Goal: Transaction & Acquisition: Purchase product/service

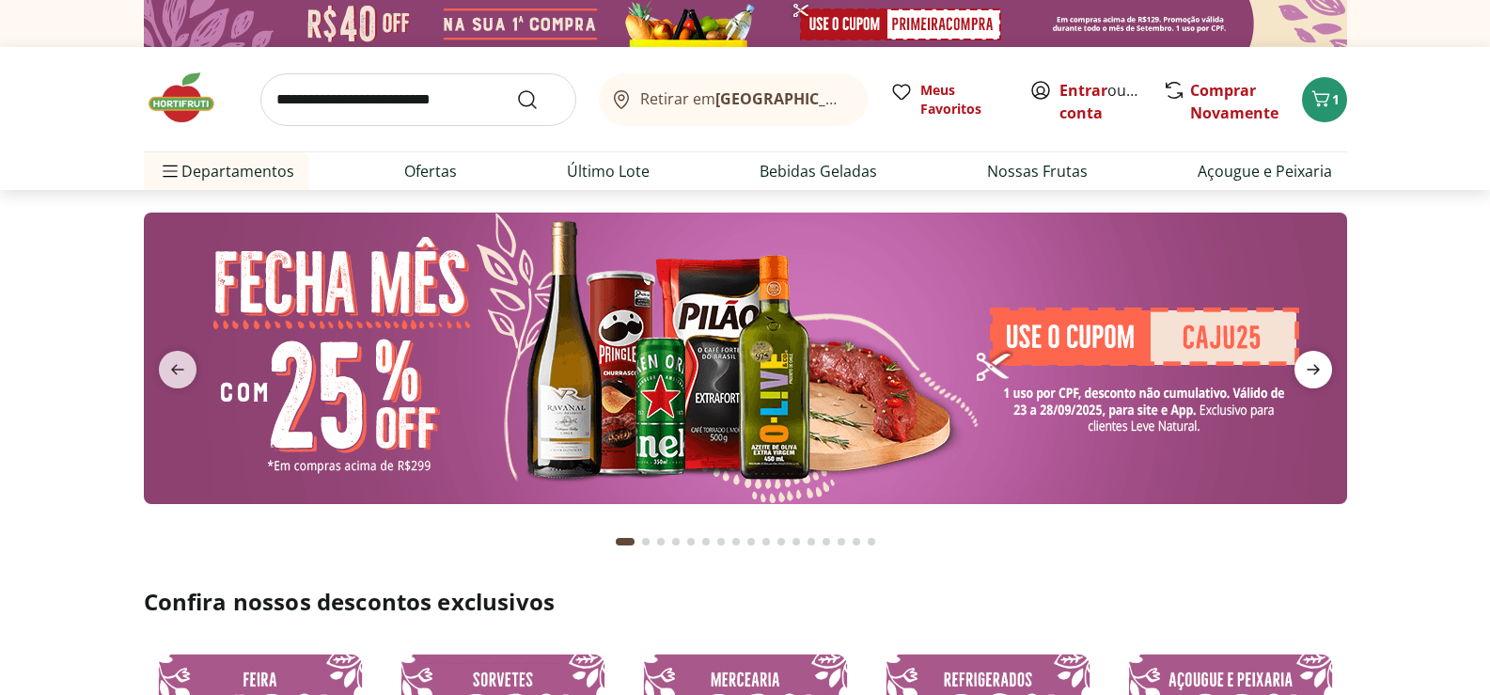
click at [1313, 373] on icon "next" at bounding box center [1313, 369] width 23 height 23
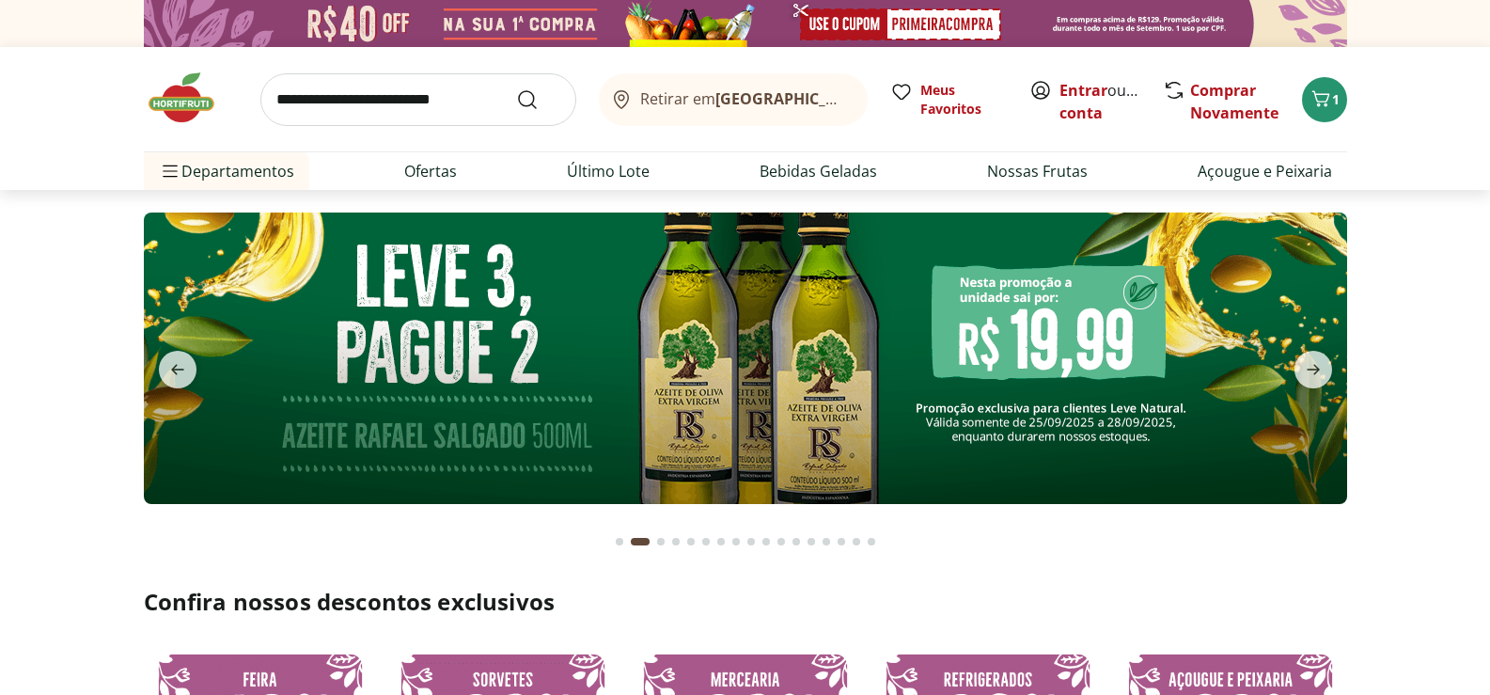
click at [1129, 360] on img at bounding box center [745, 357] width 1203 height 291
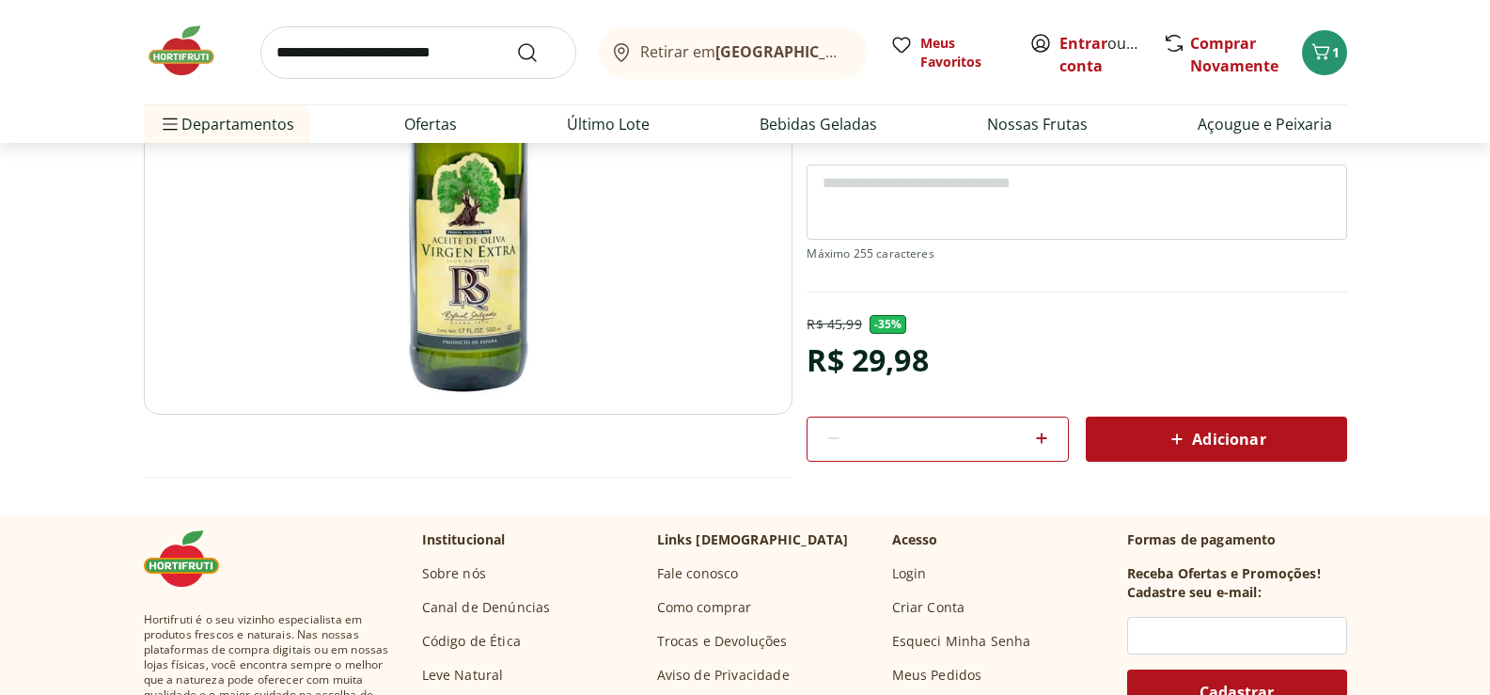
scroll to position [376, 0]
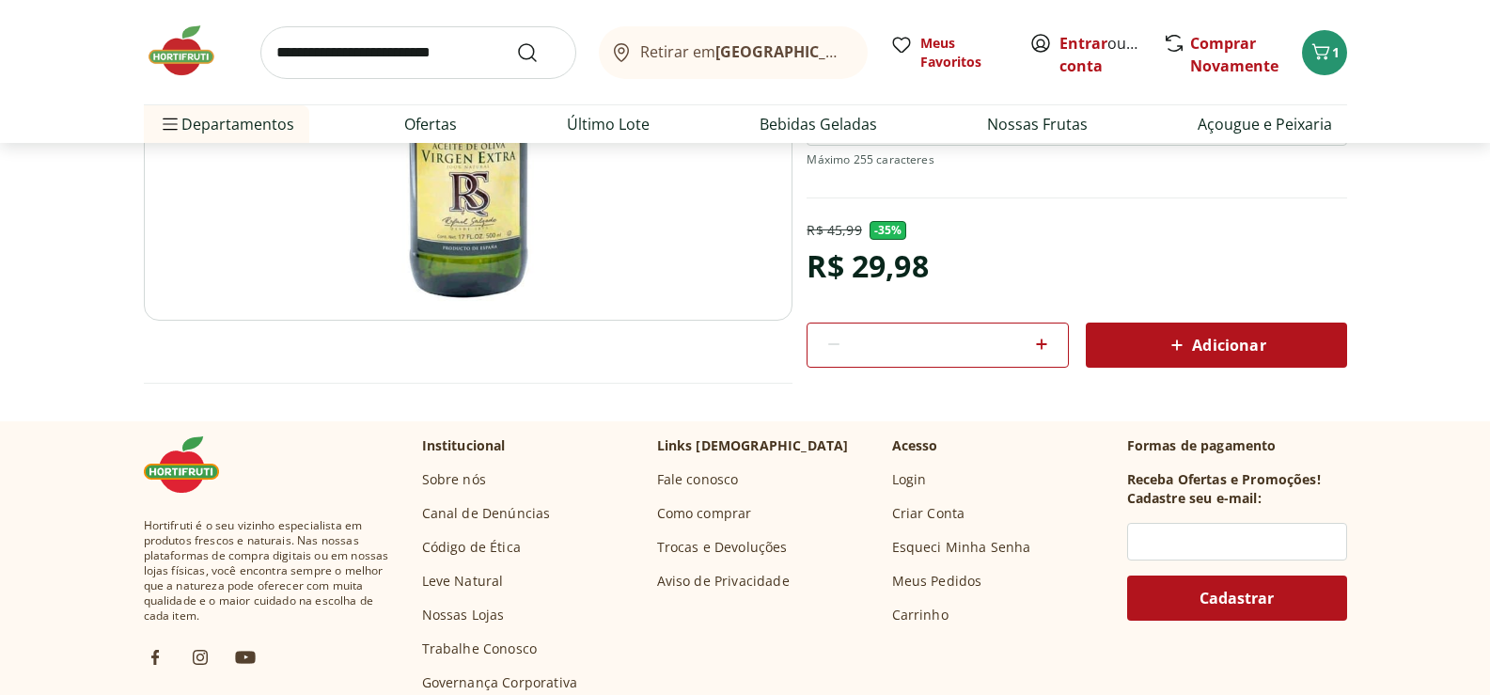
click at [1039, 345] on icon at bounding box center [1041, 344] width 23 height 23
type input "*"
click at [1328, 47] on icon "Carrinho" at bounding box center [1321, 51] width 18 height 16
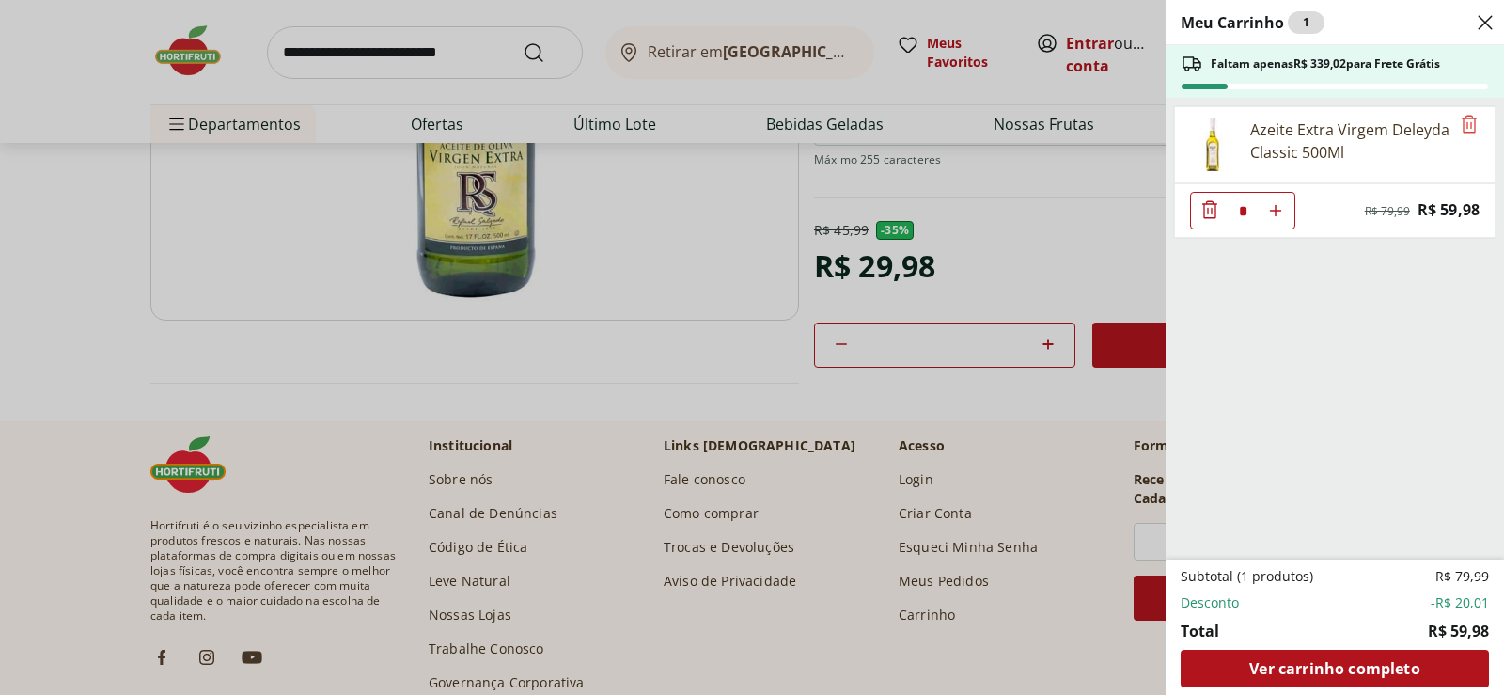
click at [1213, 205] on icon "Diminuir Quantidade" at bounding box center [1210, 209] width 23 height 23
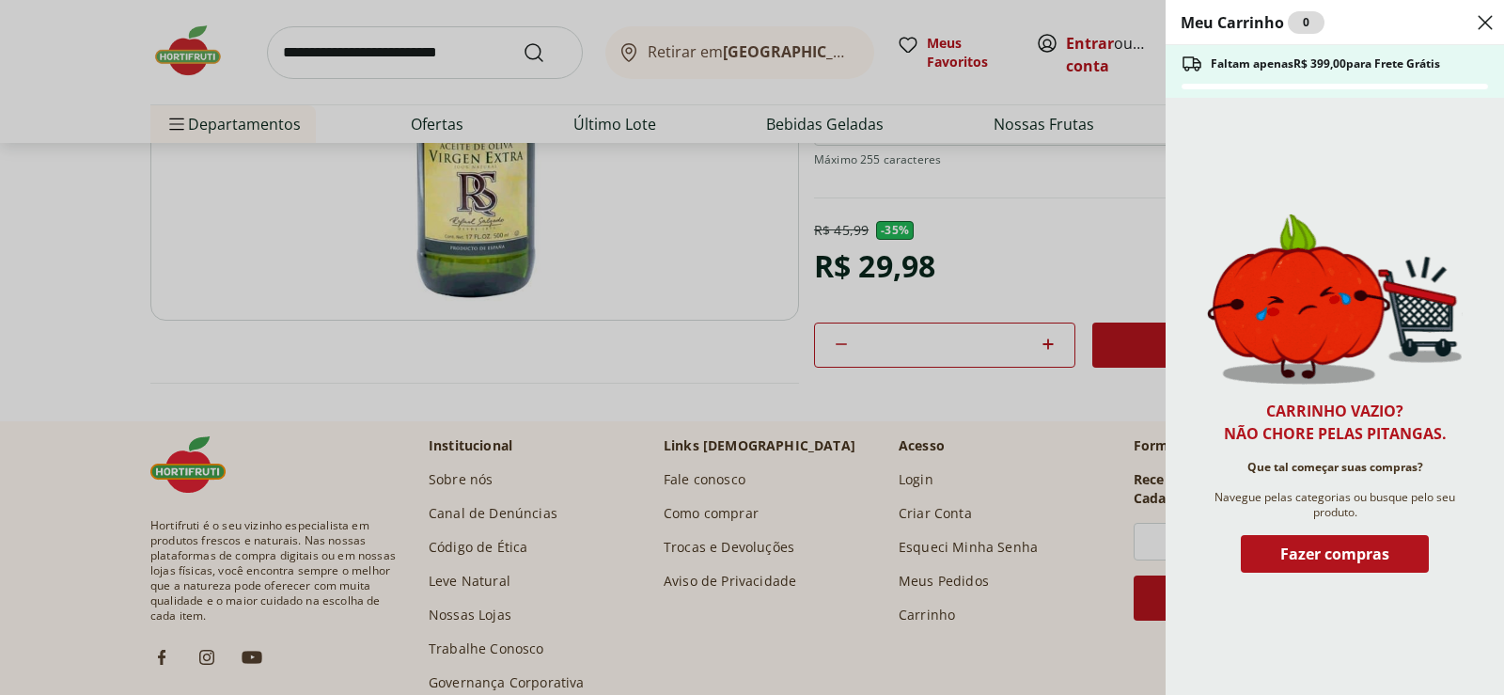
click at [1086, 253] on div "Meu Carrinho 0 Faltam apenas R$ 399,00 para Frete Grátis Carrinho vazio? Não ch…" at bounding box center [752, 347] width 1504 height 695
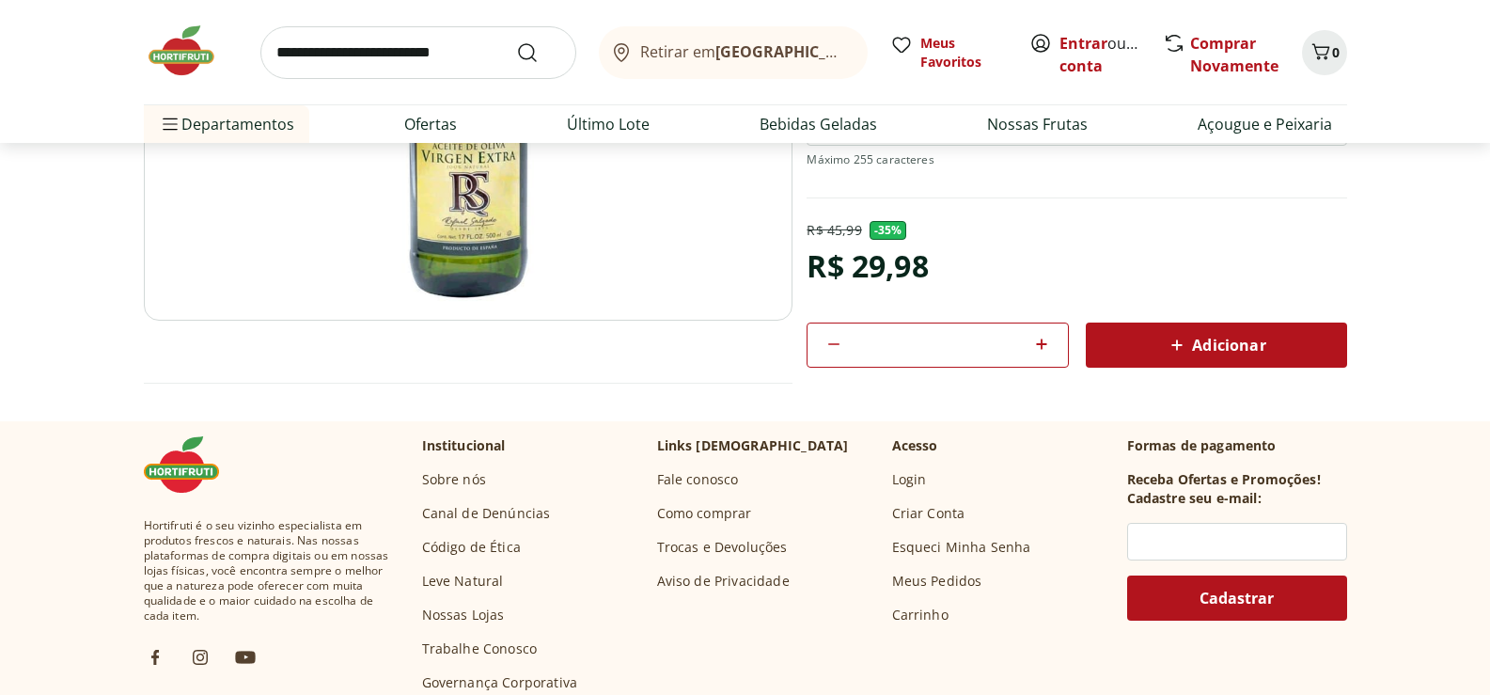
click at [1210, 349] on span "Adicionar" at bounding box center [1216, 345] width 100 height 23
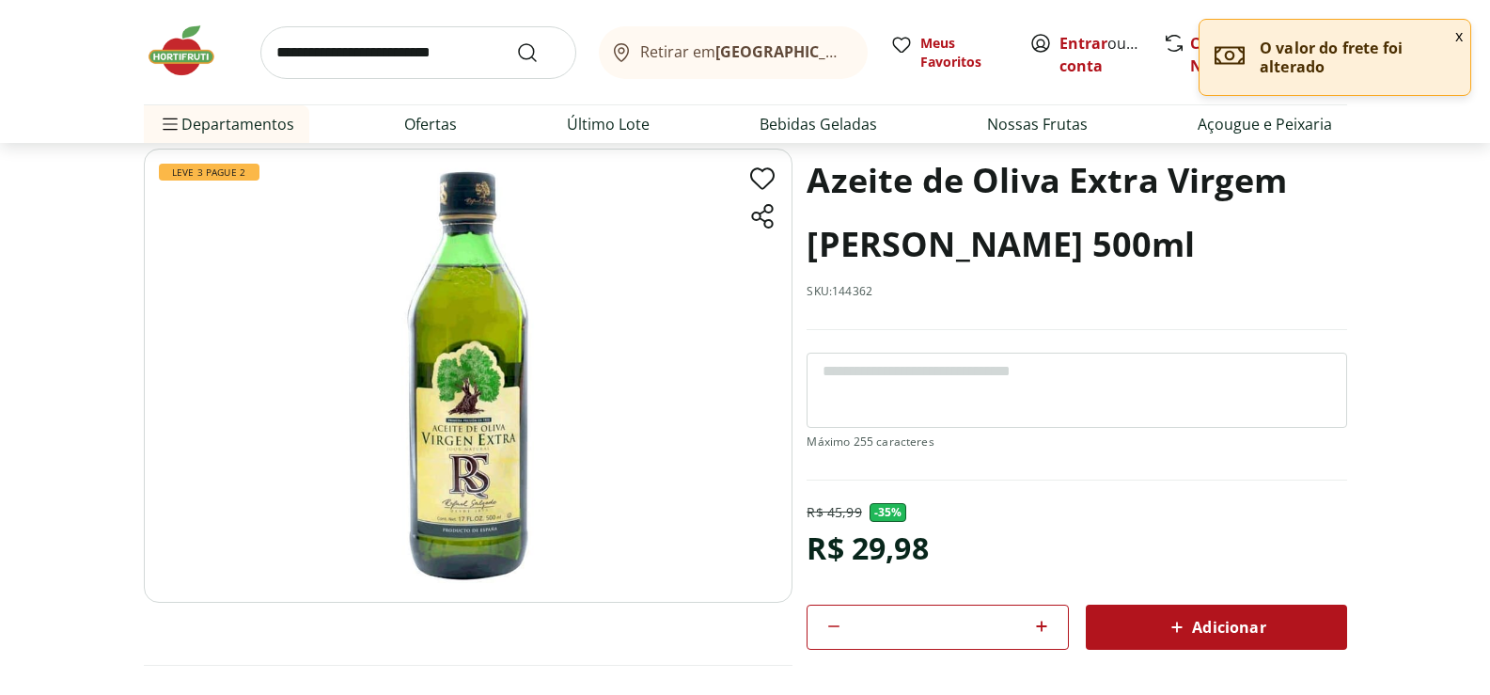
scroll to position [0, 0]
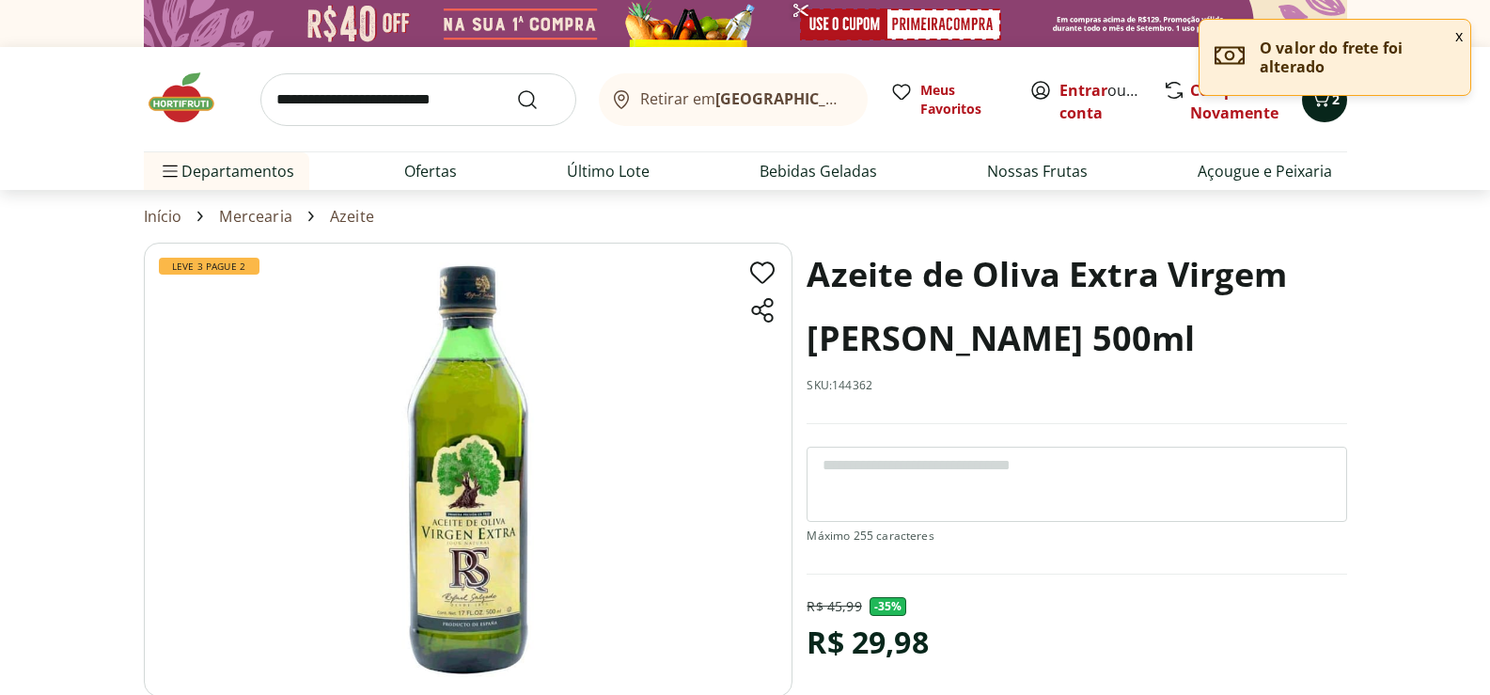
click at [1322, 102] on icon "Carrinho" at bounding box center [1321, 98] width 23 height 23
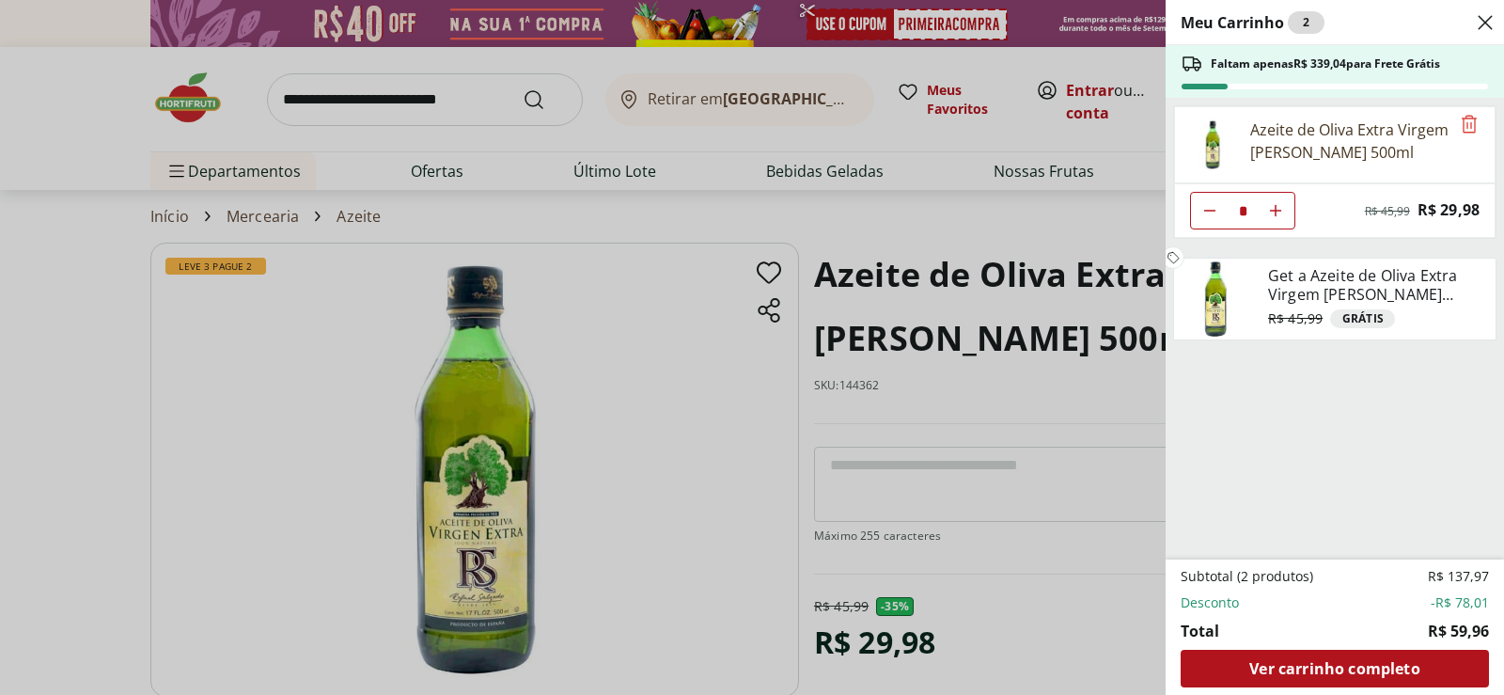
click at [705, 343] on div "Meu Carrinho 2 Faltam apenas R$ 339,04 para Frete Grátis Azeite de Oliva Extra …" at bounding box center [752, 347] width 1504 height 695
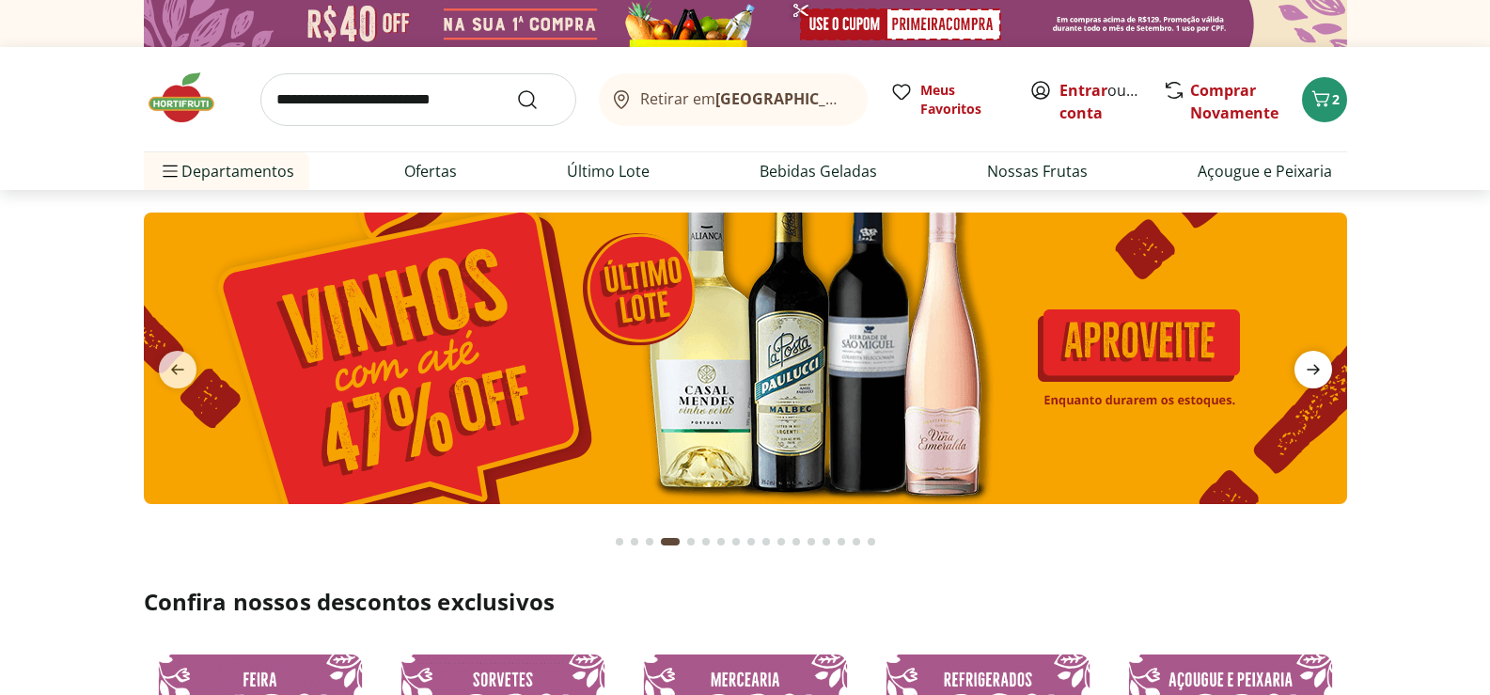
click at [1313, 375] on icon "next" at bounding box center [1313, 370] width 13 height 10
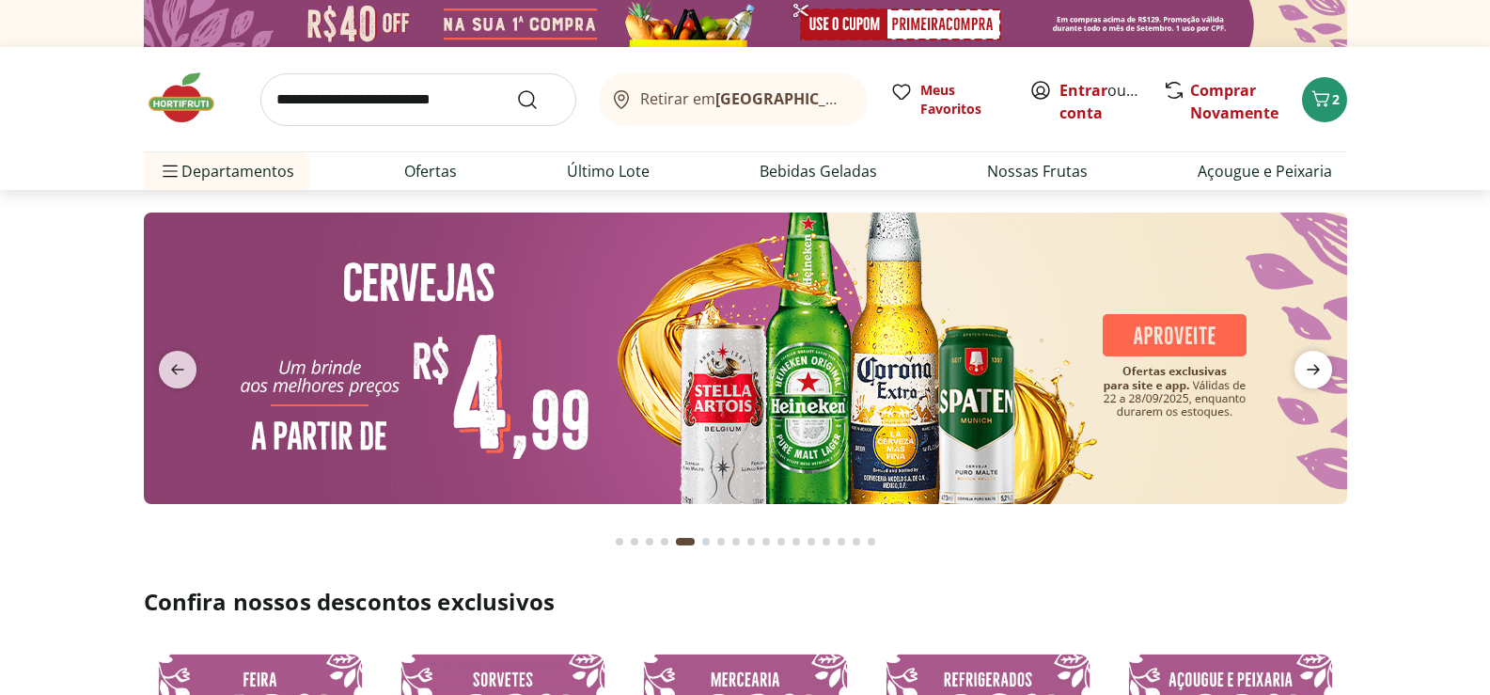
click at [1313, 375] on icon "next" at bounding box center [1313, 370] width 13 height 10
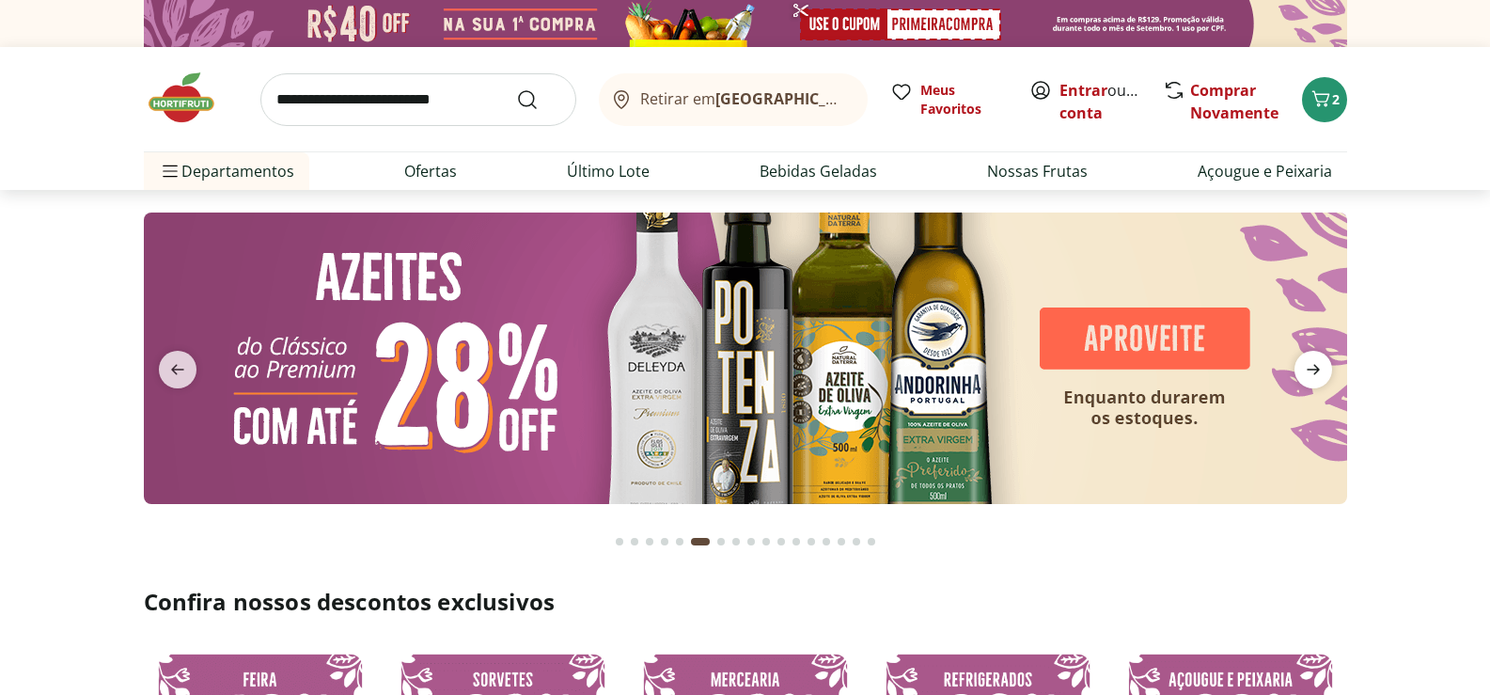
click at [1313, 375] on icon "next" at bounding box center [1313, 370] width 13 height 10
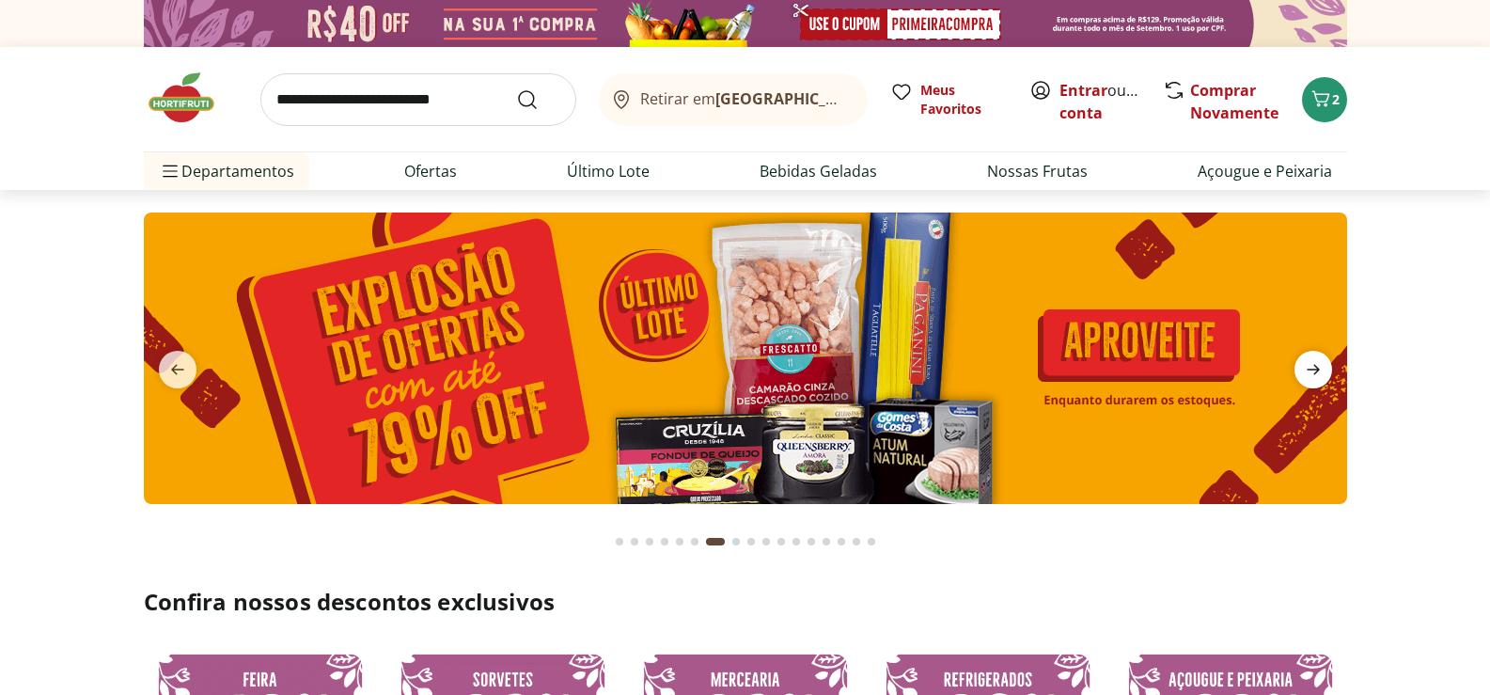
click at [1312, 374] on icon "next" at bounding box center [1313, 369] width 23 height 23
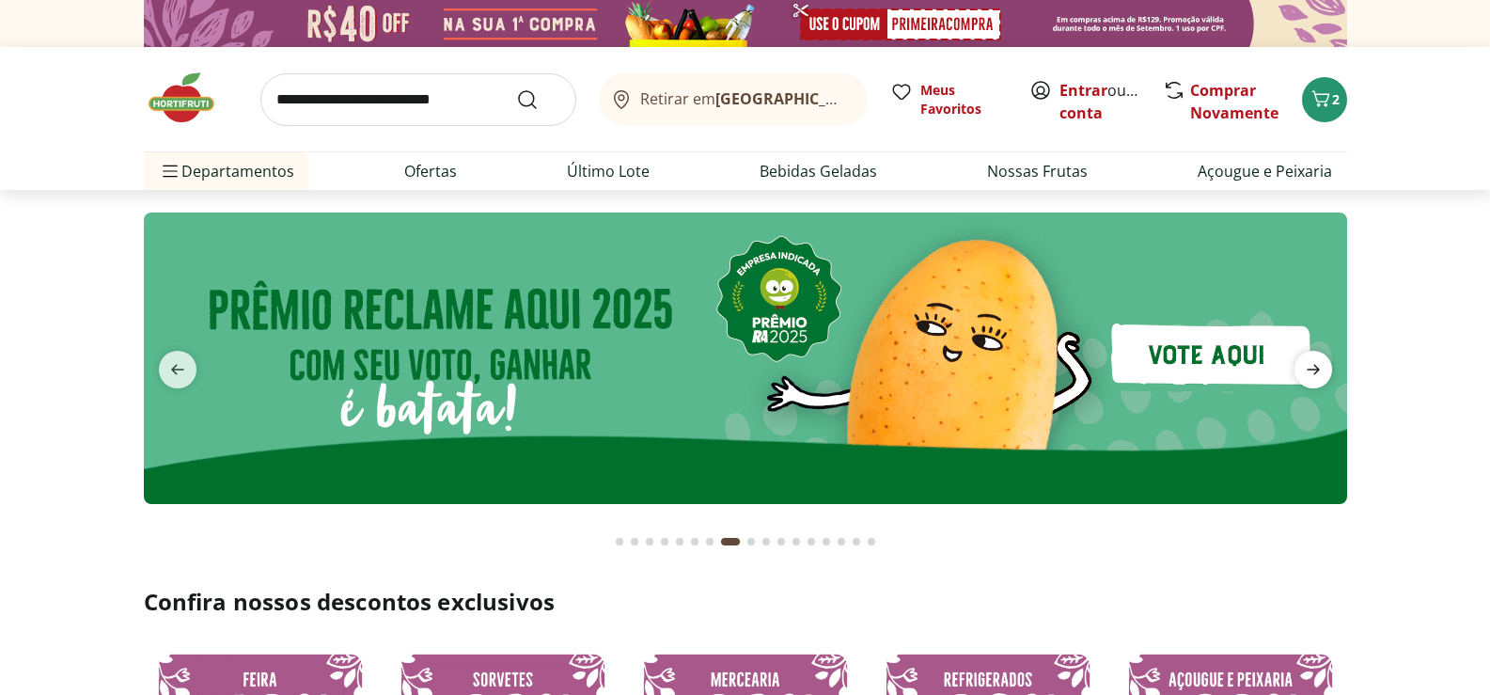
click at [1309, 371] on icon "next" at bounding box center [1313, 369] width 23 height 23
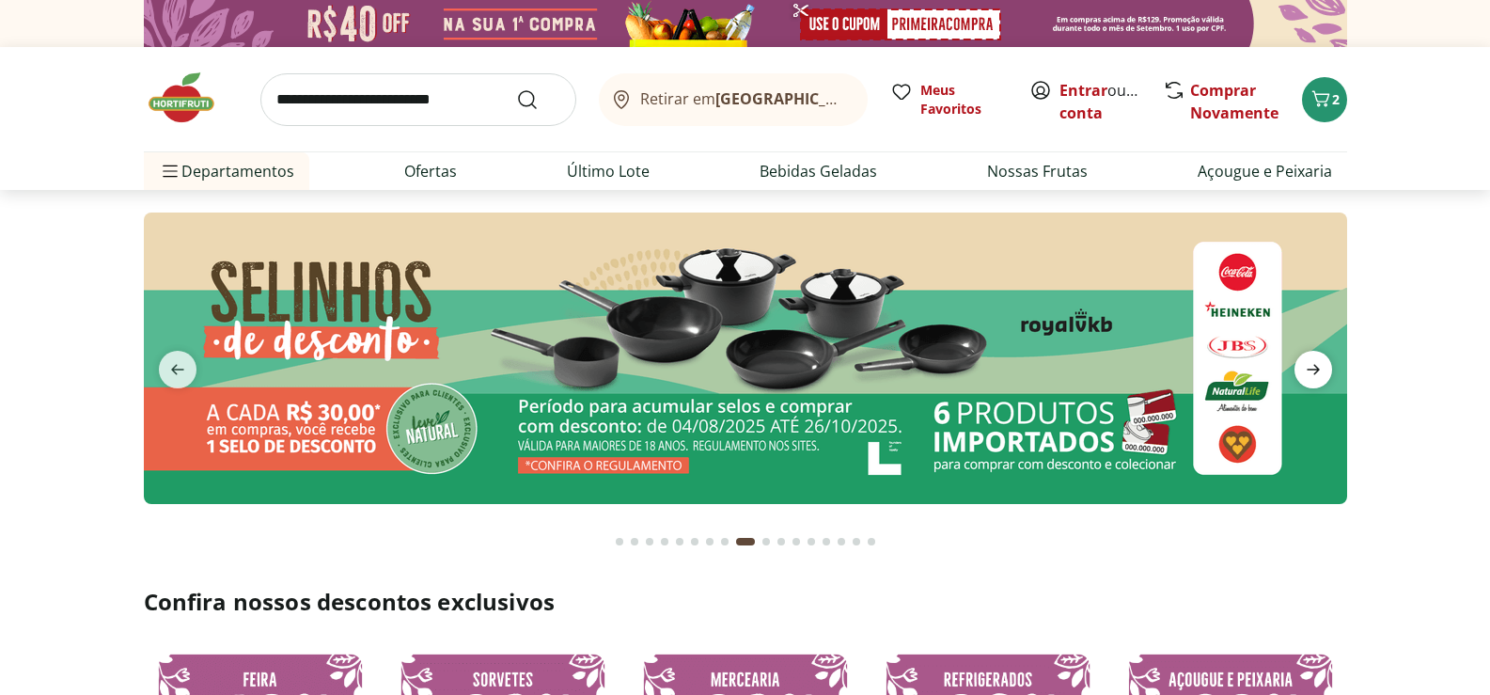
click at [1308, 369] on icon "next" at bounding box center [1313, 369] width 23 height 23
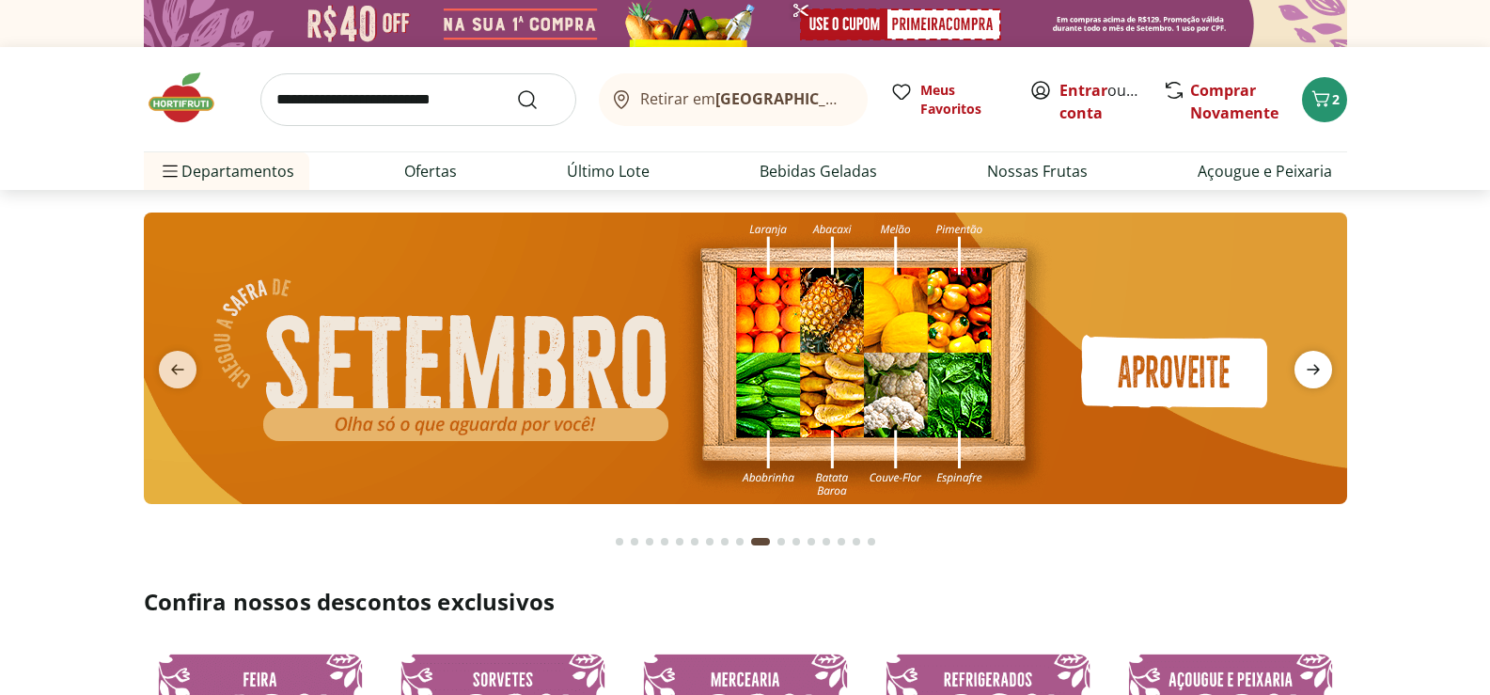
click at [1308, 369] on icon "next" at bounding box center [1313, 369] width 23 height 23
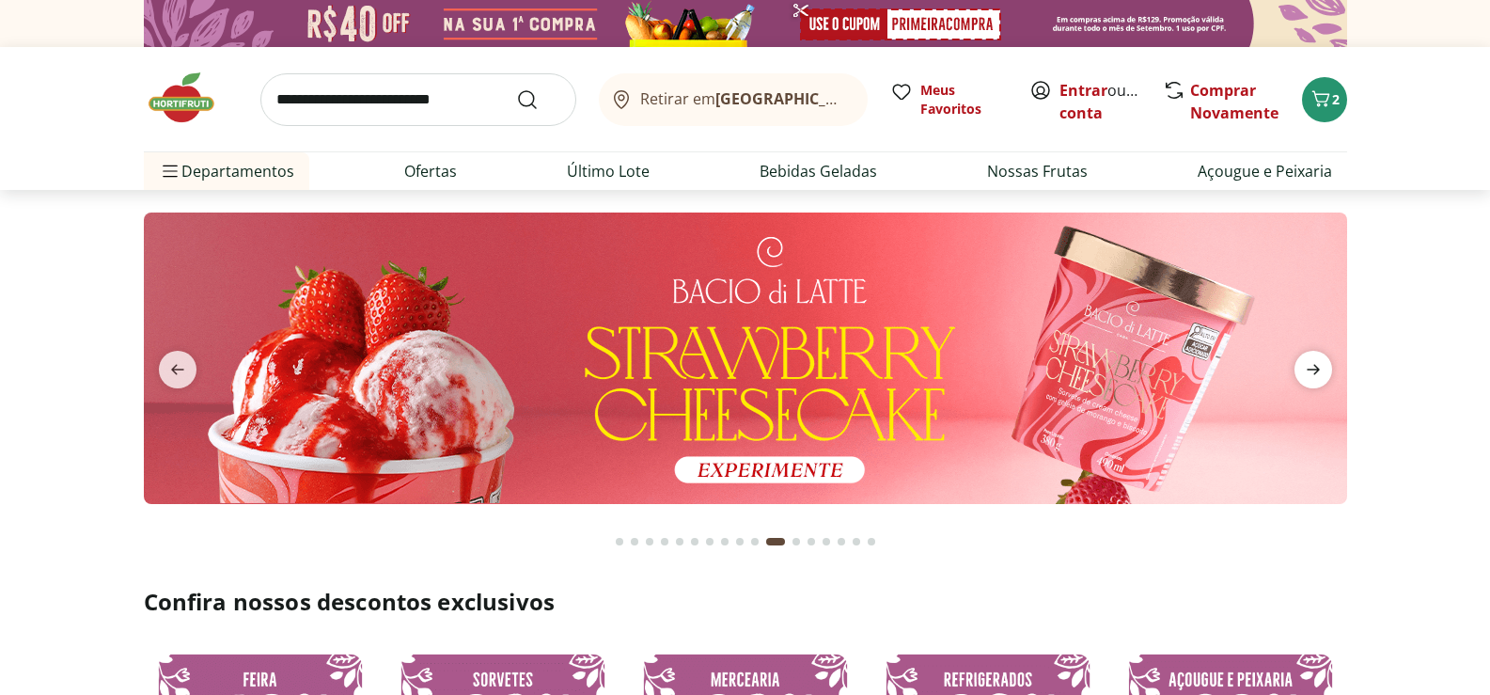
click at [1308, 369] on icon "next" at bounding box center [1313, 369] width 23 height 23
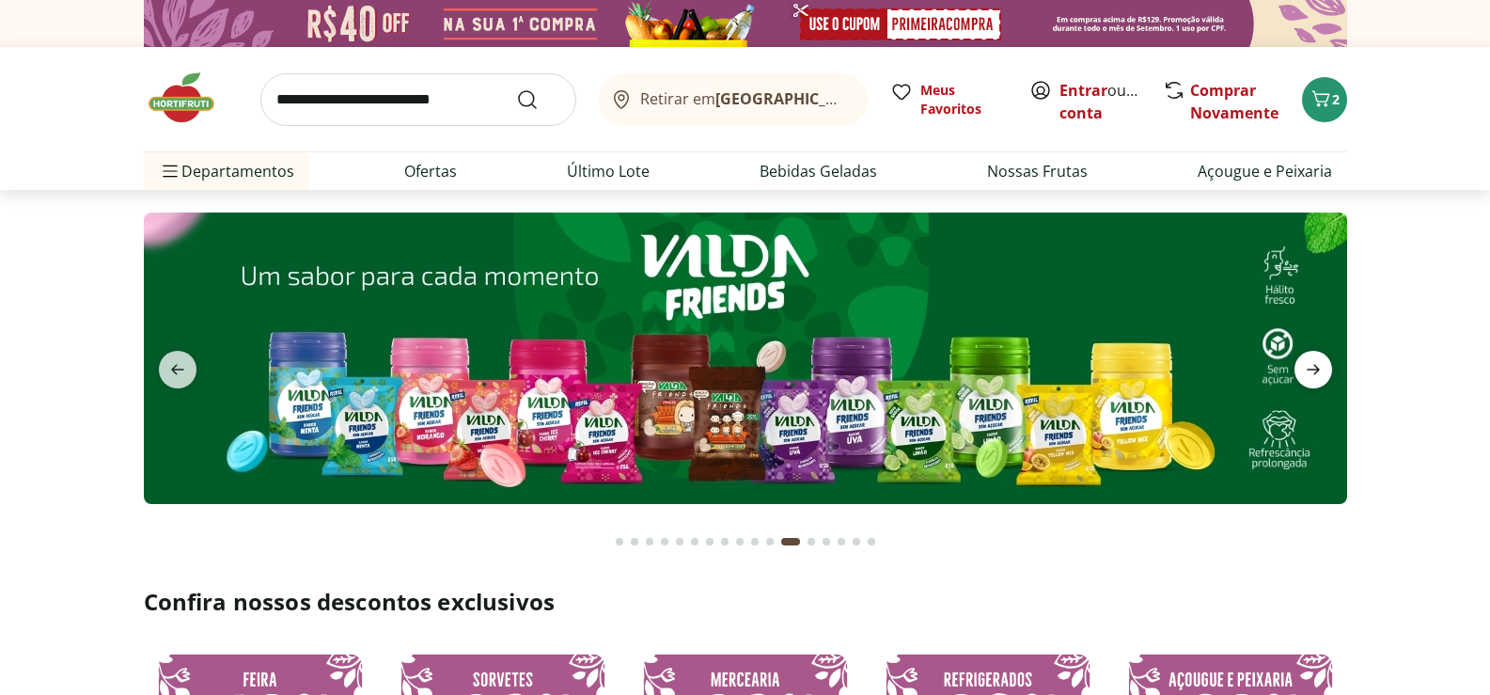
click at [1308, 369] on icon "next" at bounding box center [1313, 369] width 23 height 23
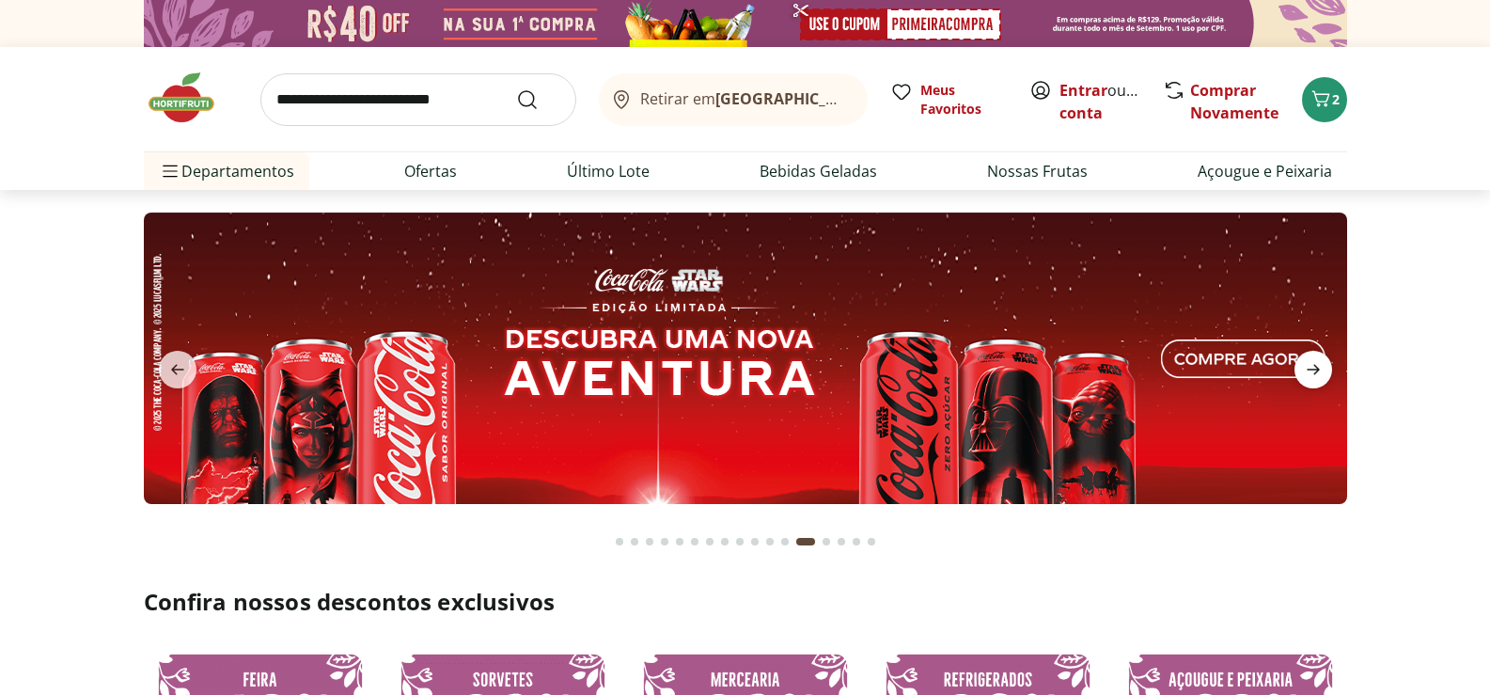
click at [1306, 366] on icon "next" at bounding box center [1313, 369] width 23 height 23
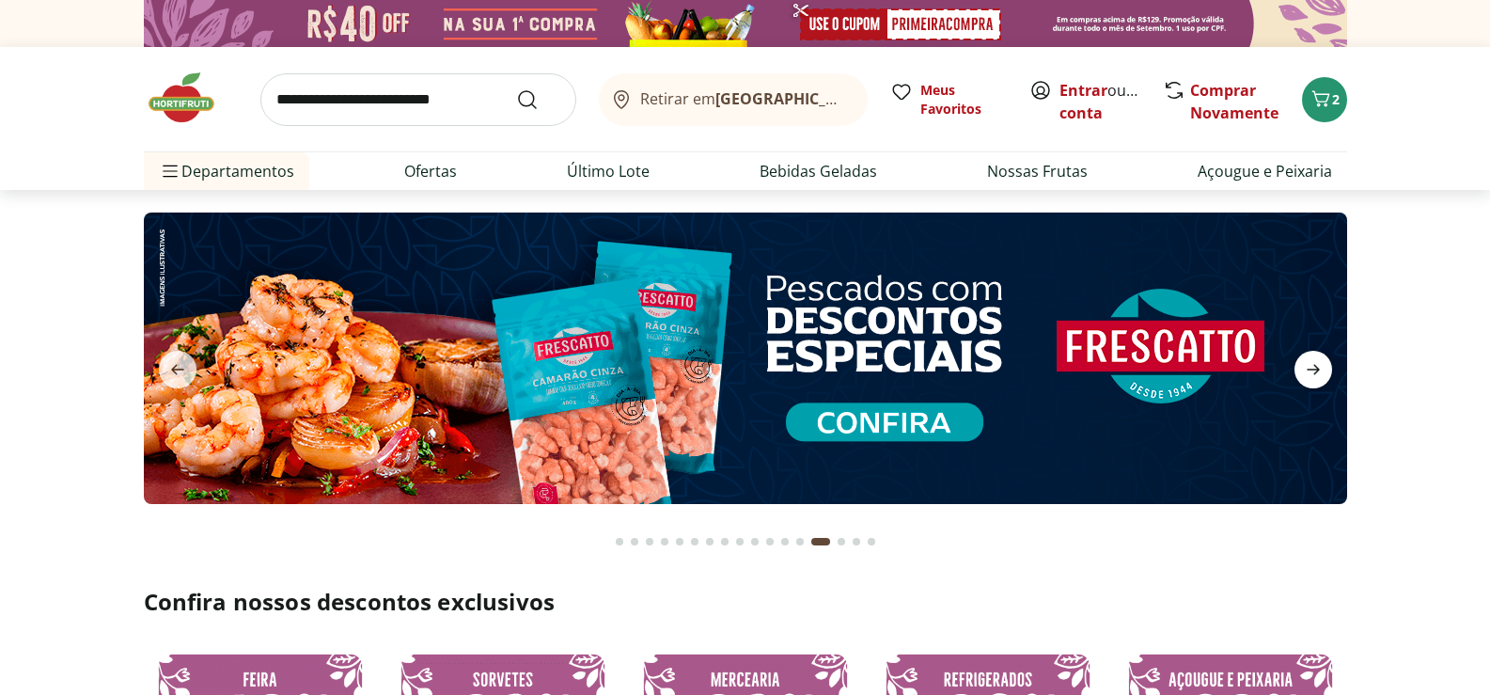
click at [1306, 366] on icon "next" at bounding box center [1313, 369] width 23 height 23
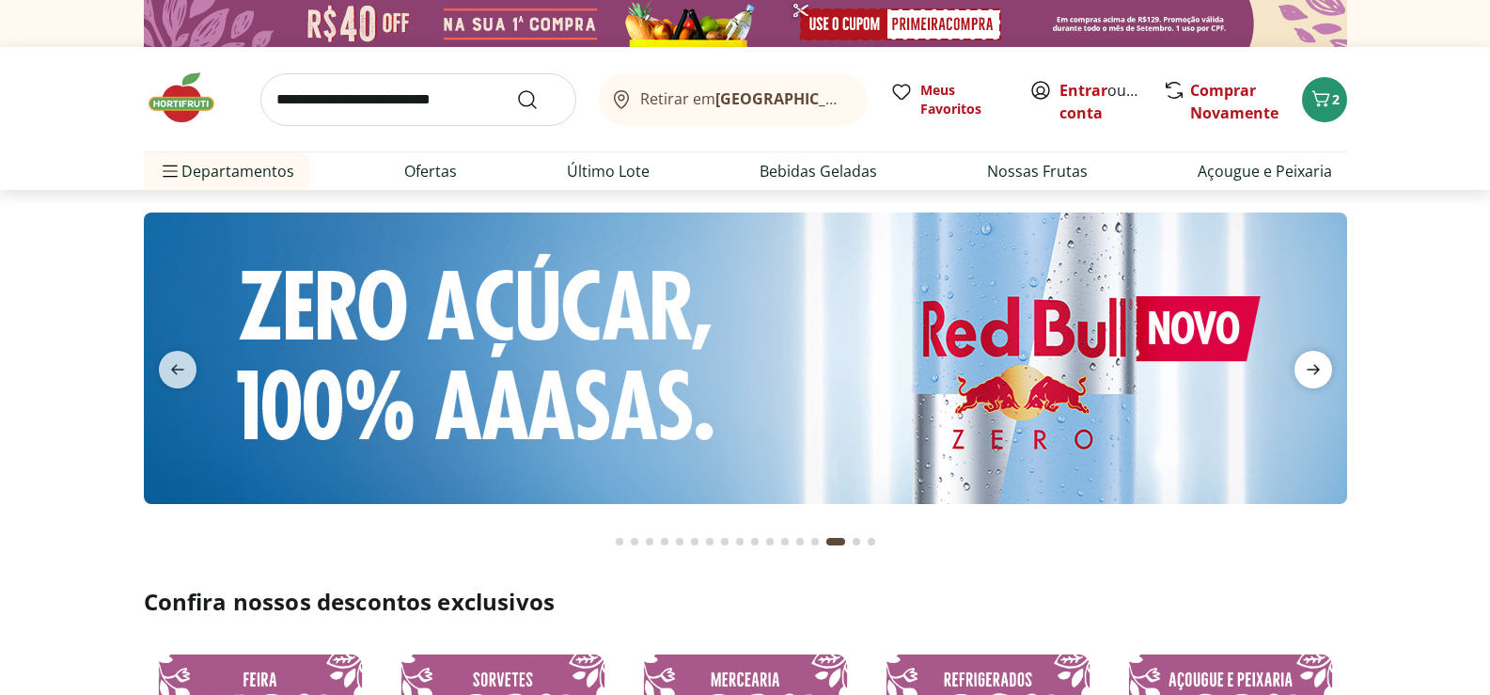
click at [1306, 365] on icon "next" at bounding box center [1313, 369] width 23 height 23
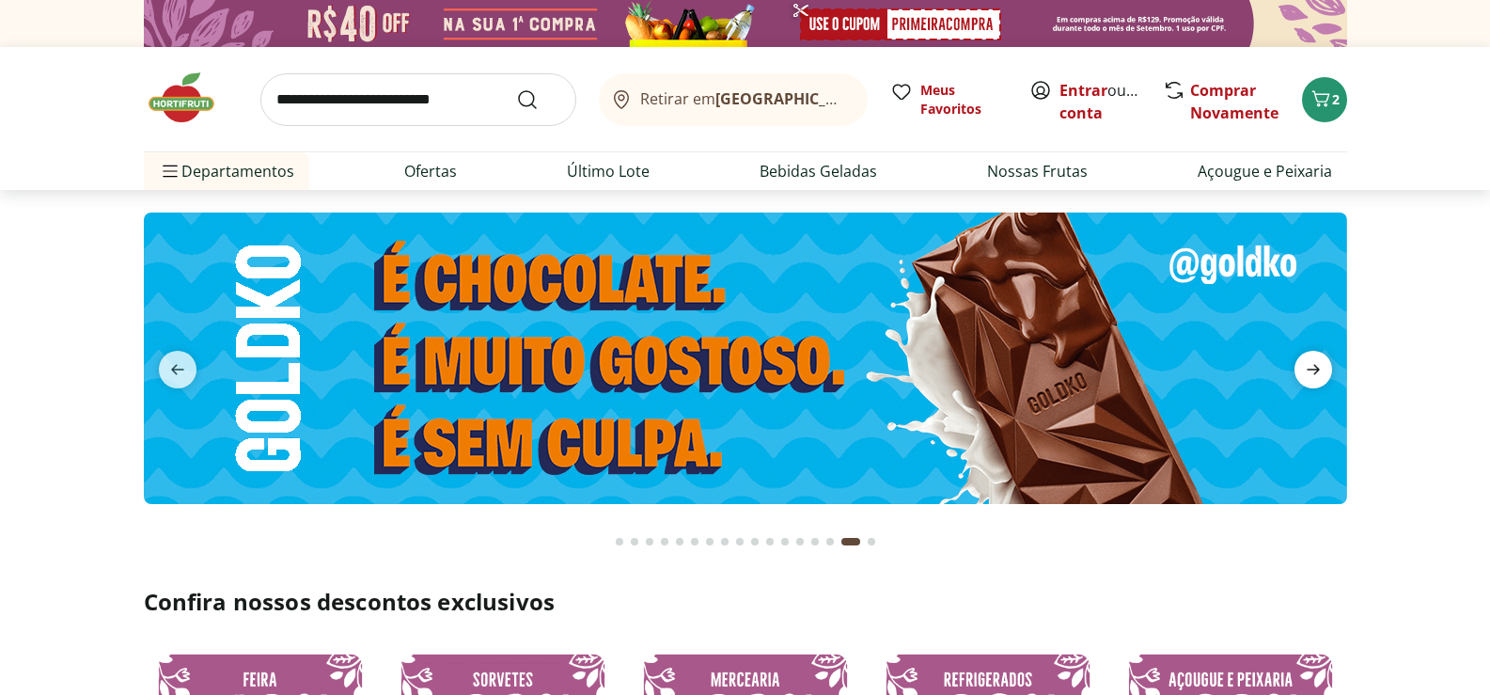
click at [1305, 361] on icon "next" at bounding box center [1313, 369] width 23 height 23
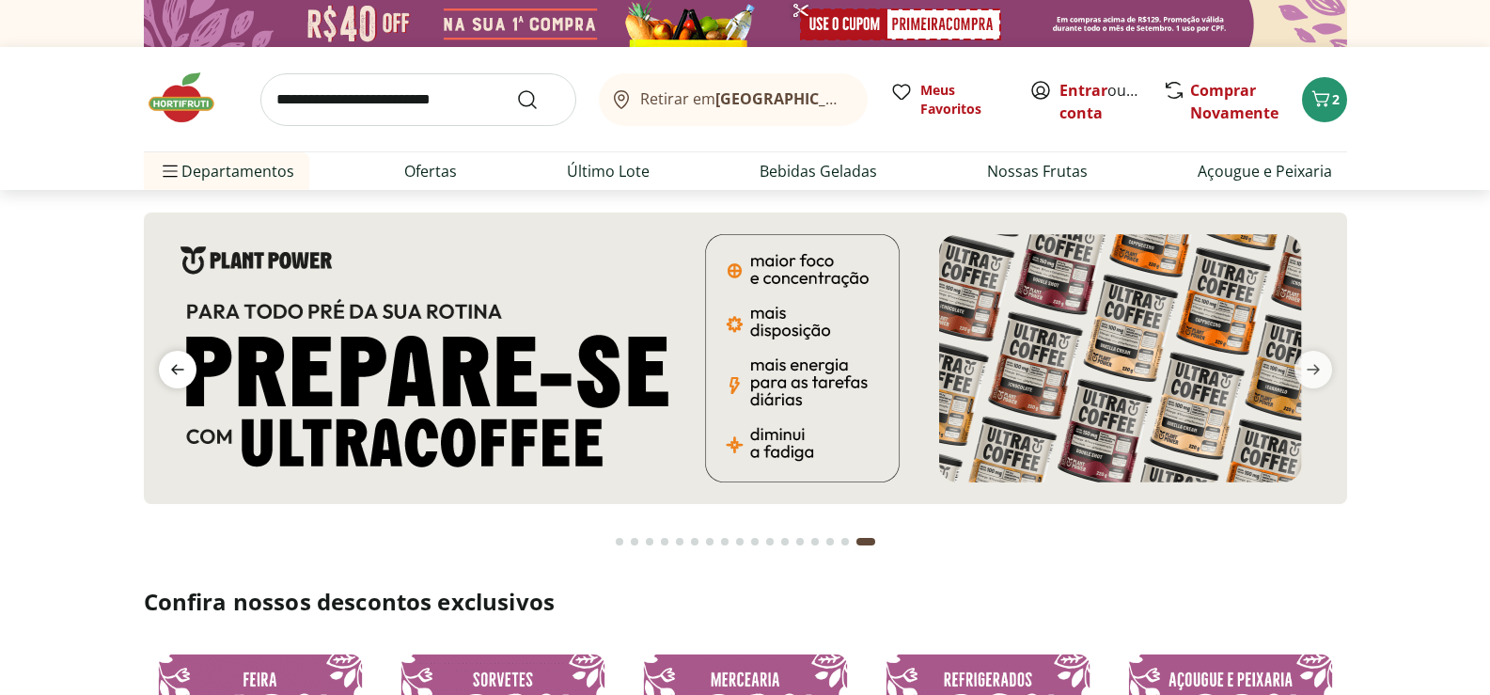
click at [187, 368] on icon "previous" at bounding box center [177, 369] width 23 height 23
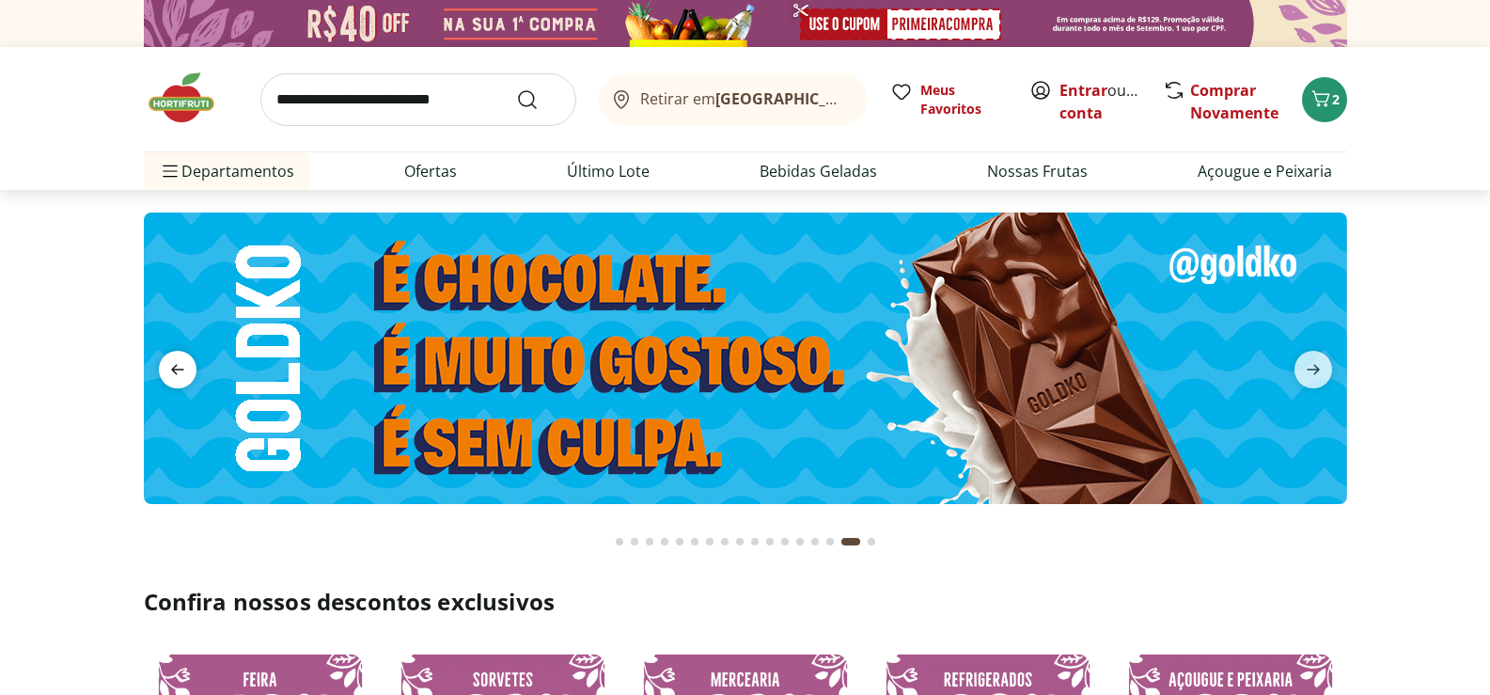
click at [187, 368] on icon "previous" at bounding box center [177, 369] width 23 height 23
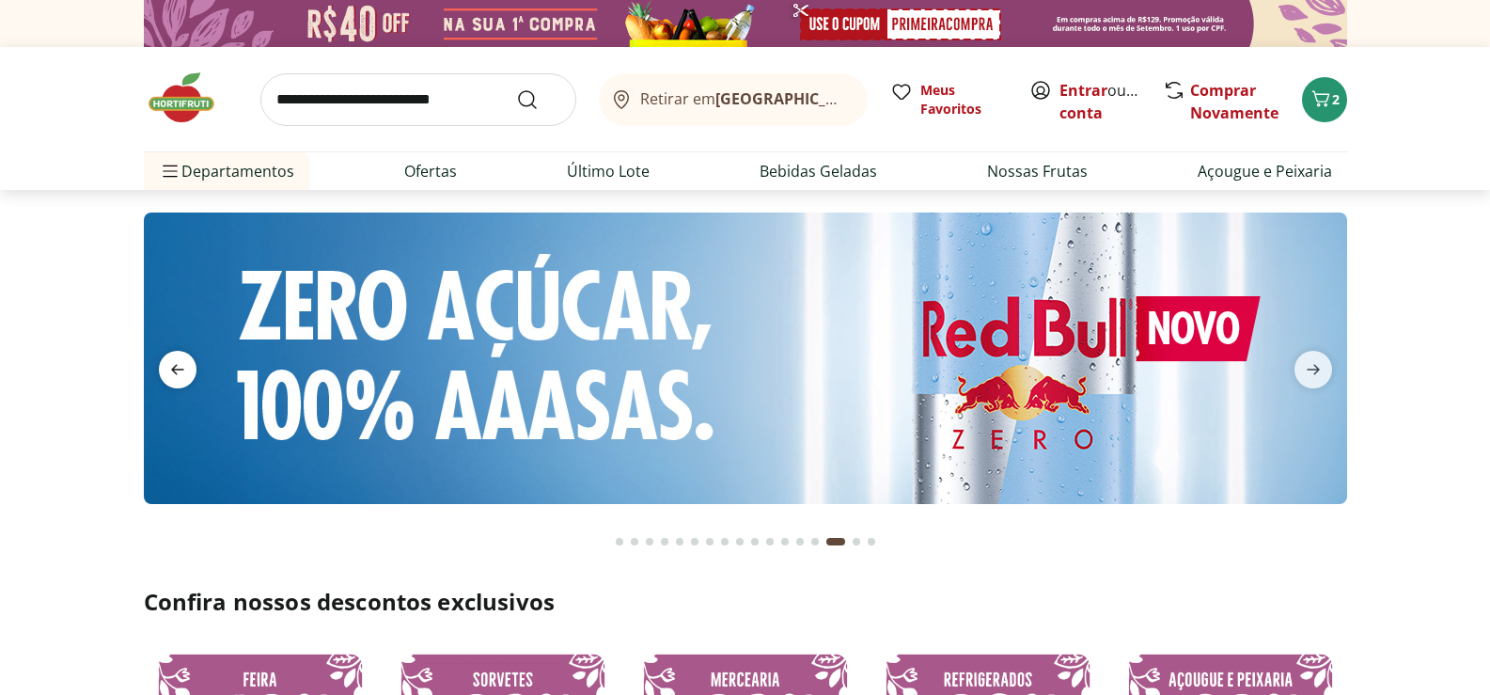
click at [187, 368] on icon "previous" at bounding box center [177, 369] width 23 height 23
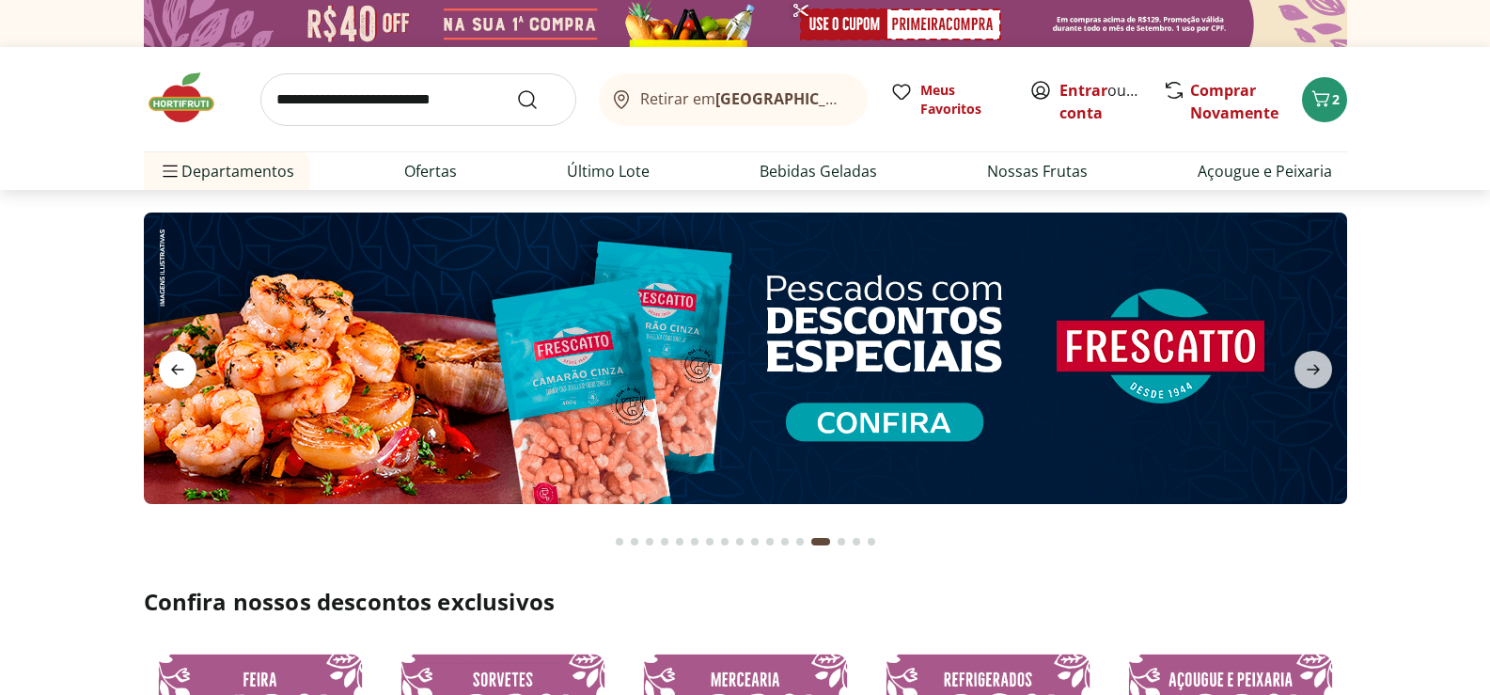
click at [186, 368] on icon "previous" at bounding box center [177, 369] width 23 height 23
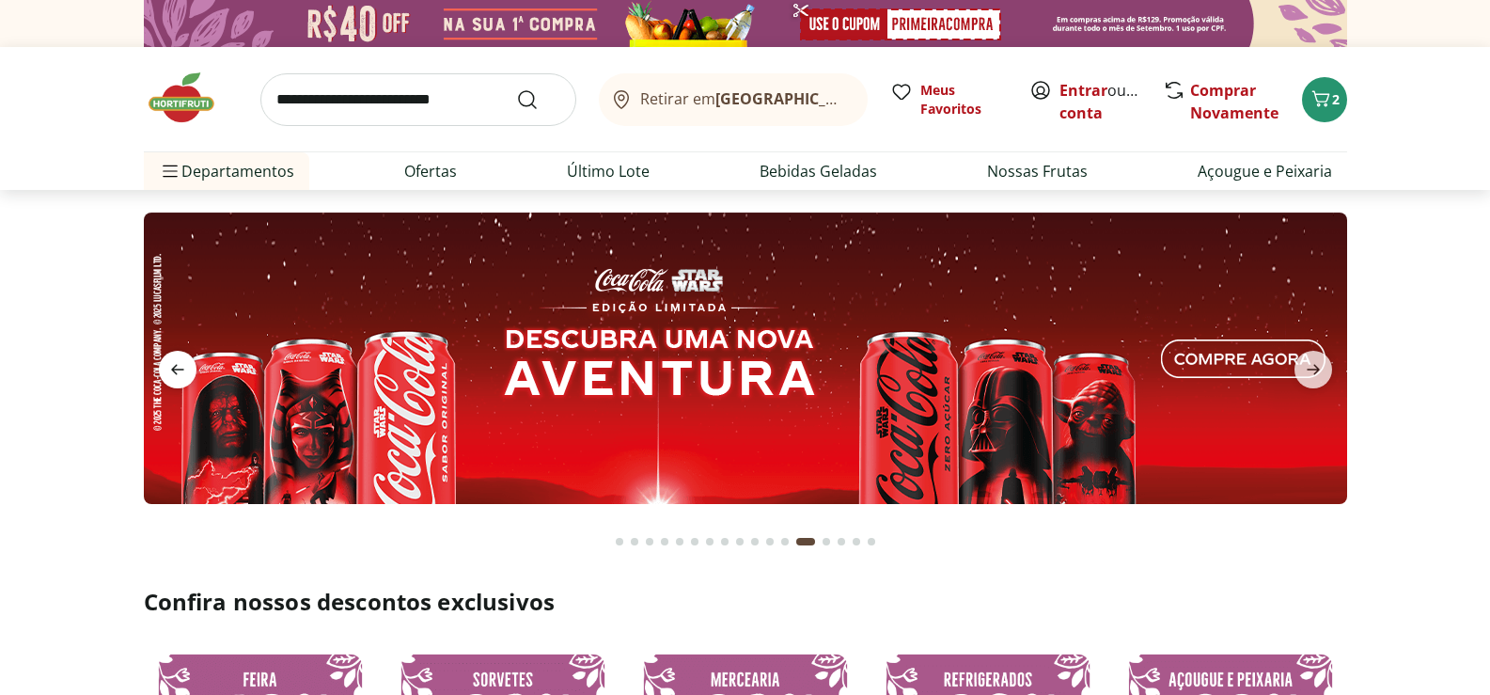
click at [186, 368] on icon "previous" at bounding box center [177, 369] width 23 height 23
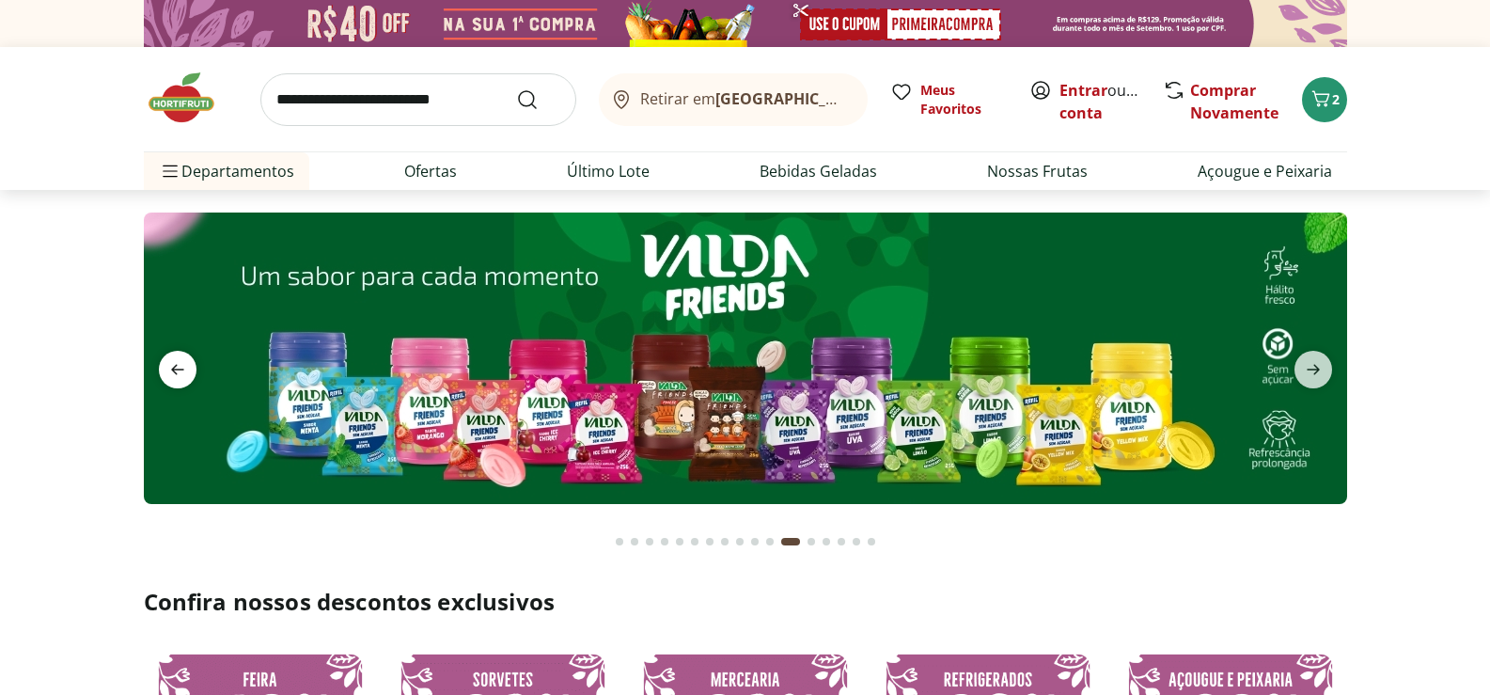
click at [186, 368] on icon "previous" at bounding box center [177, 369] width 23 height 23
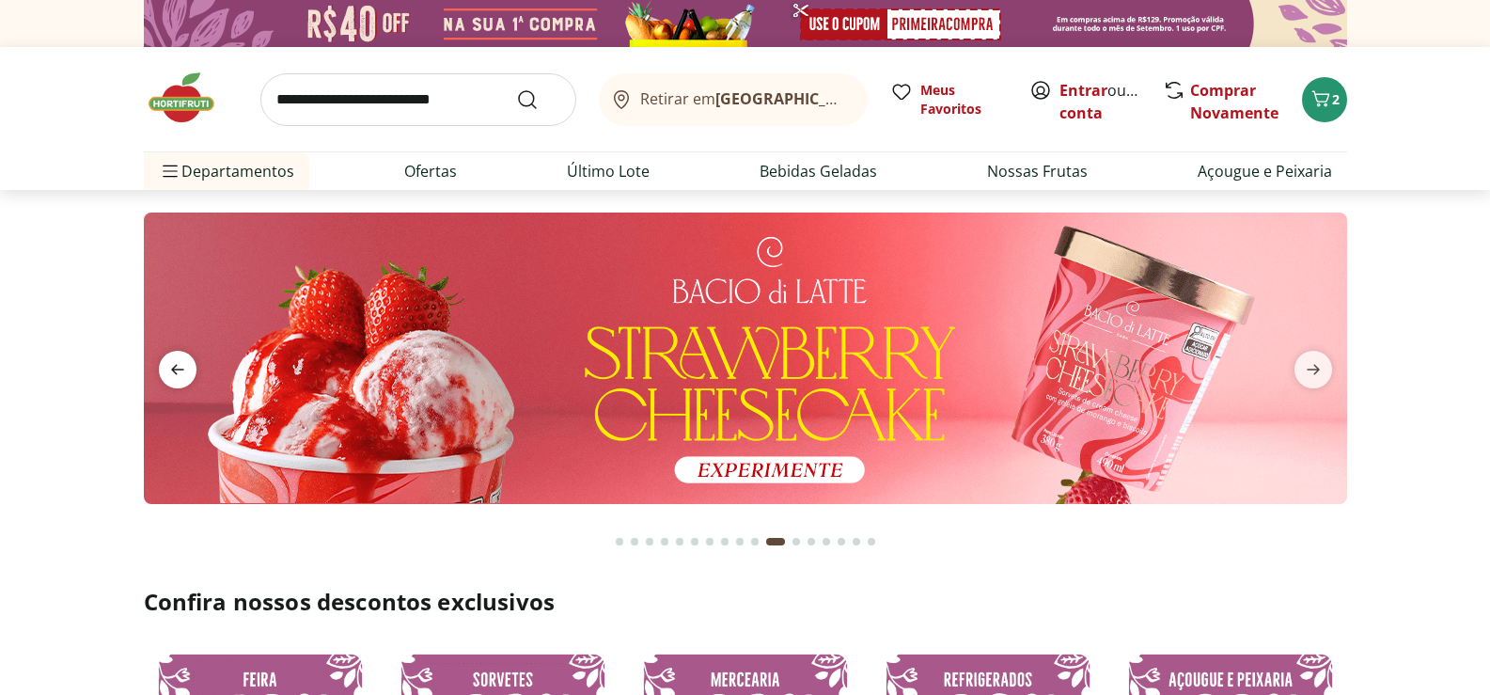
click at [186, 368] on icon "previous" at bounding box center [177, 369] width 23 height 23
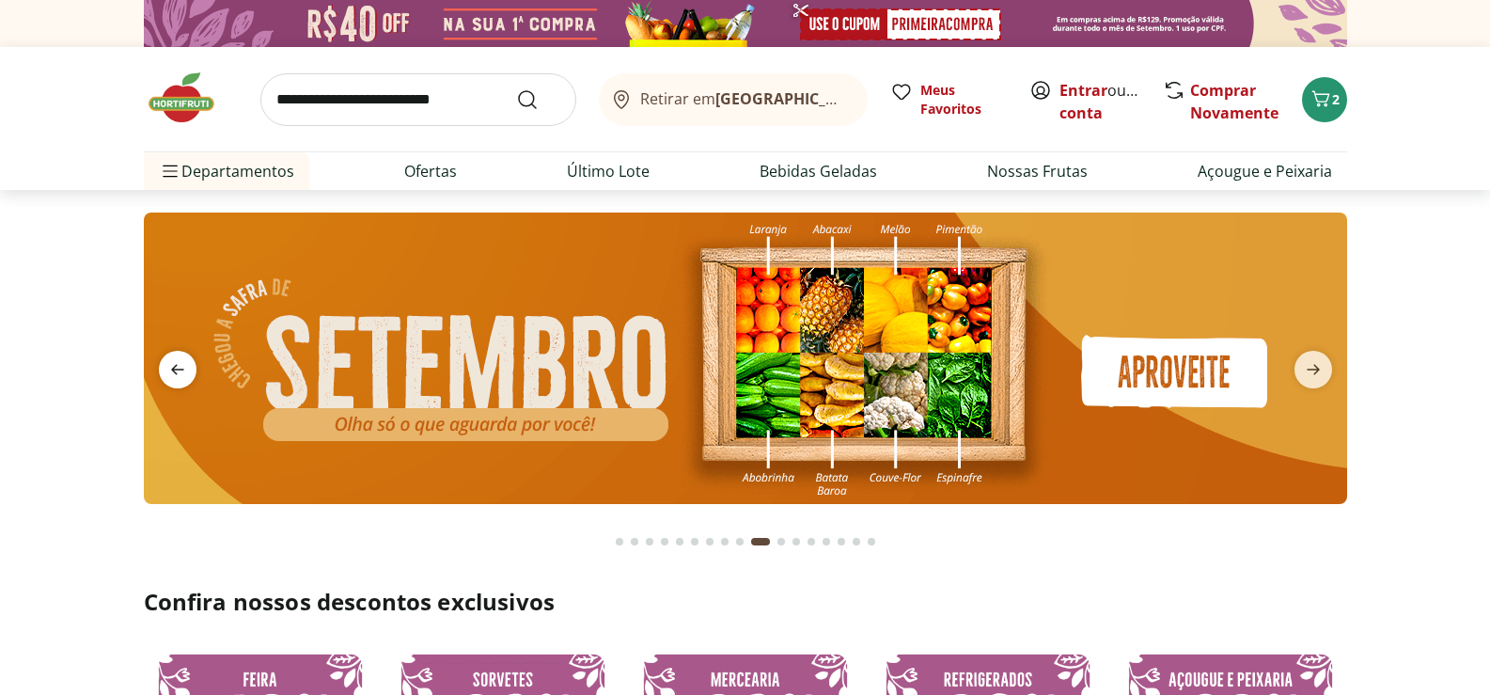
click at [186, 368] on icon "previous" at bounding box center [177, 369] width 23 height 23
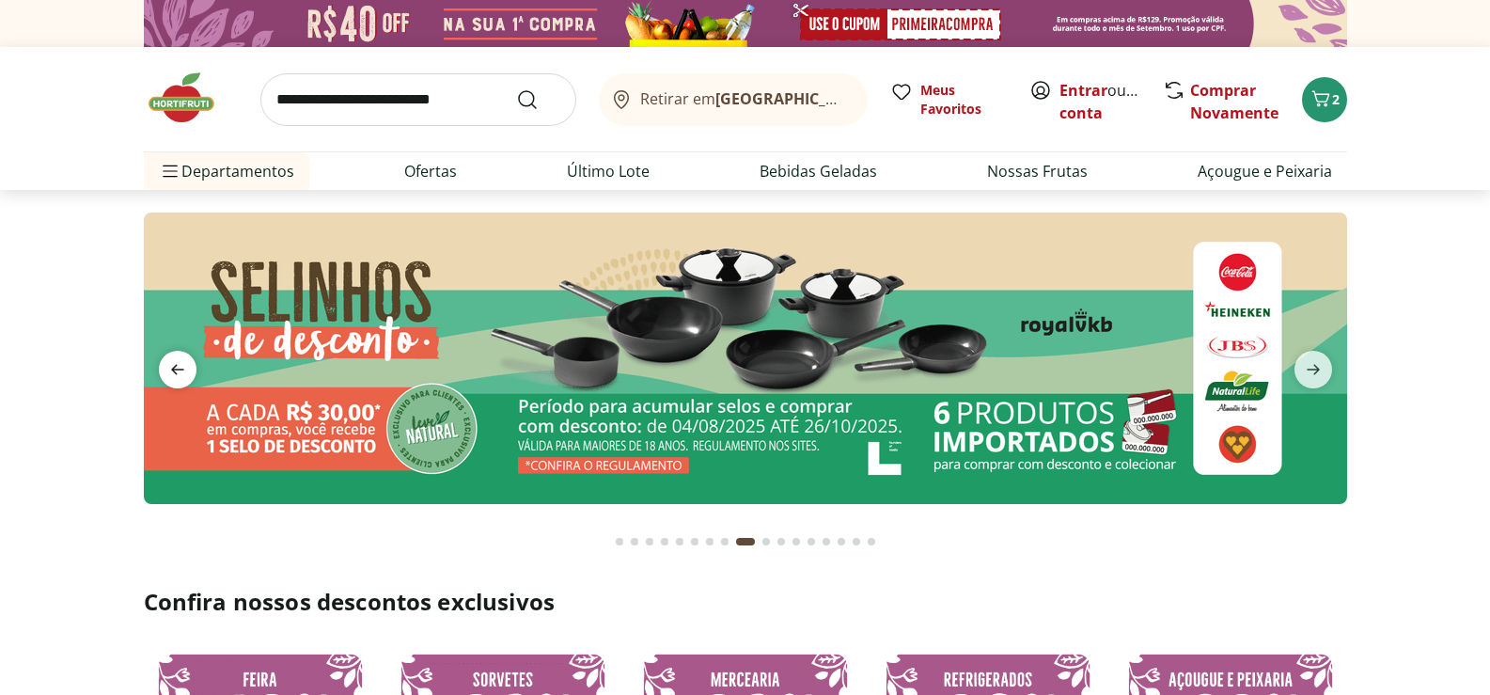
click at [186, 368] on icon "previous" at bounding box center [177, 369] width 23 height 23
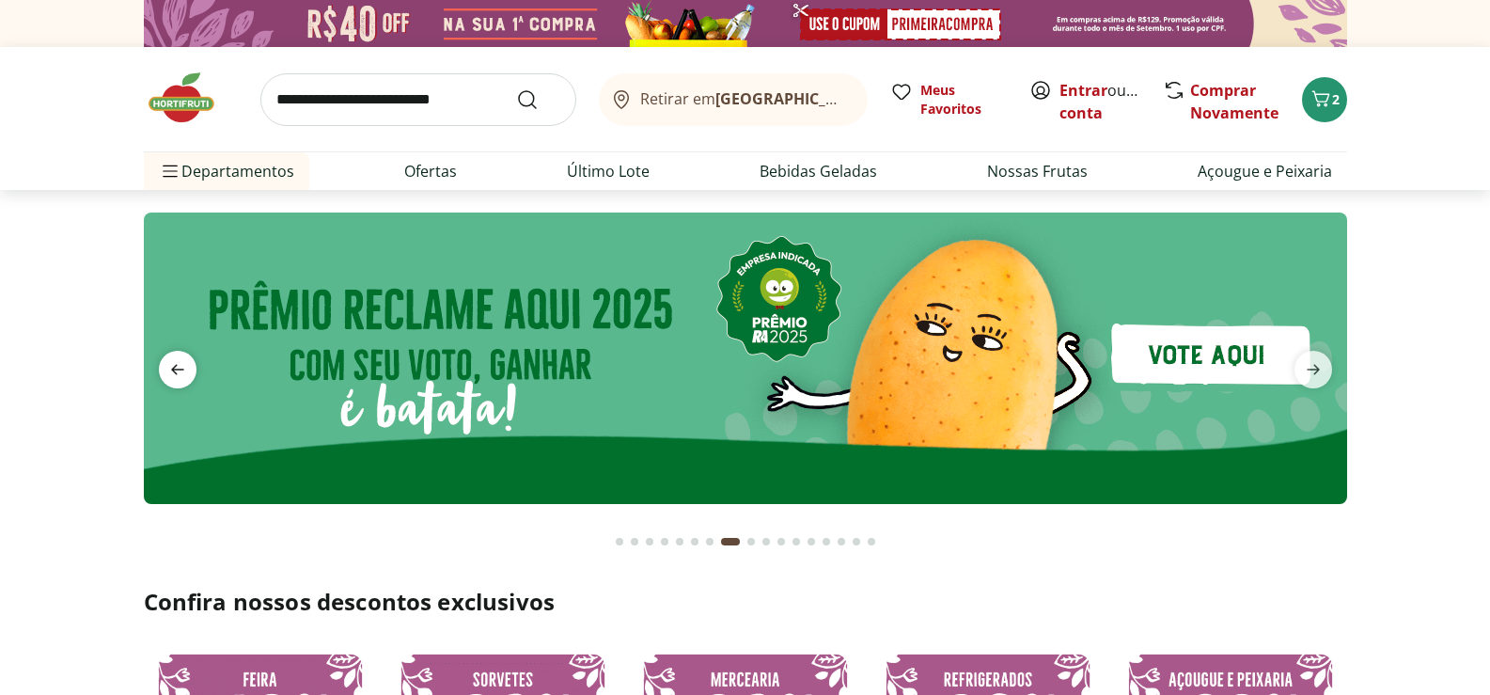
click at [186, 368] on icon "previous" at bounding box center [177, 369] width 23 height 23
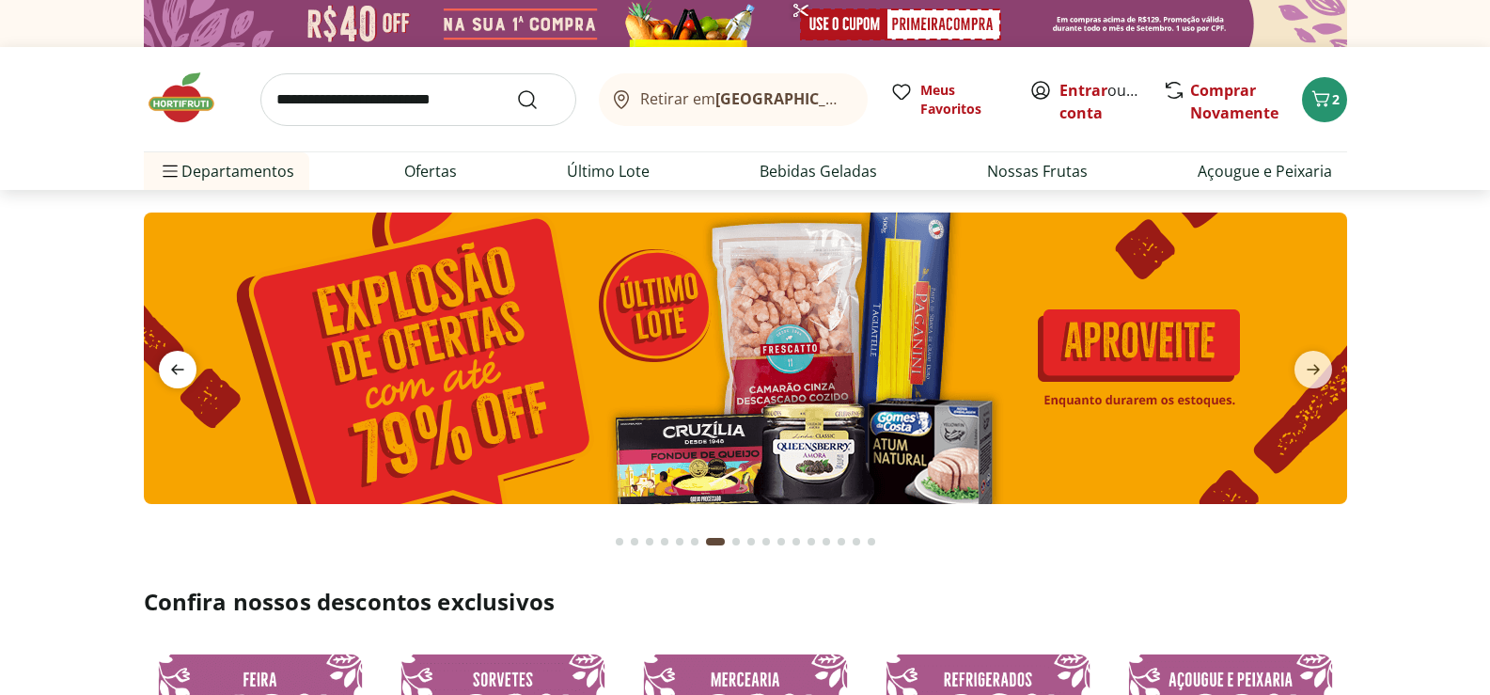
click at [186, 368] on icon "previous" at bounding box center [177, 369] width 23 height 23
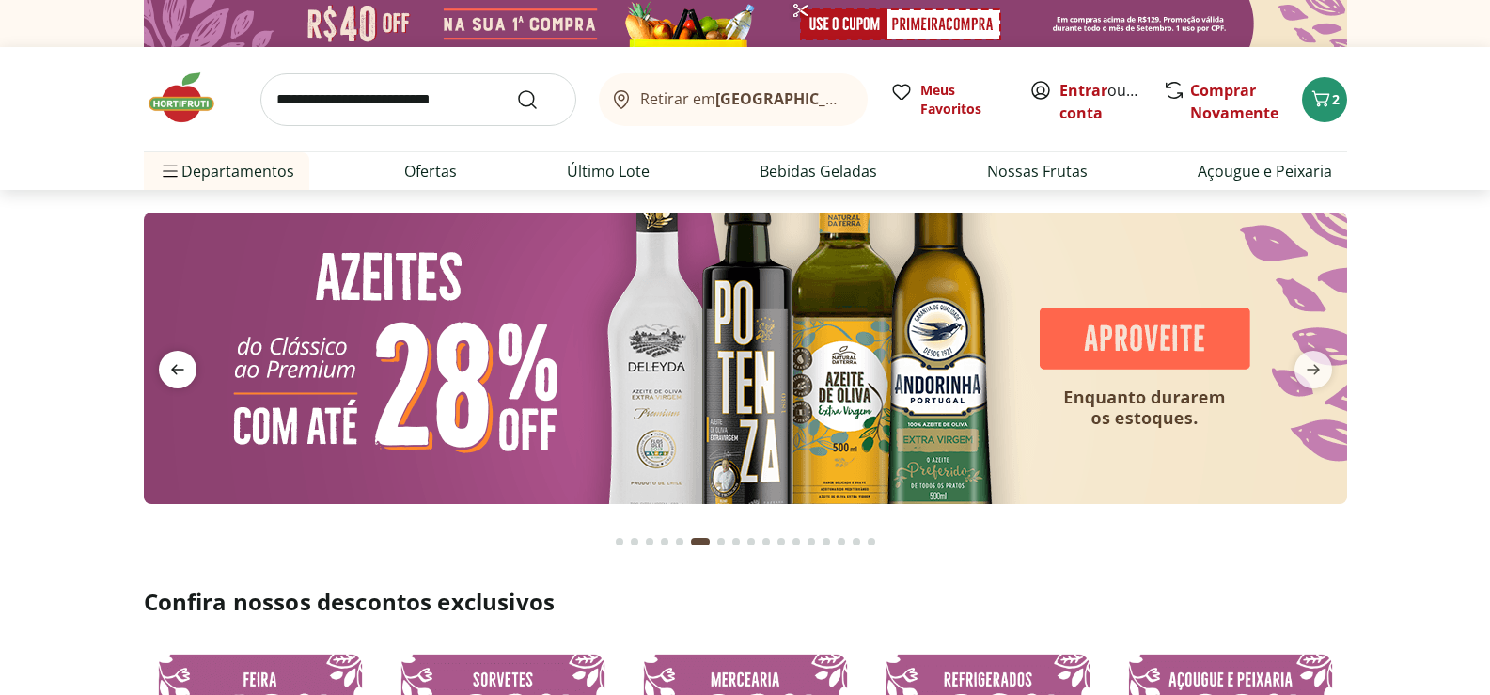
click at [186, 368] on icon "previous" at bounding box center [177, 369] width 23 height 23
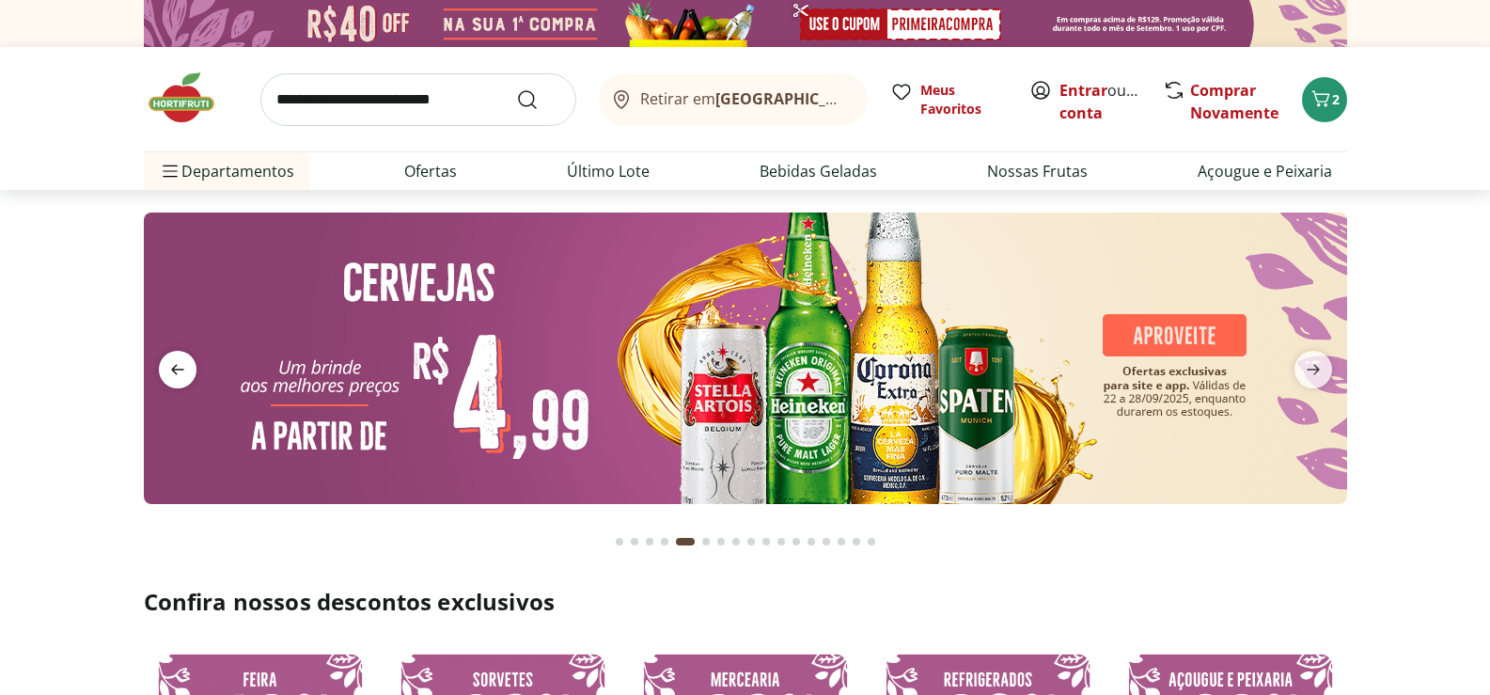
click at [186, 368] on icon "previous" at bounding box center [177, 369] width 23 height 23
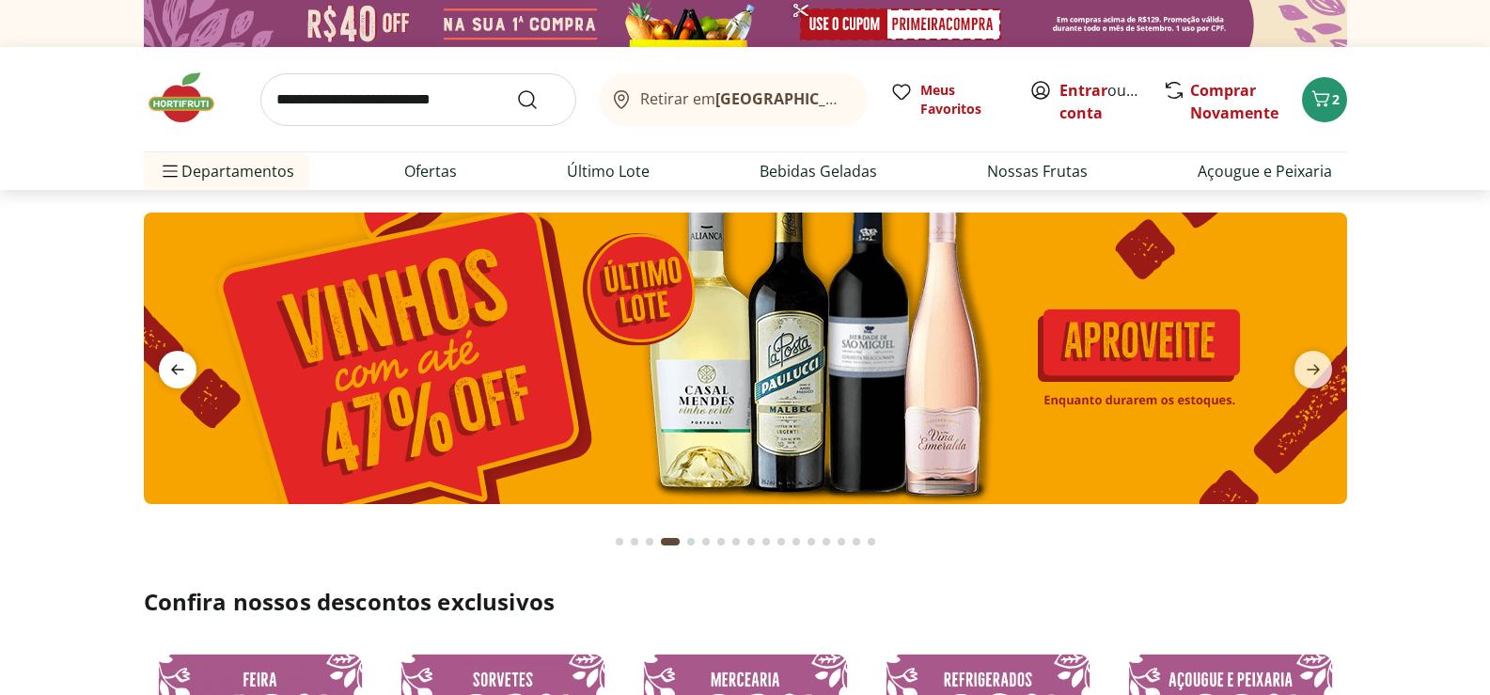
click at [186, 368] on icon "previous" at bounding box center [177, 369] width 23 height 23
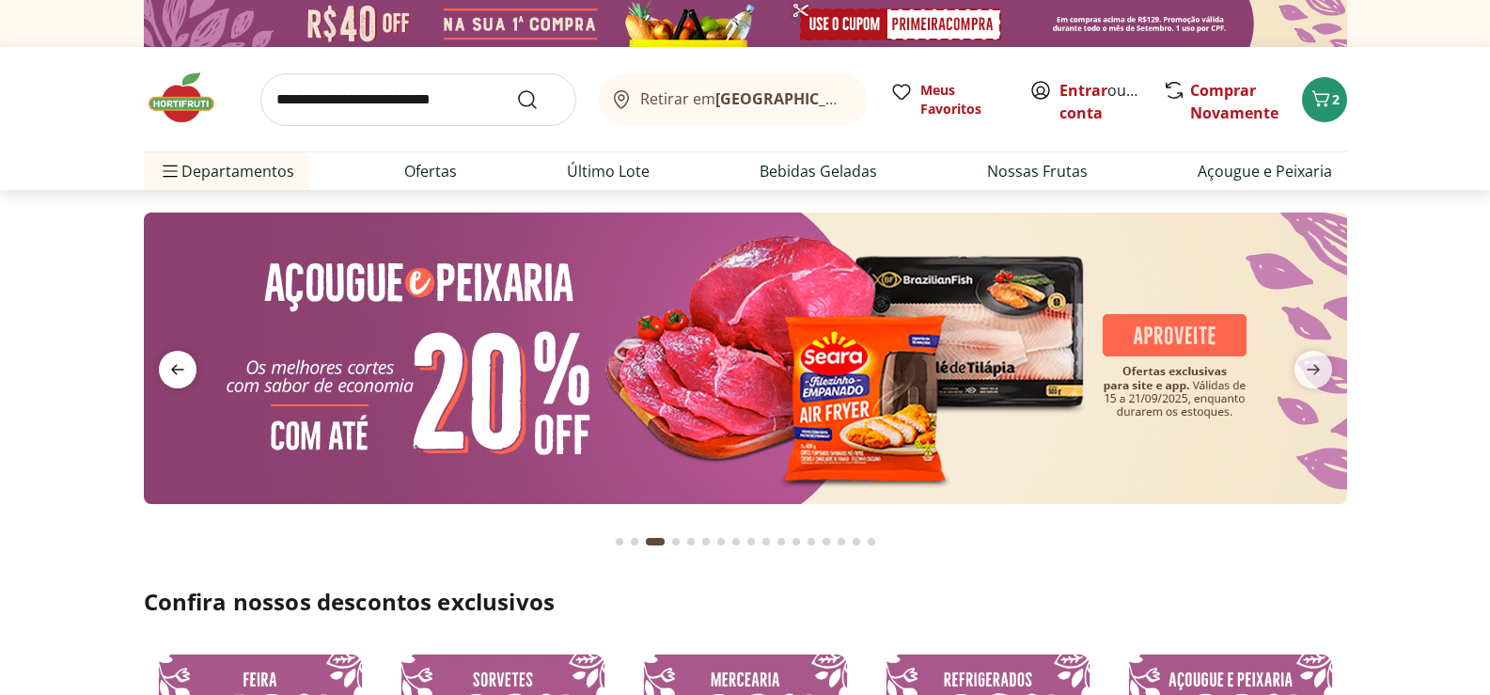
click at [186, 368] on icon "previous" at bounding box center [177, 369] width 23 height 23
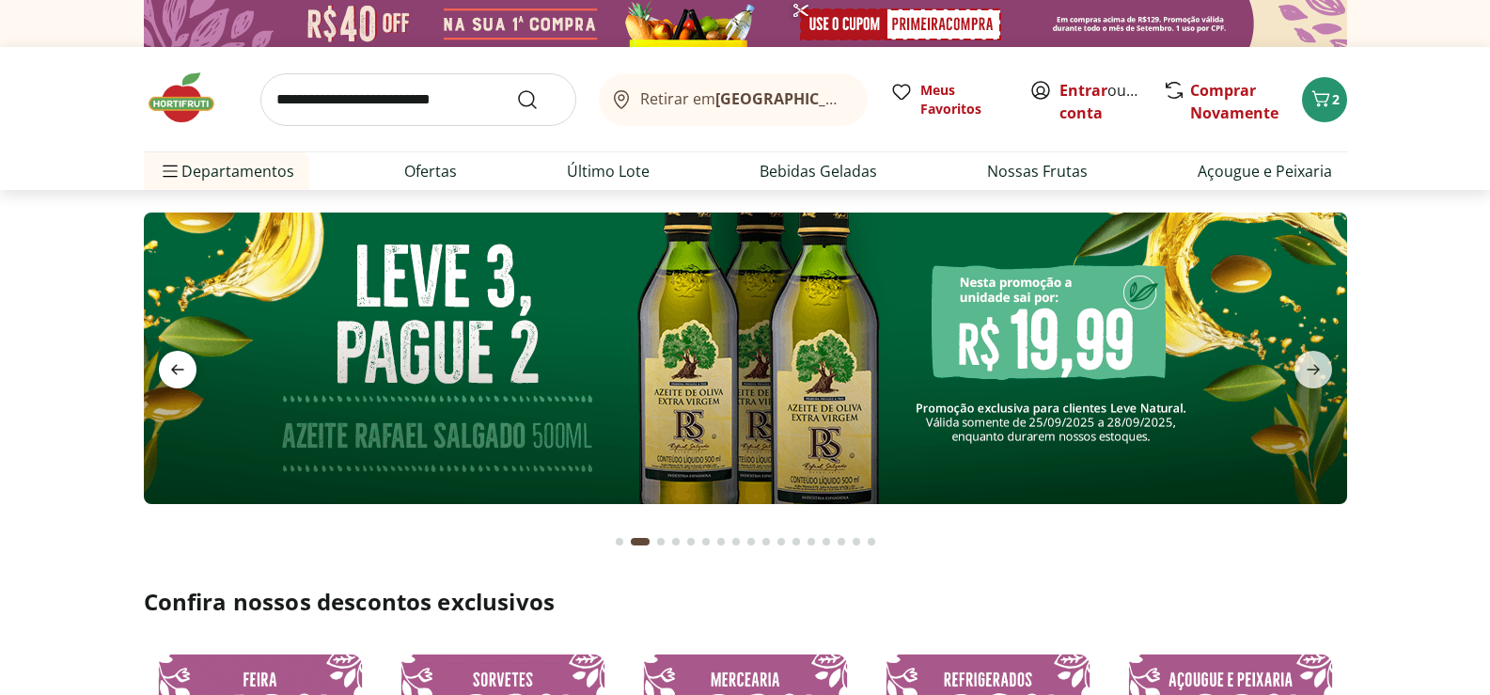
click at [186, 368] on icon "previous" at bounding box center [177, 369] width 23 height 23
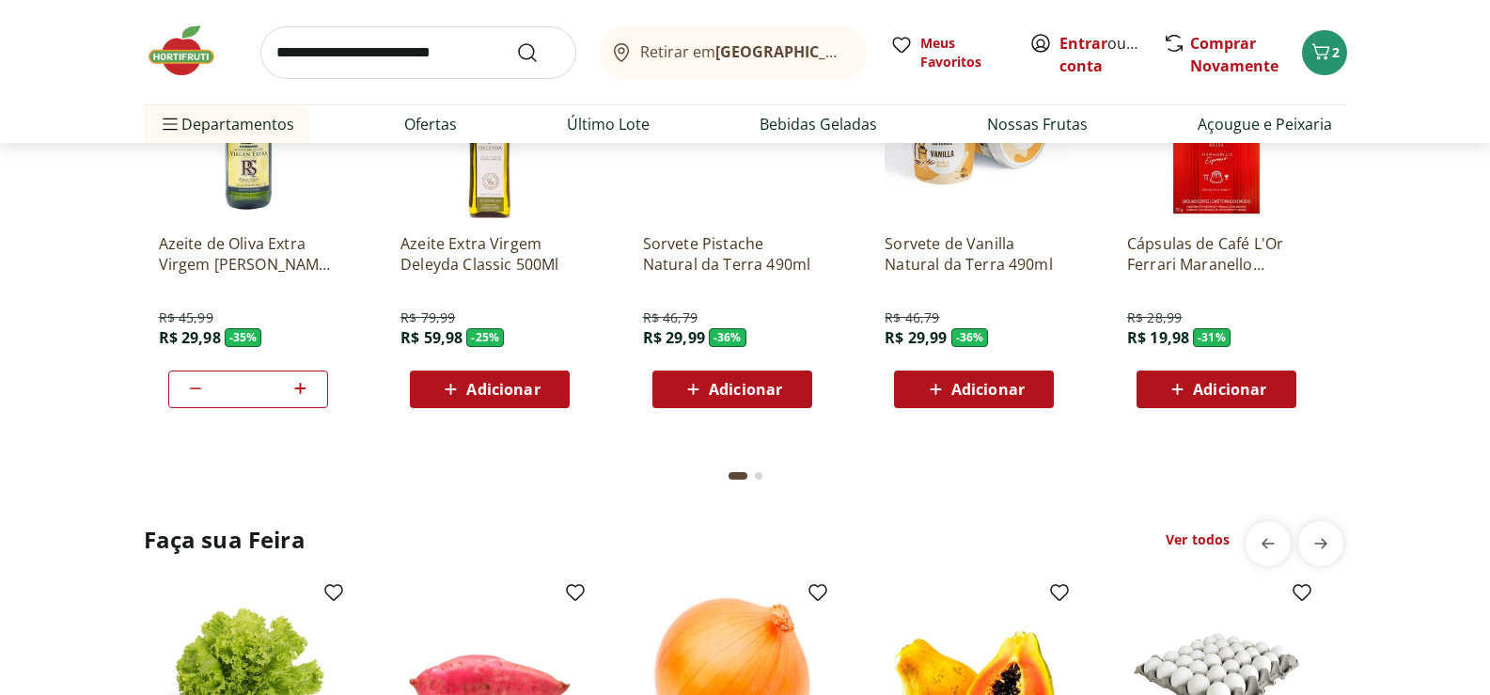
scroll to position [1786, 0]
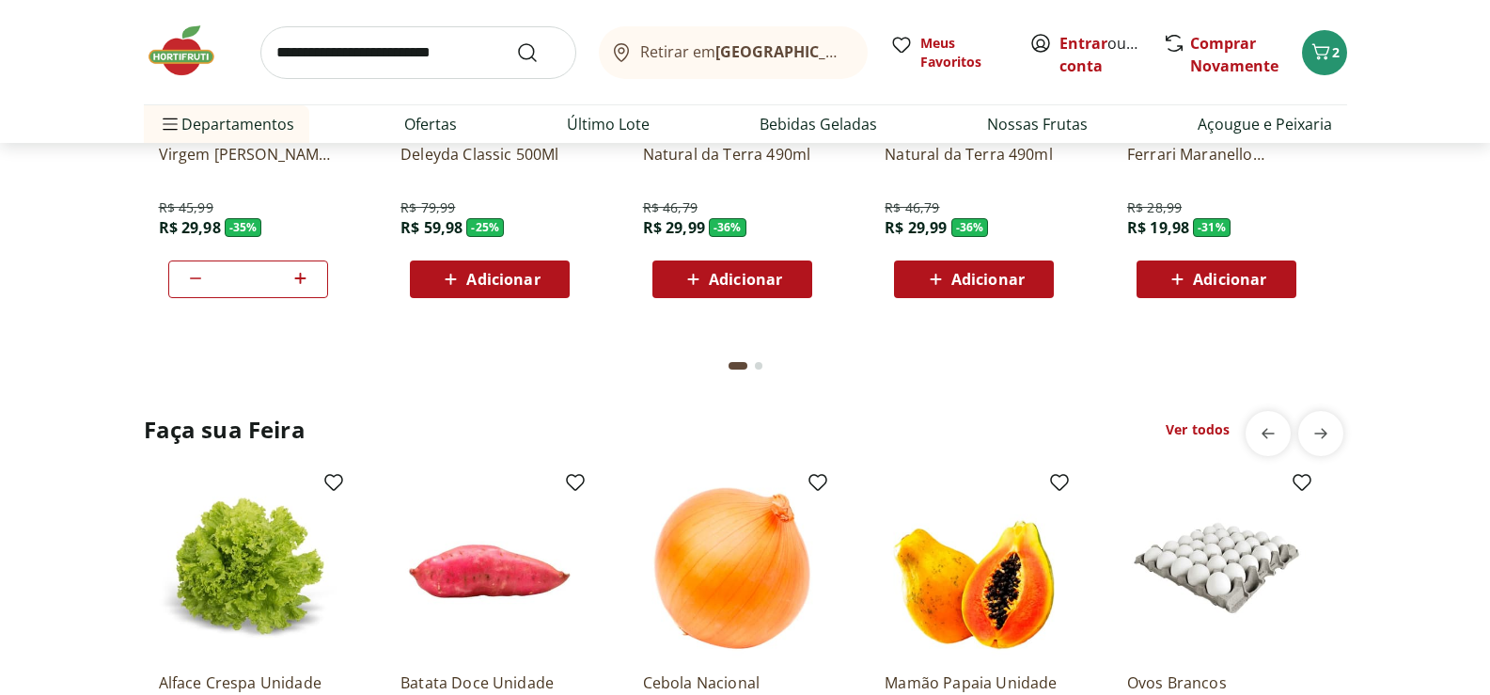
click at [1212, 432] on link "Ver todos" at bounding box center [1198, 429] width 64 height 19
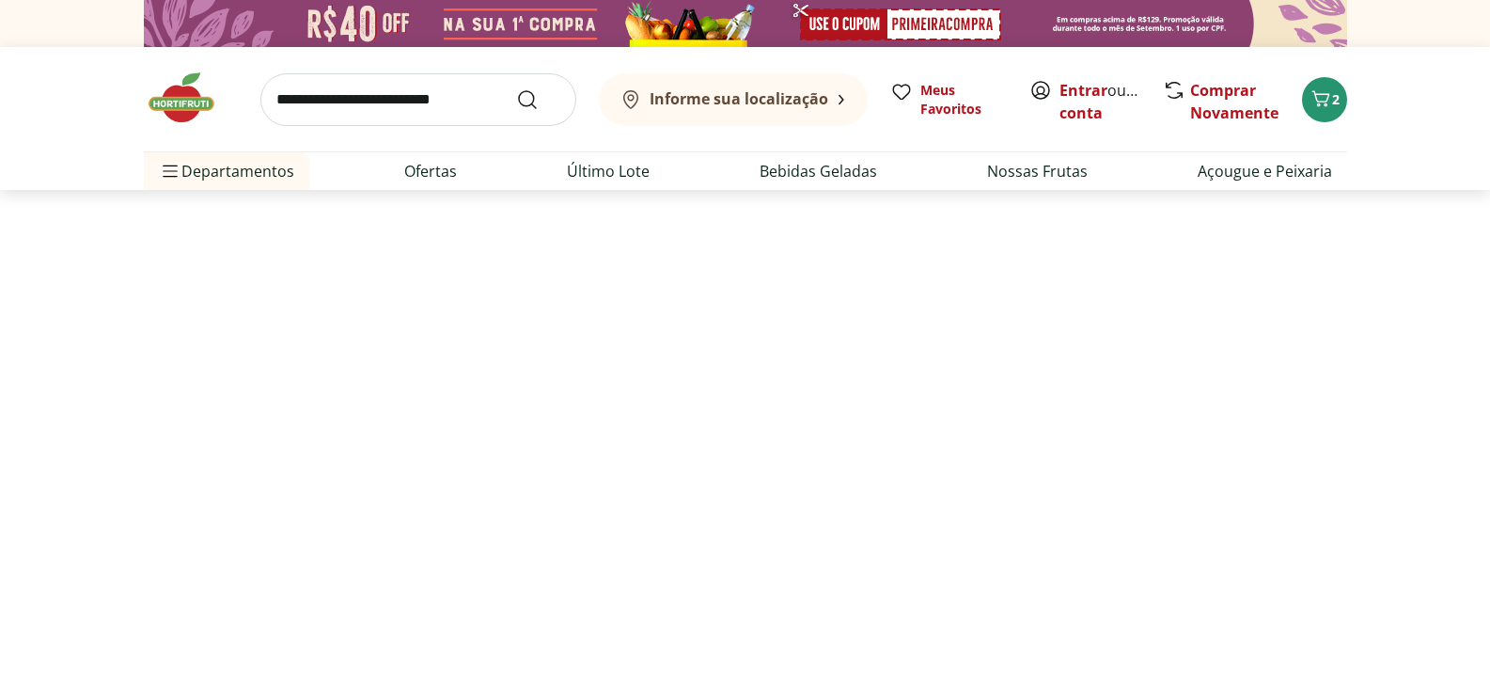
select select "**********"
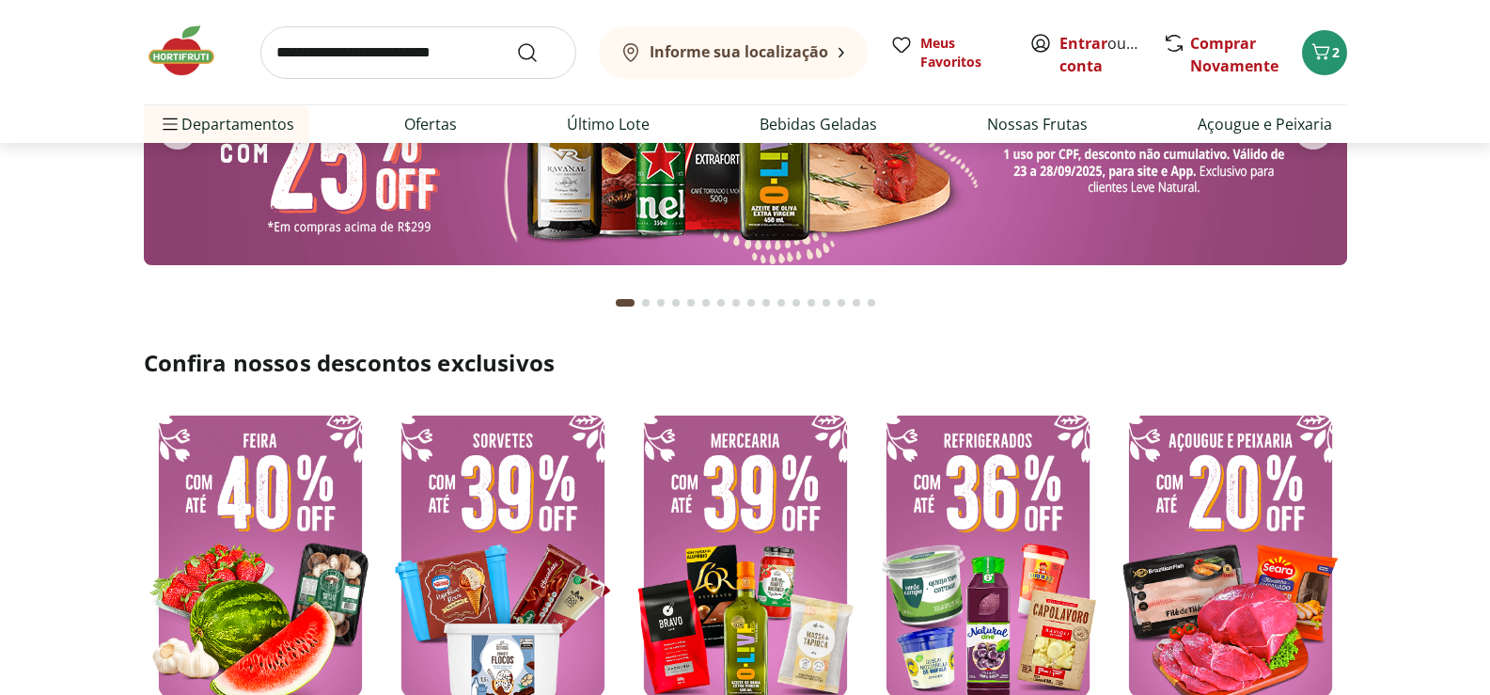
type input "*"
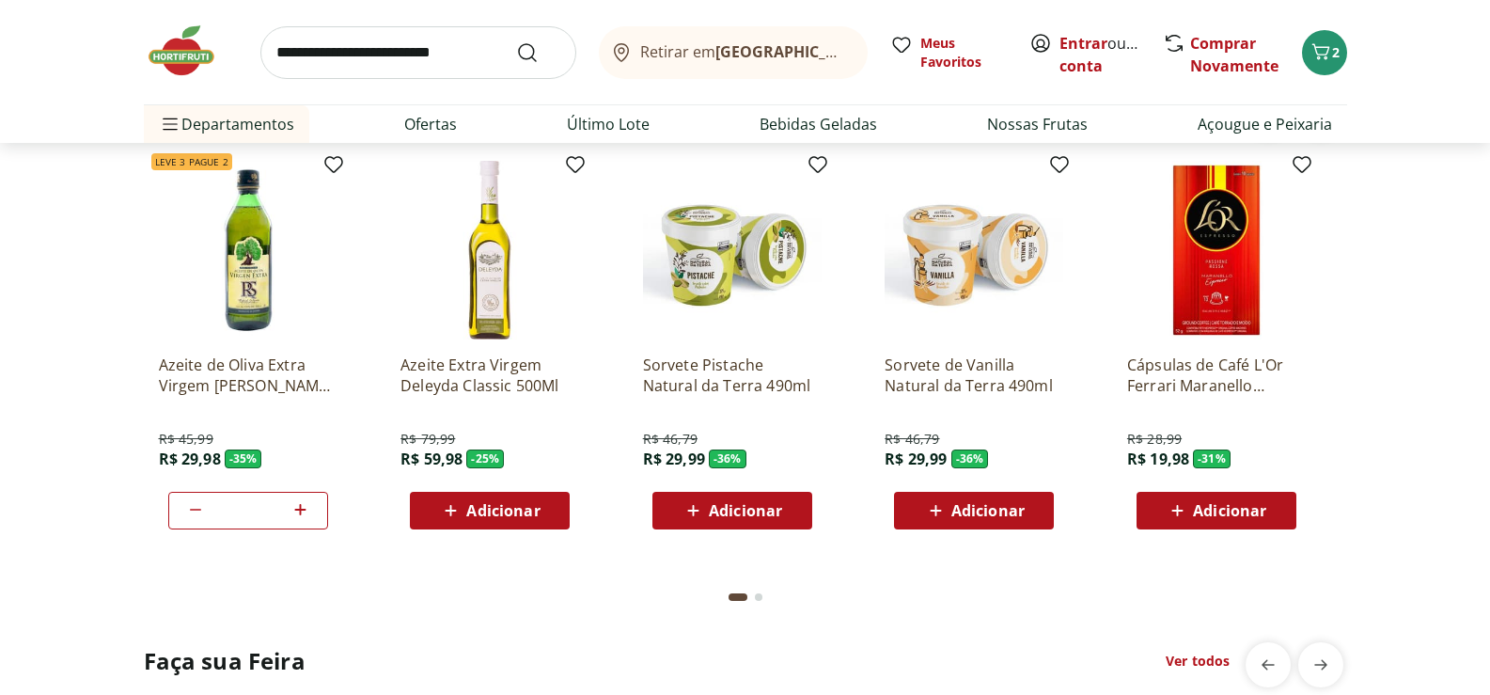
scroll to position [3008, 0]
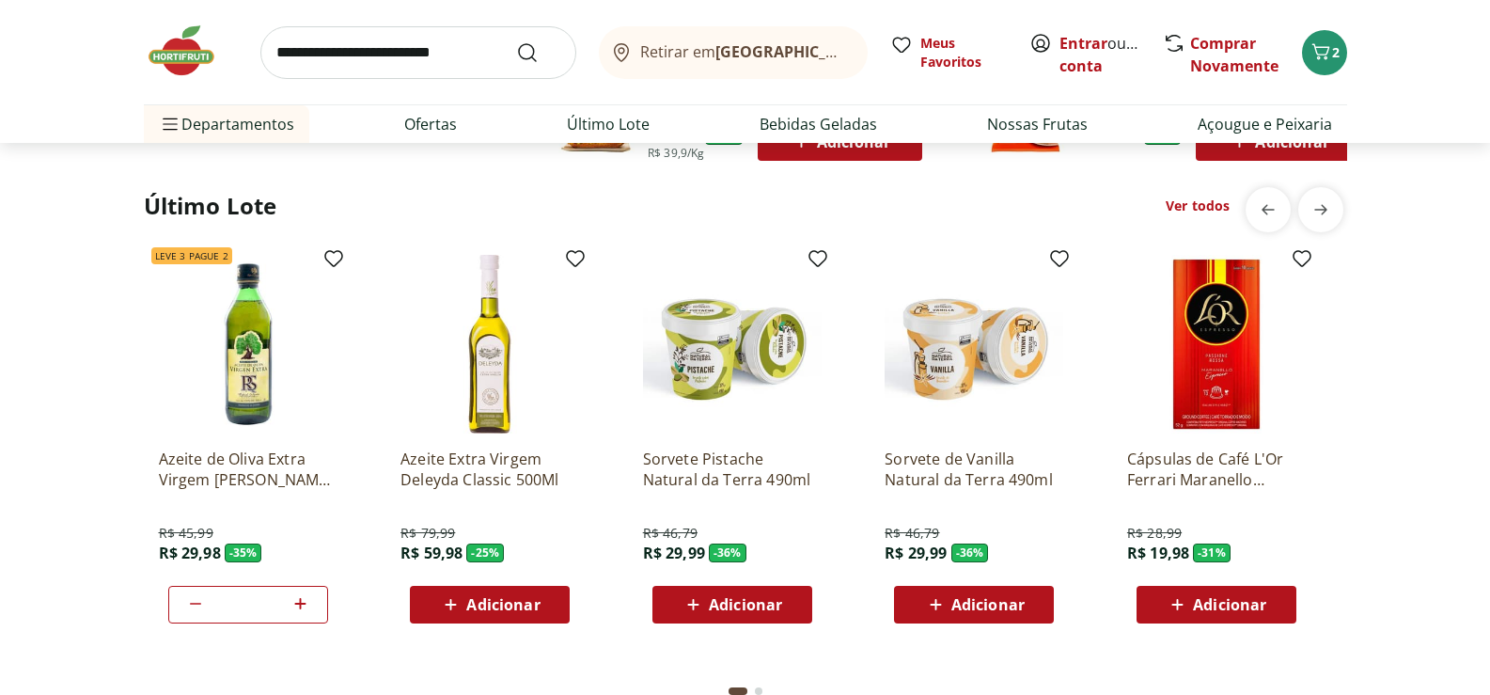
click at [1206, 208] on link "Ver todos" at bounding box center [1198, 205] width 64 height 19
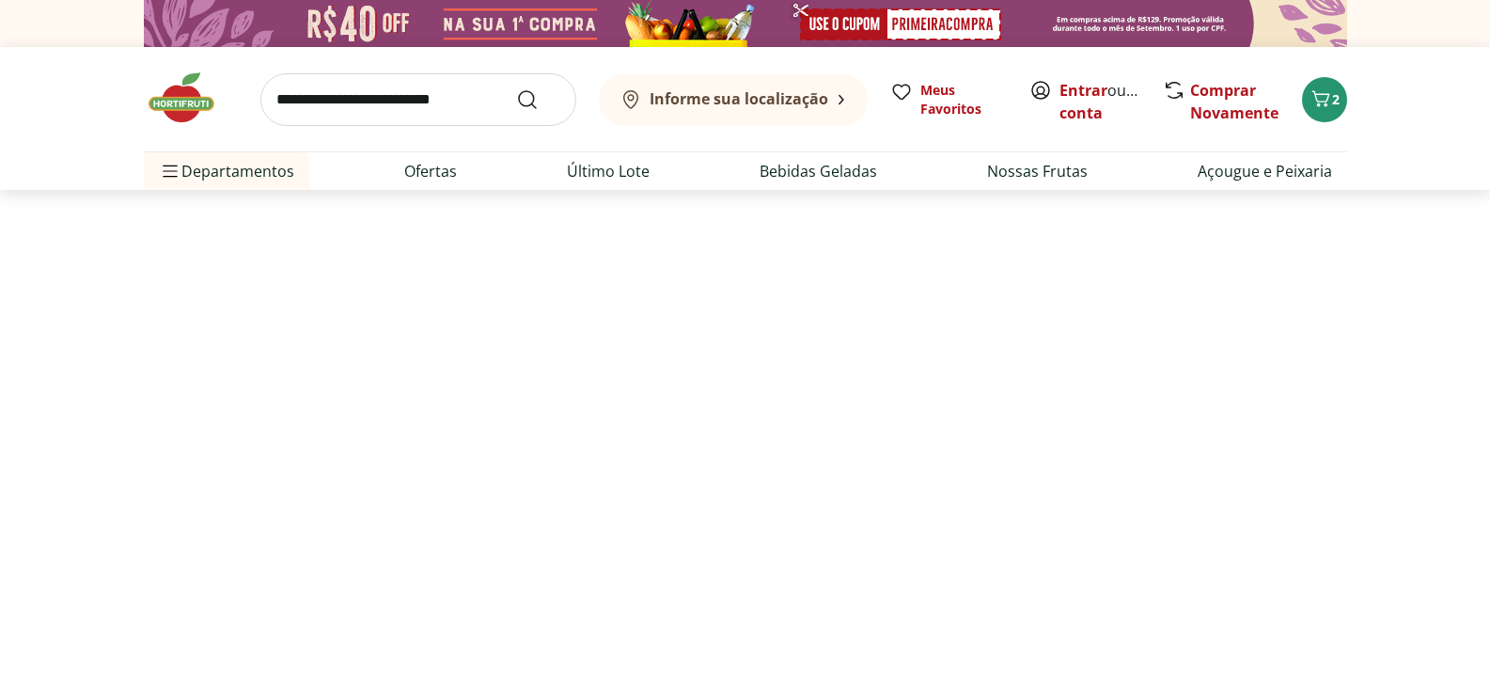
select select "**********"
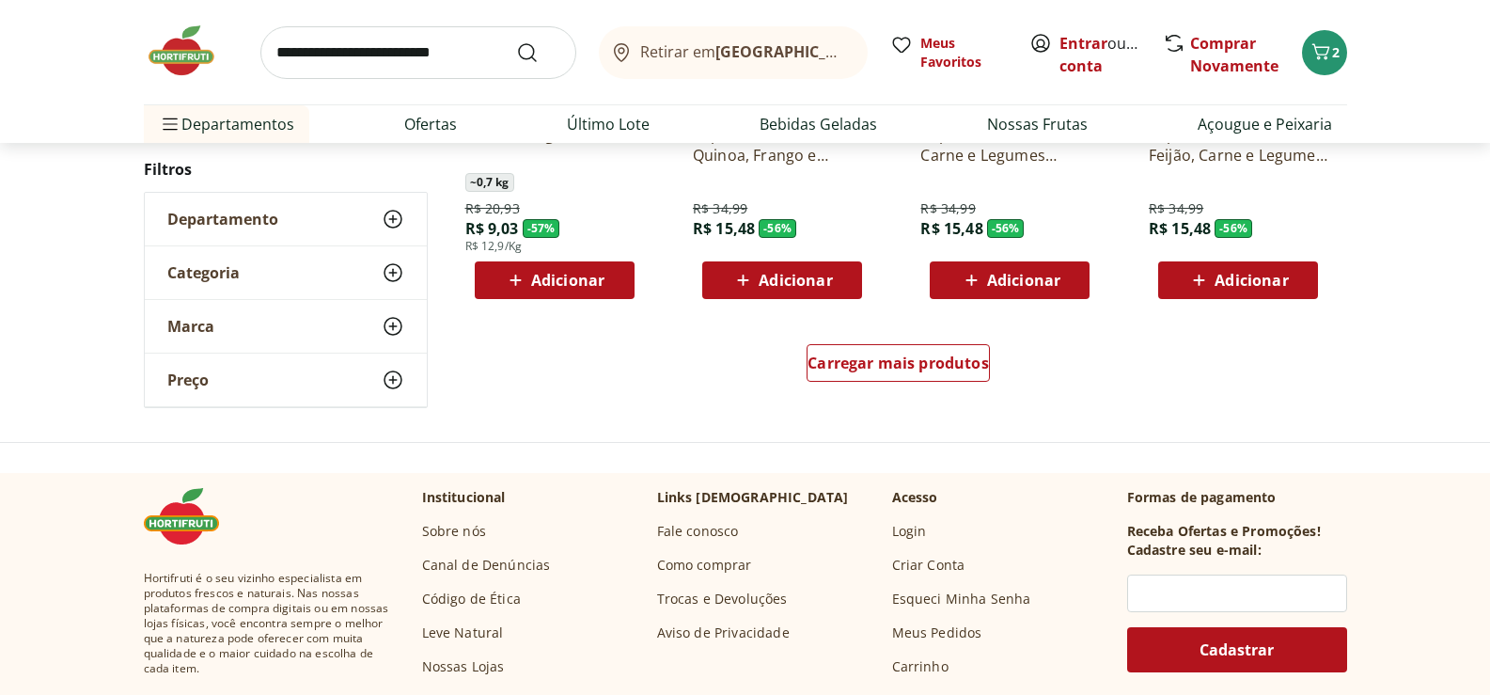
scroll to position [1128, 0]
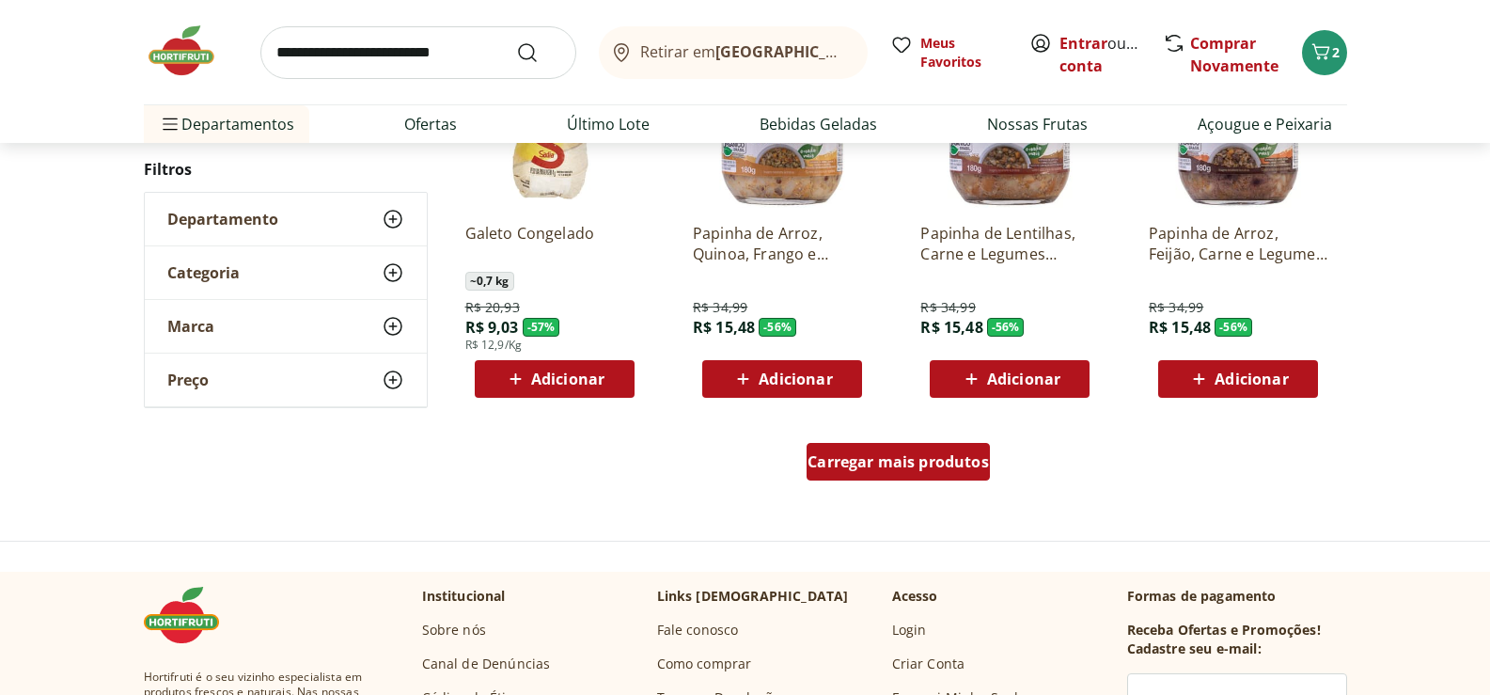
click at [925, 448] on div "Carregar mais produtos" at bounding box center [898, 462] width 183 height 38
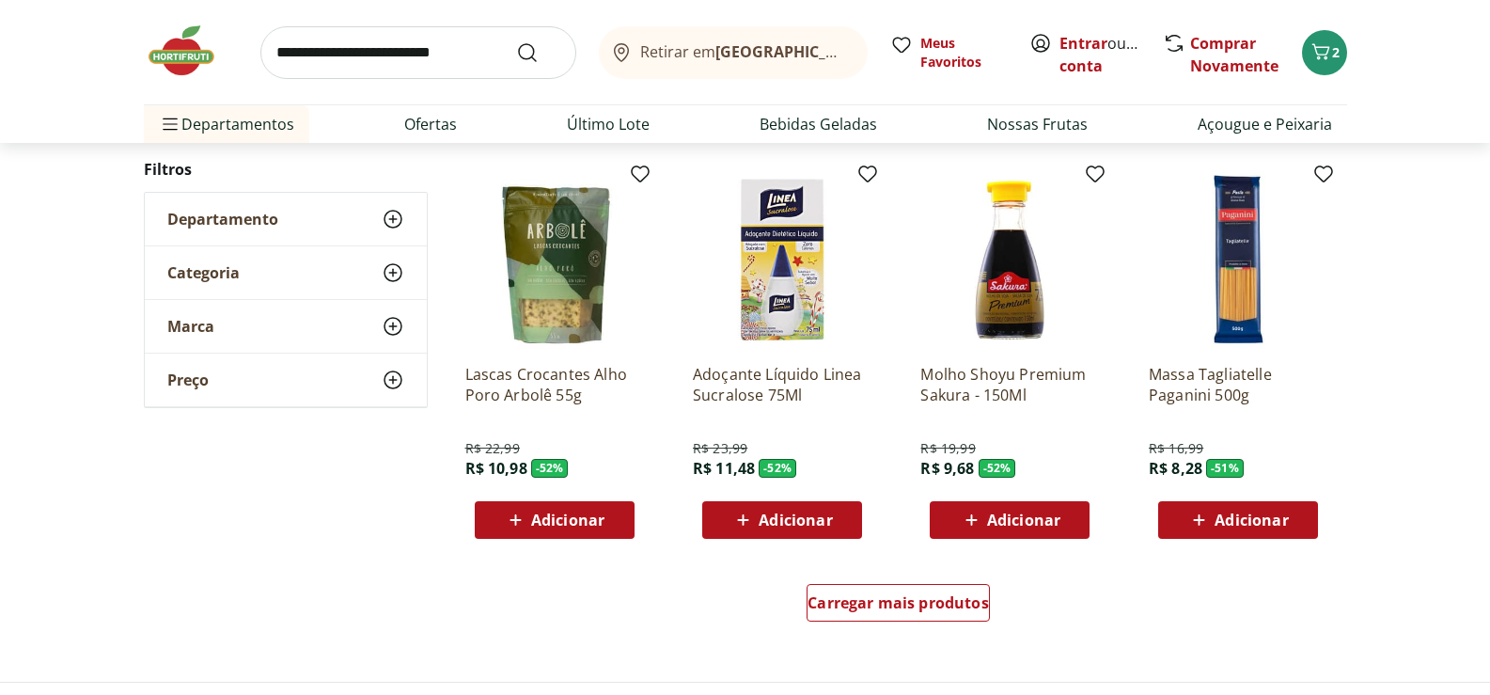
scroll to position [2256, 0]
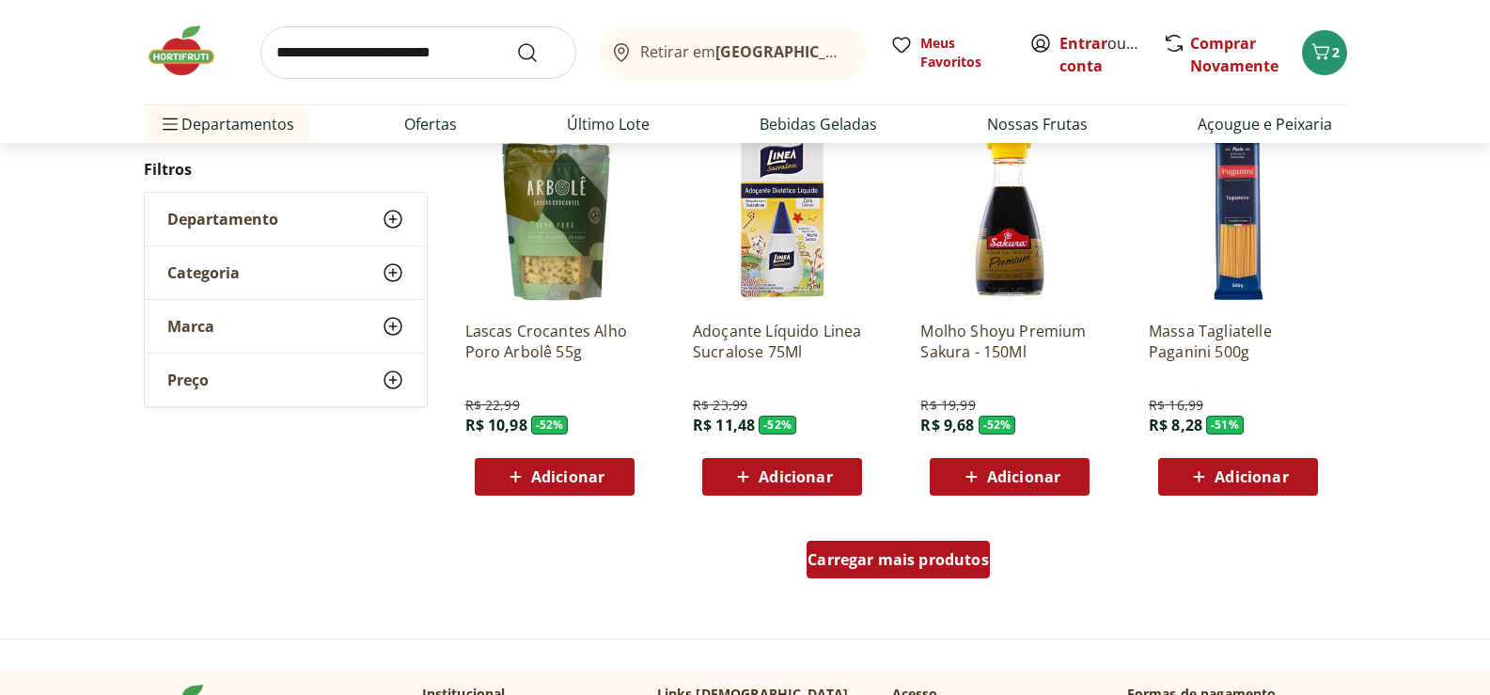
click at [938, 570] on div "Carregar mais produtos" at bounding box center [898, 560] width 183 height 38
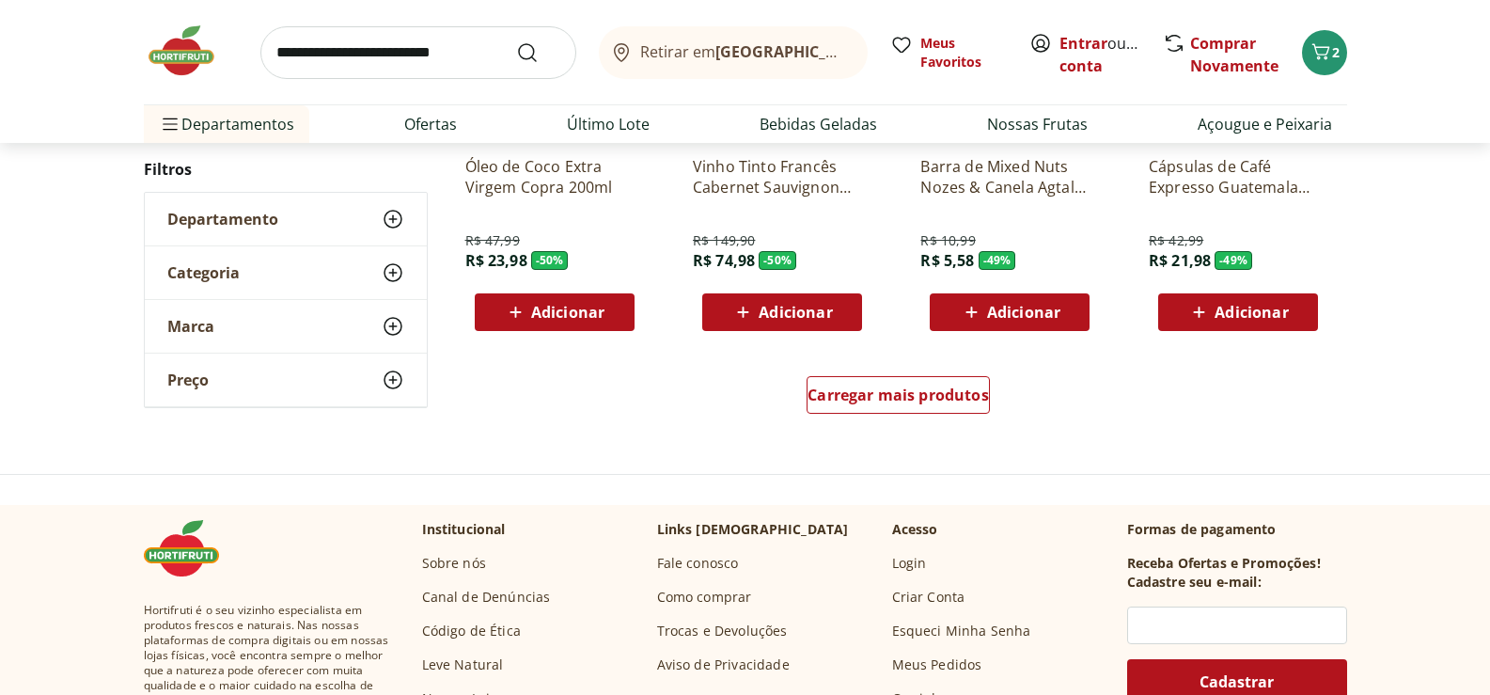
scroll to position [3667, 0]
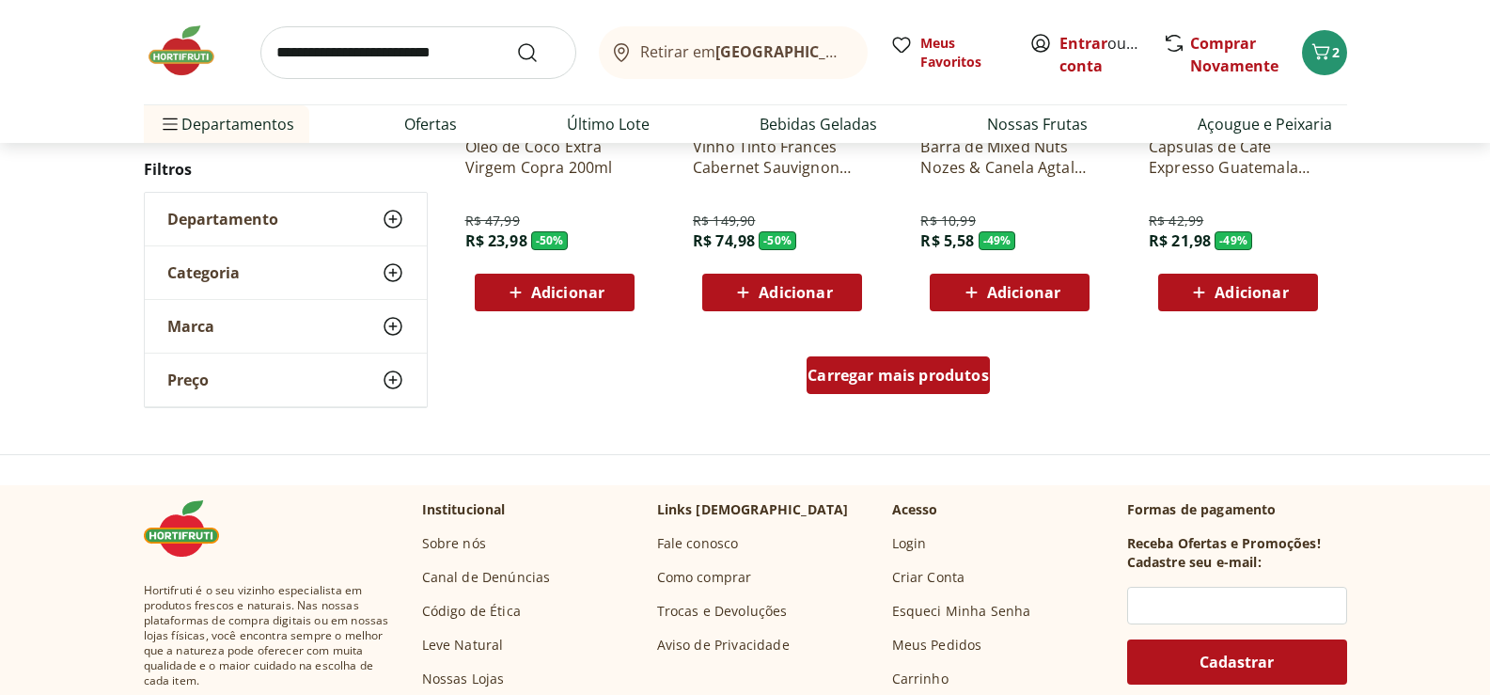
click at [961, 361] on div "Carregar mais produtos" at bounding box center [898, 375] width 183 height 38
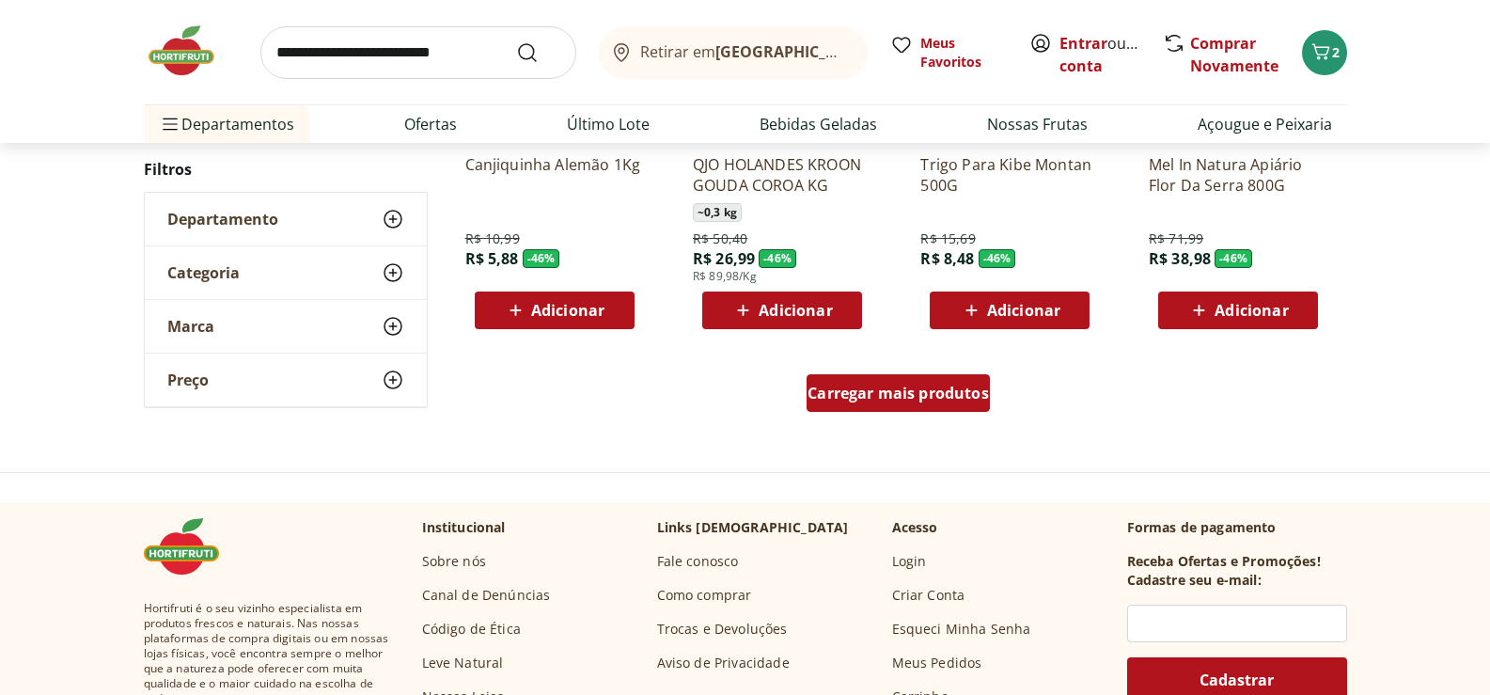
scroll to position [4889, 0]
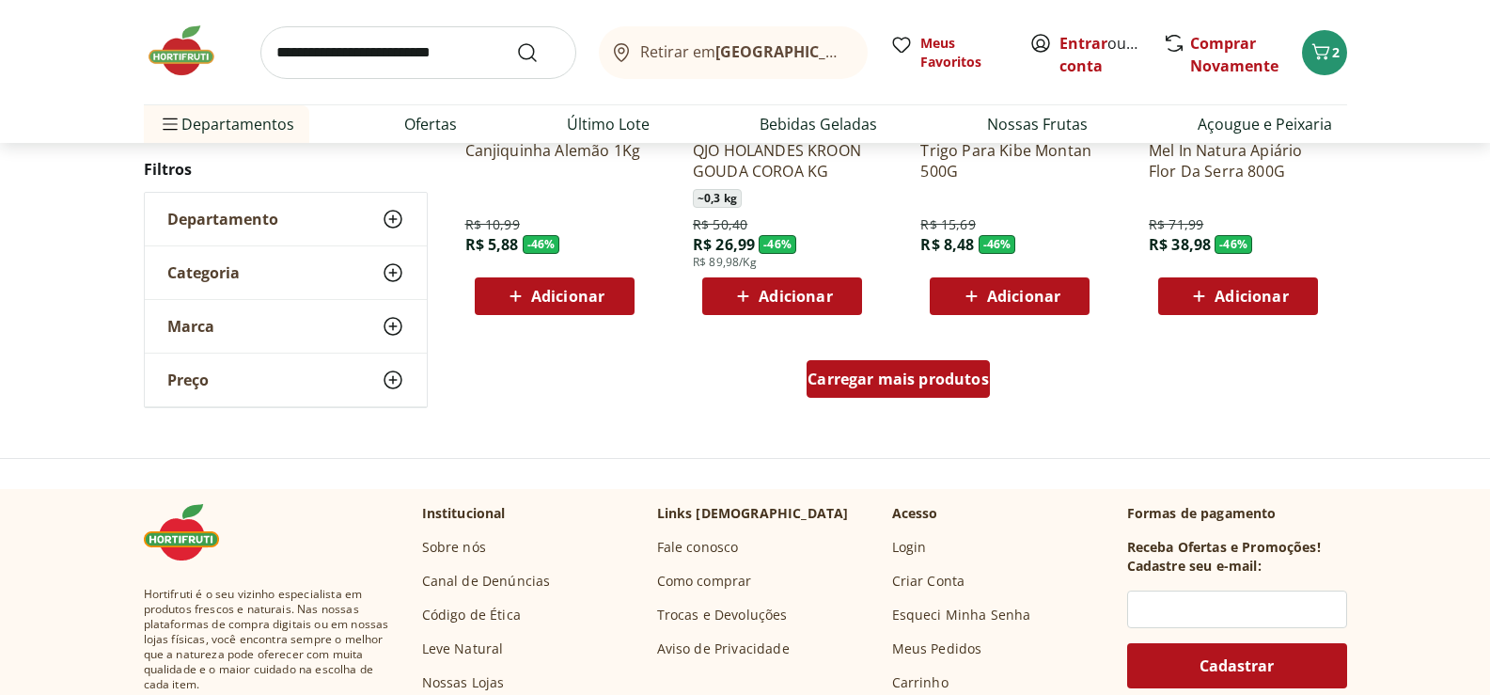
click at [968, 381] on span "Carregar mais produtos" at bounding box center [898, 378] width 181 height 15
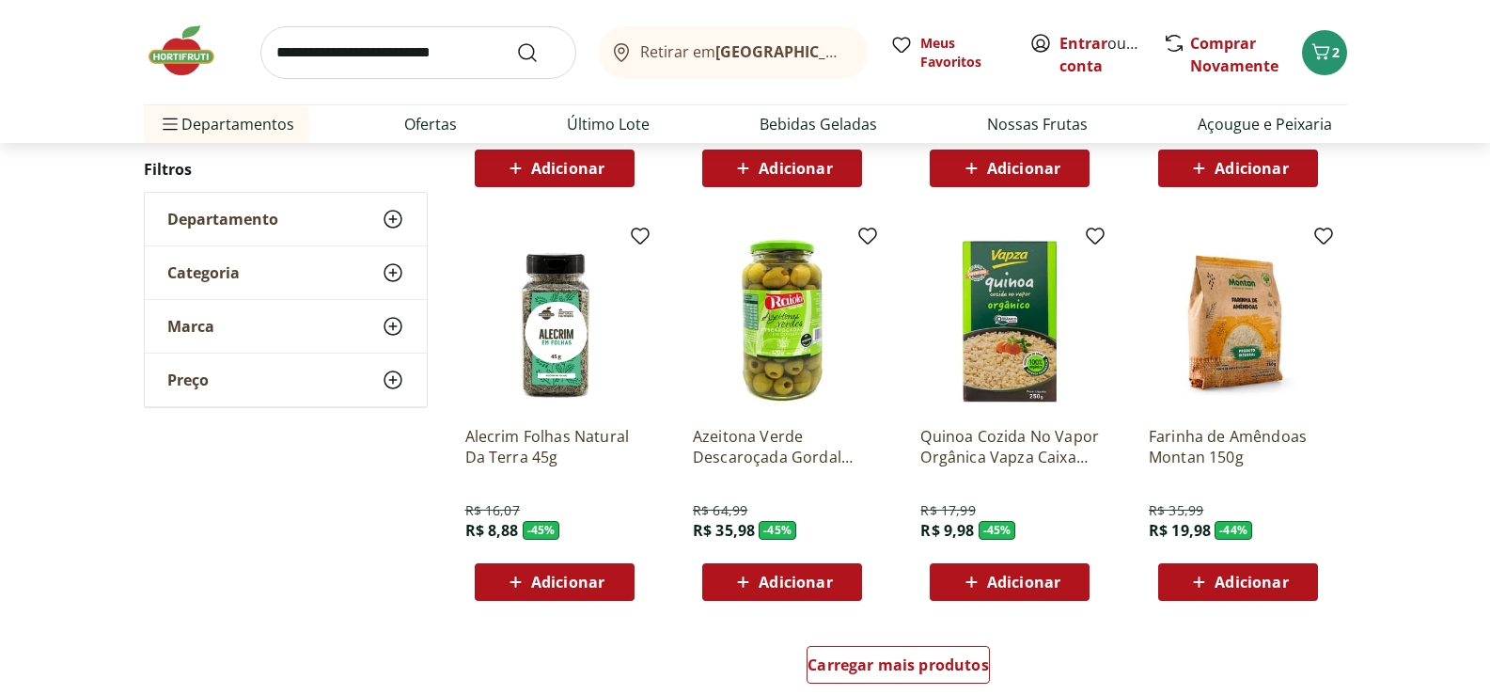
scroll to position [5923, 0]
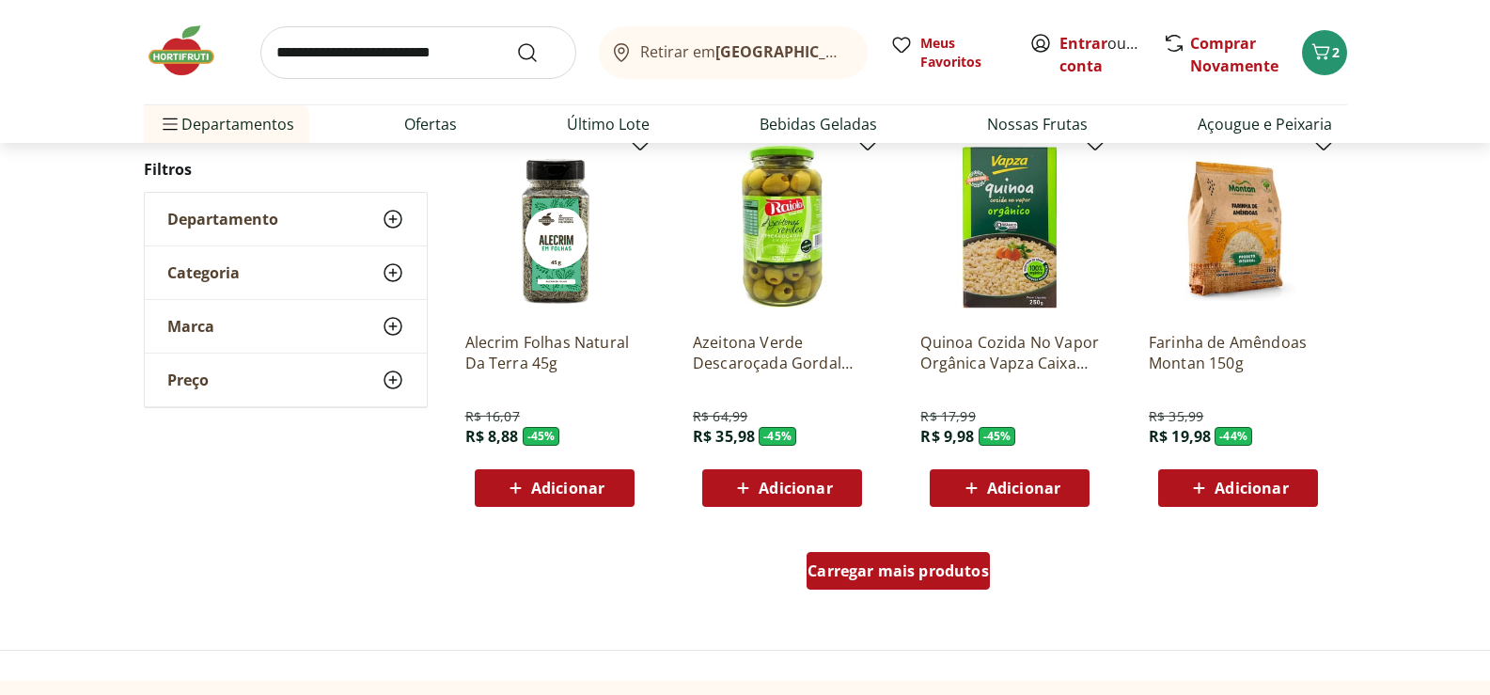
click at [861, 573] on span "Carregar mais produtos" at bounding box center [898, 570] width 181 height 15
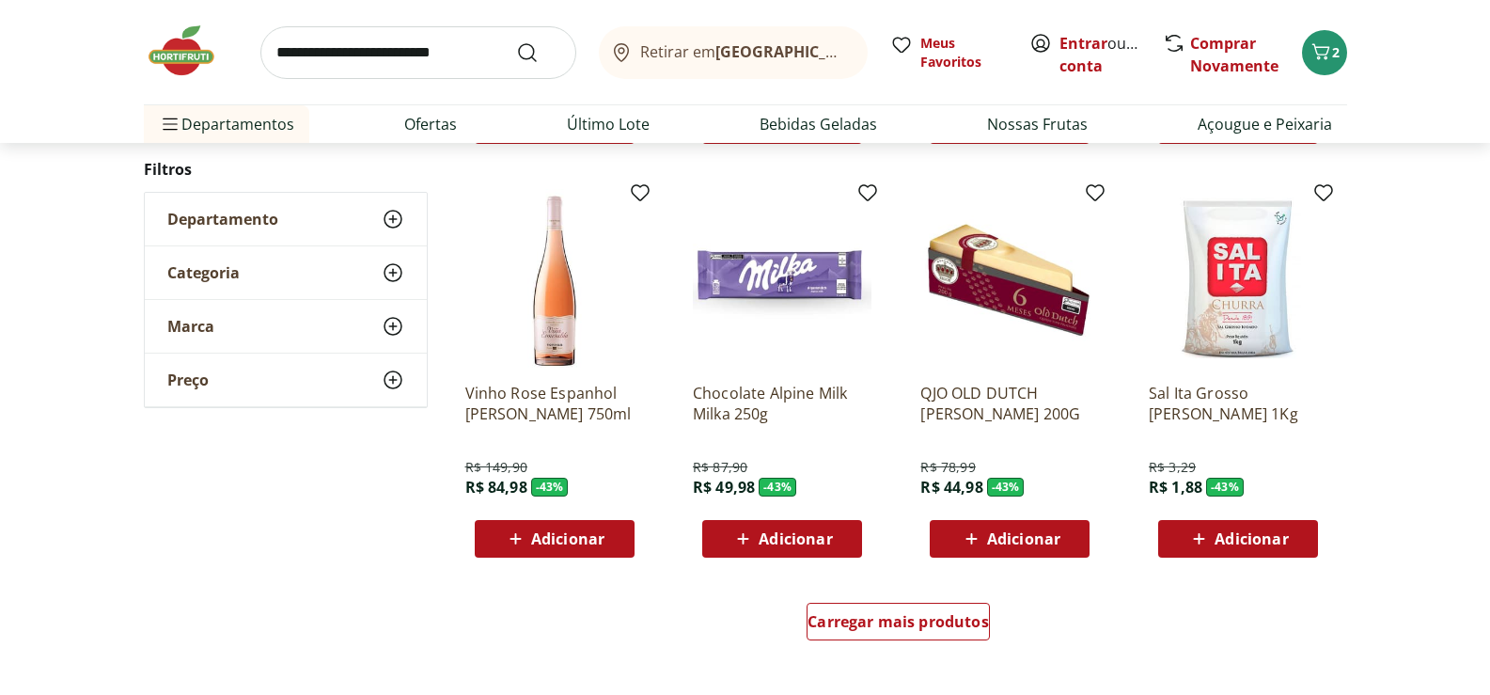
scroll to position [7145, 0]
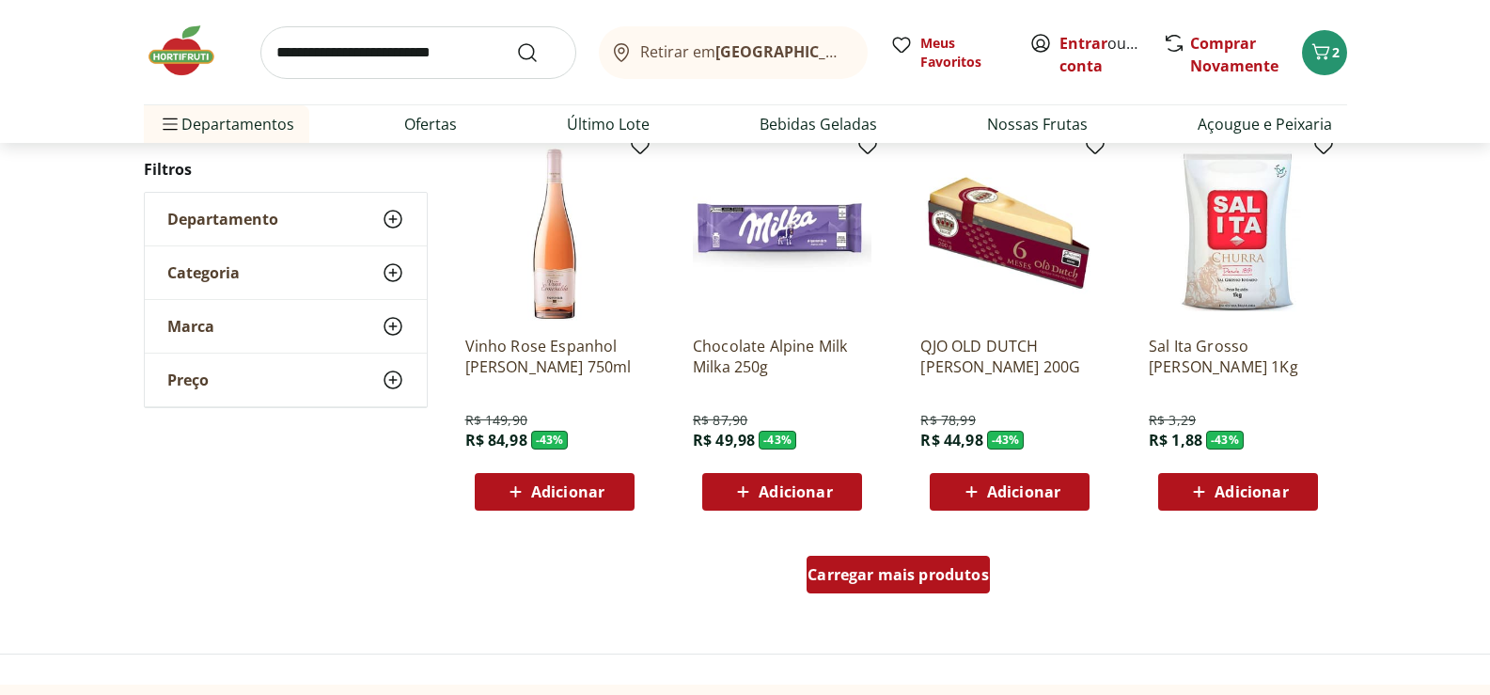
click at [858, 573] on span "Carregar mais produtos" at bounding box center [898, 574] width 181 height 15
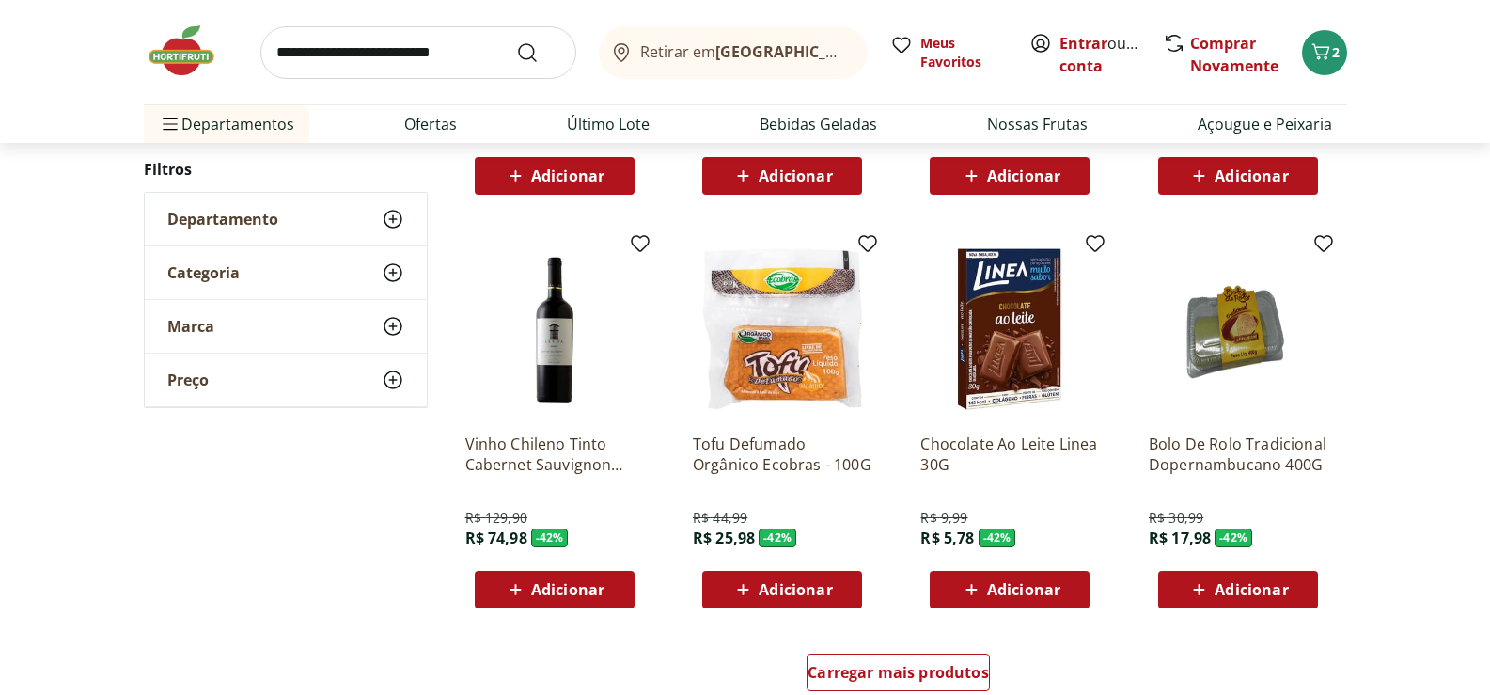
scroll to position [8367, 0]
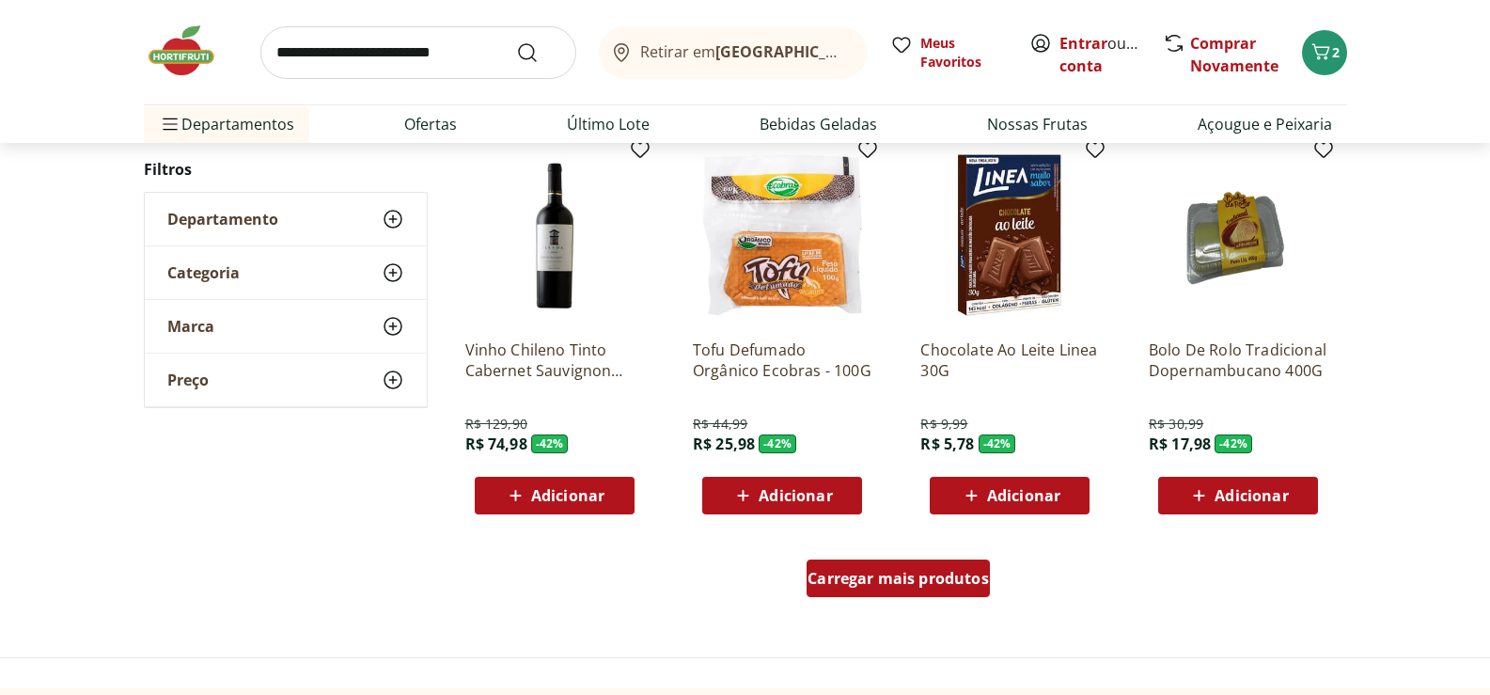
click at [965, 589] on div "Carregar mais produtos" at bounding box center [898, 578] width 183 height 38
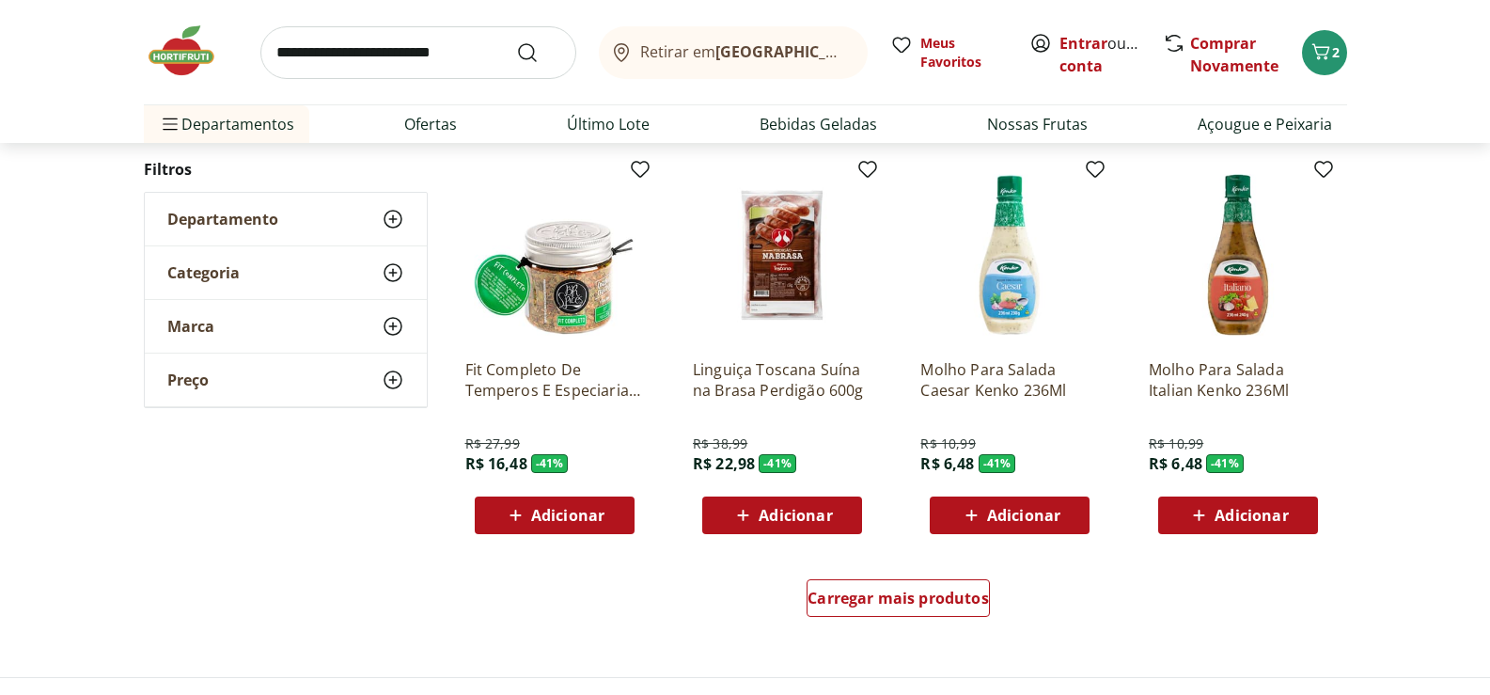
scroll to position [9590, 0]
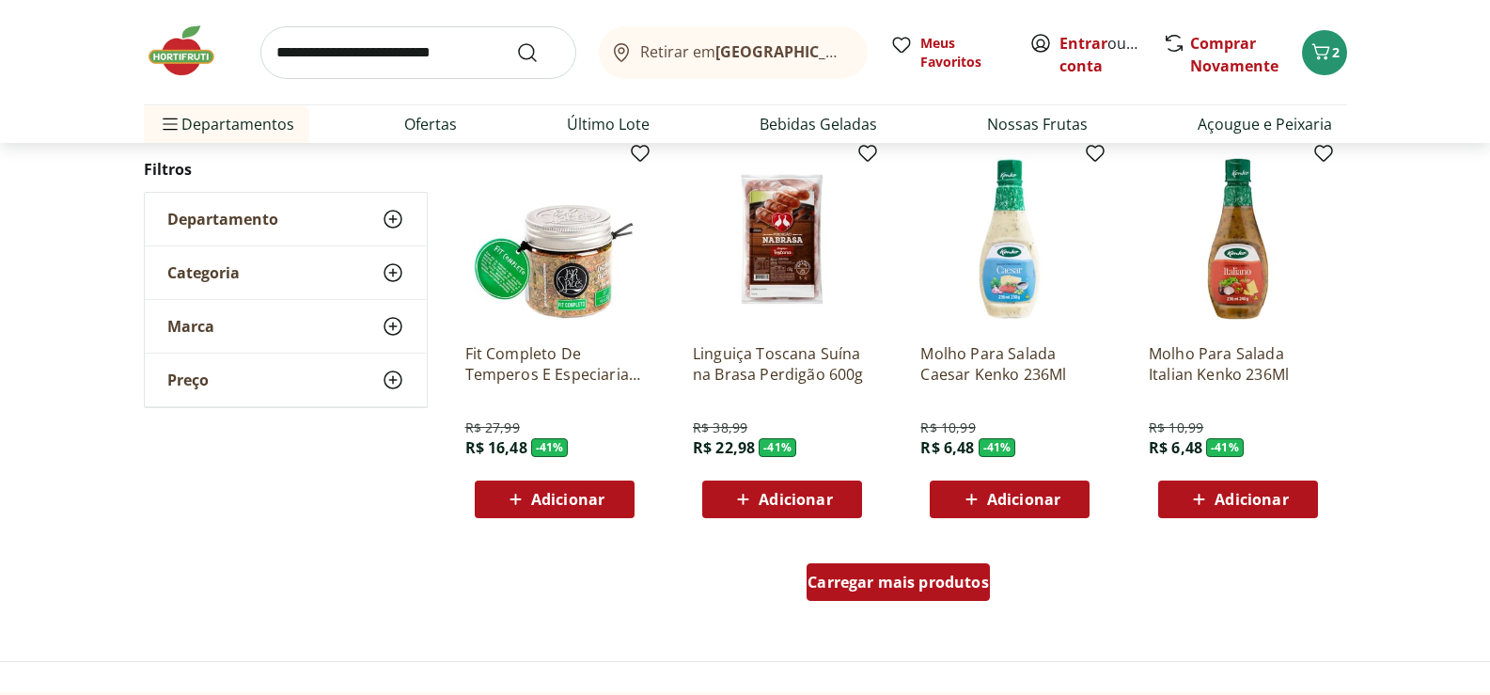
click at [963, 582] on span "Carregar mais produtos" at bounding box center [898, 581] width 181 height 15
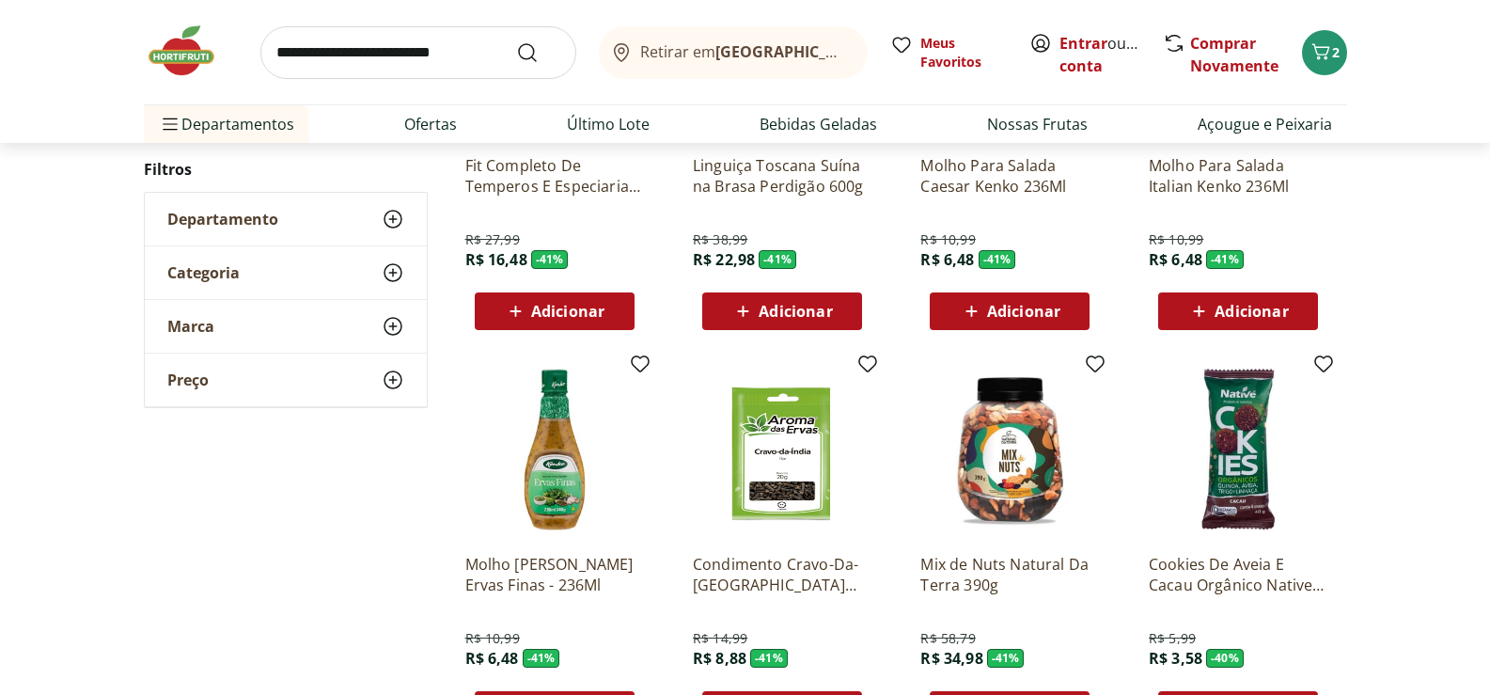
scroll to position [9872, 0]
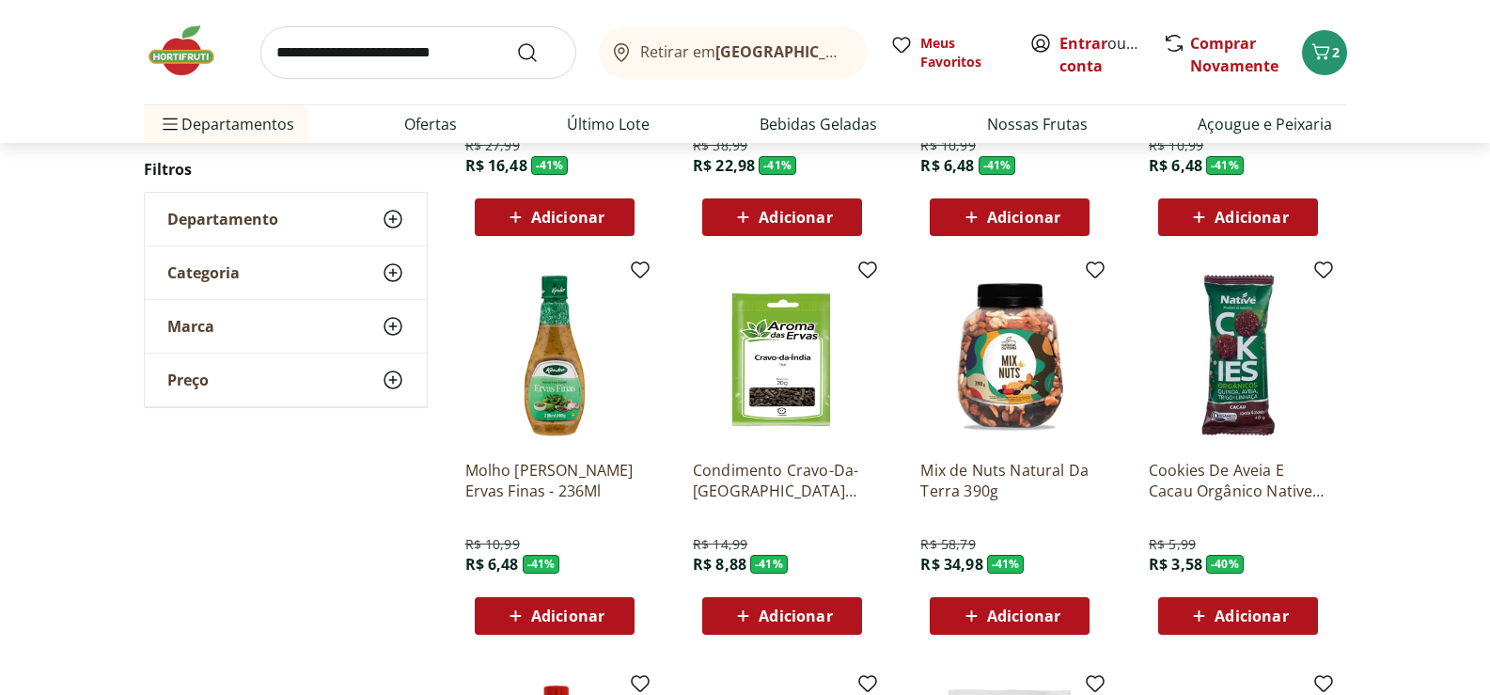
click at [578, 492] on p "Molho [PERSON_NAME] Ervas Finas - 236Ml" at bounding box center [554, 480] width 179 height 41
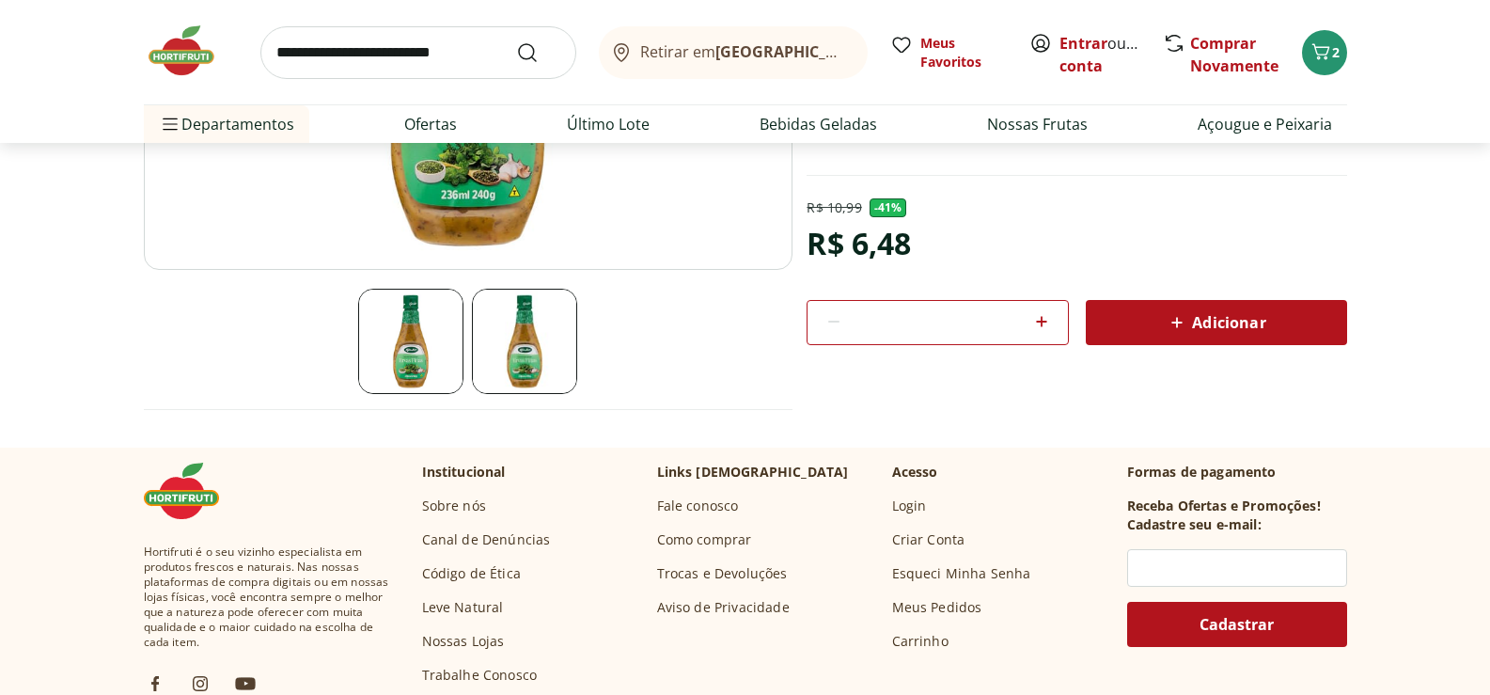
scroll to position [470, 0]
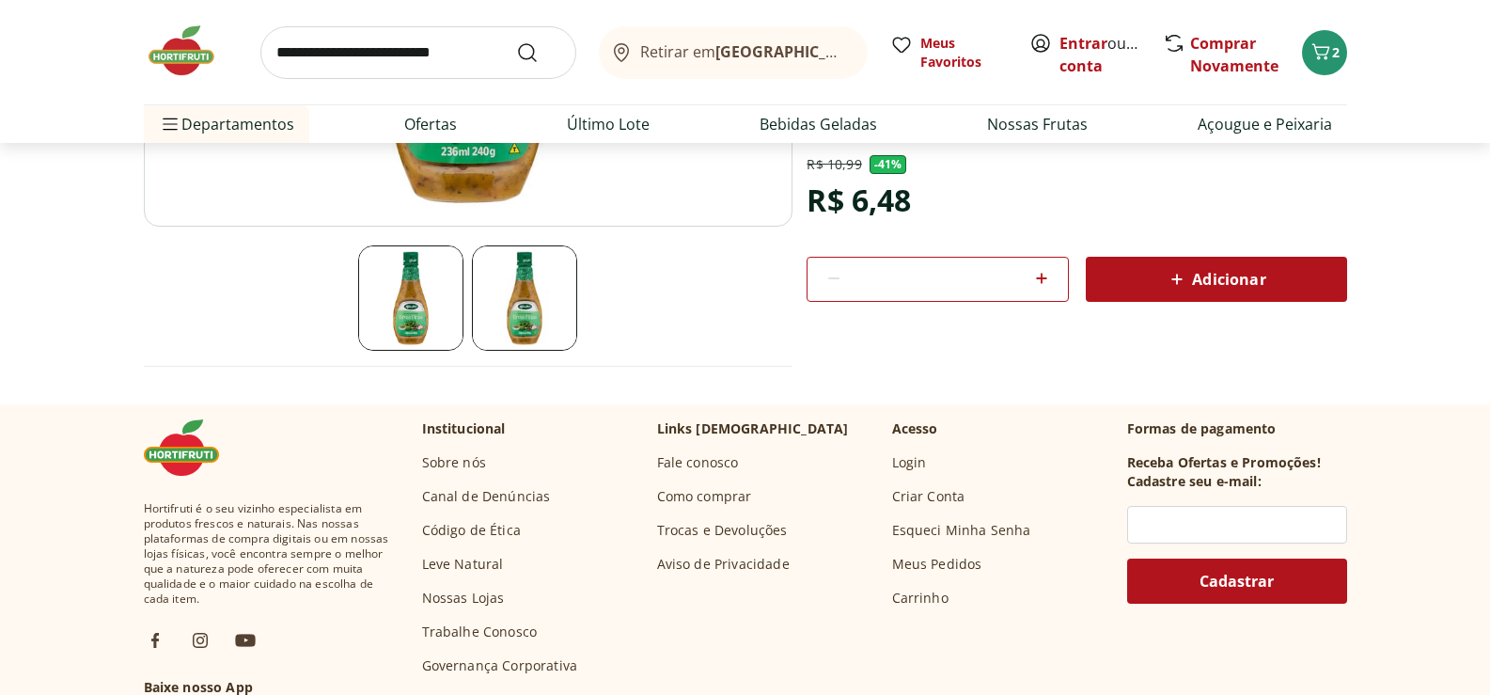
click at [551, 329] on img at bounding box center [524, 297] width 105 height 105
click at [417, 306] on img at bounding box center [410, 297] width 105 height 105
select select "**********"
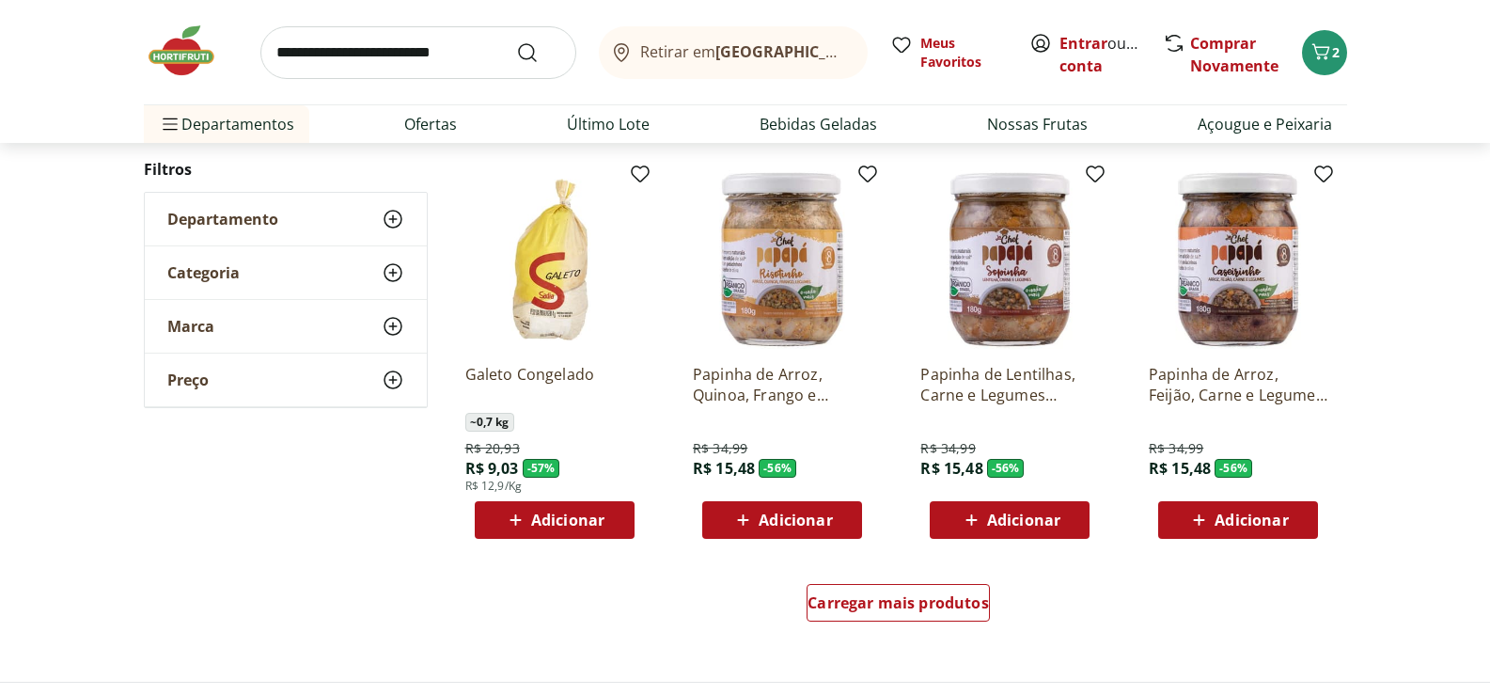
scroll to position [4869, 0]
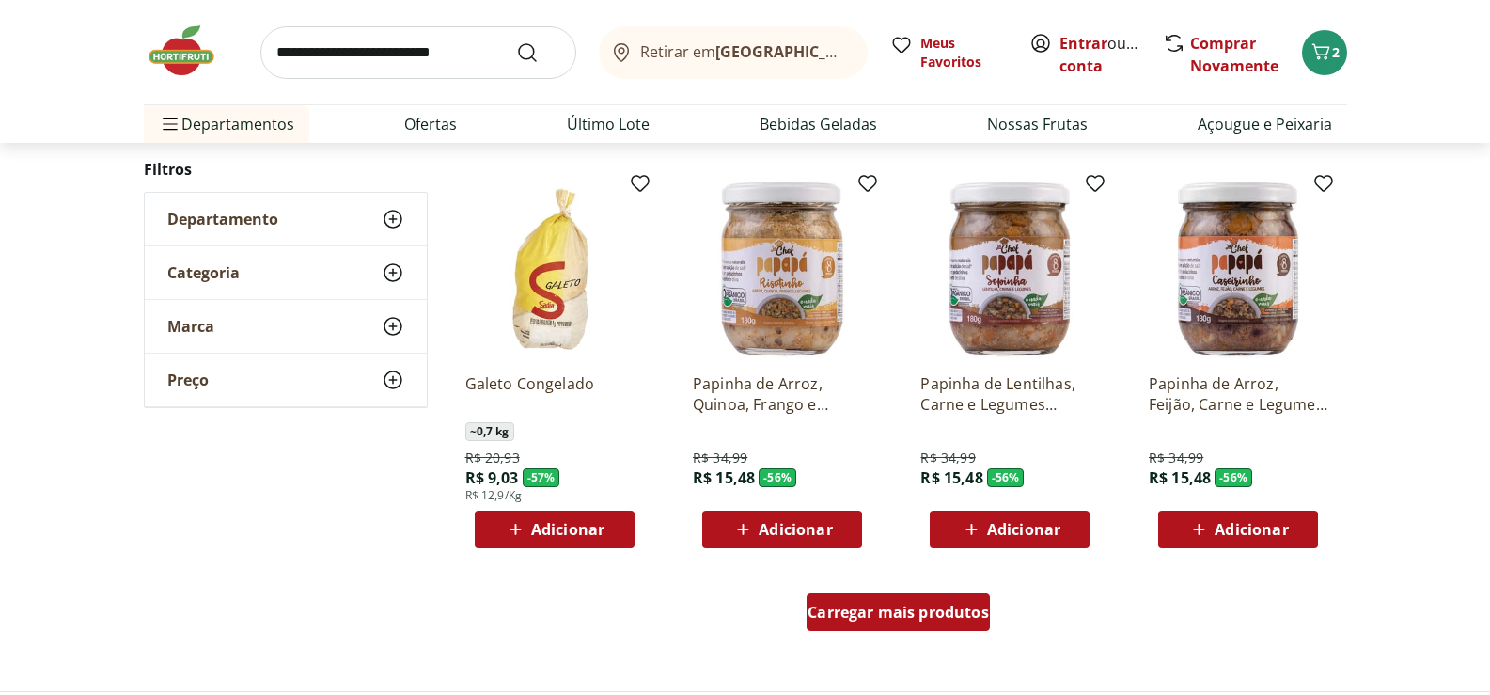
click at [890, 617] on span "Carregar mais produtos" at bounding box center [898, 612] width 181 height 15
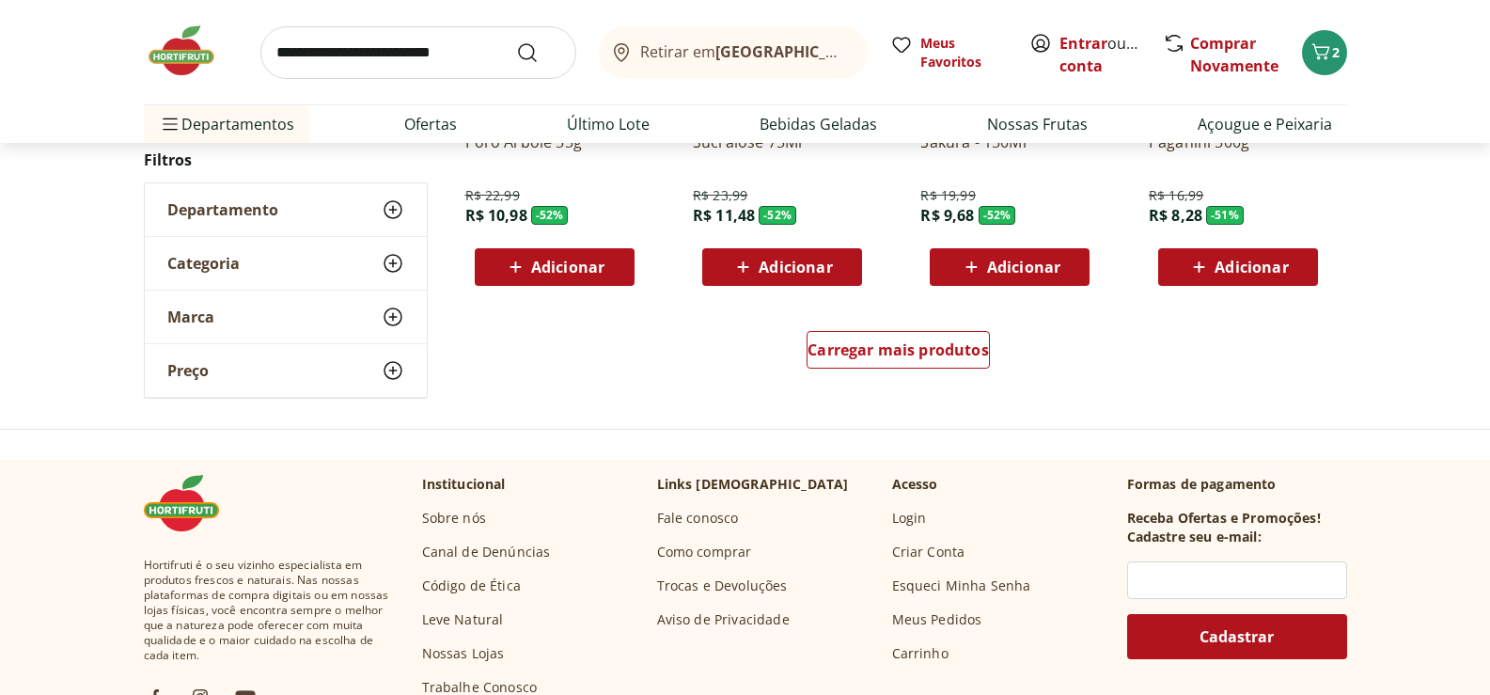
scroll to position [6373, 0]
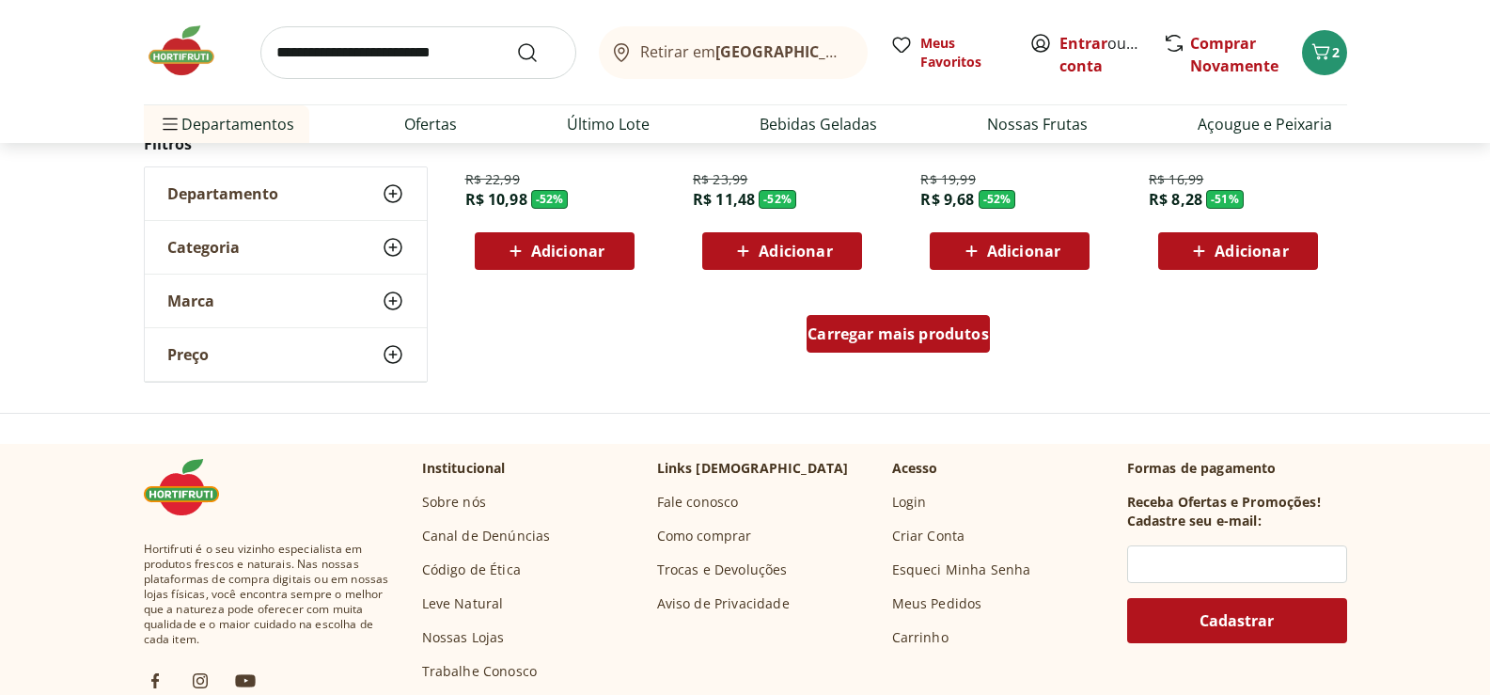
click at [888, 336] on span "Carregar mais produtos" at bounding box center [898, 333] width 181 height 15
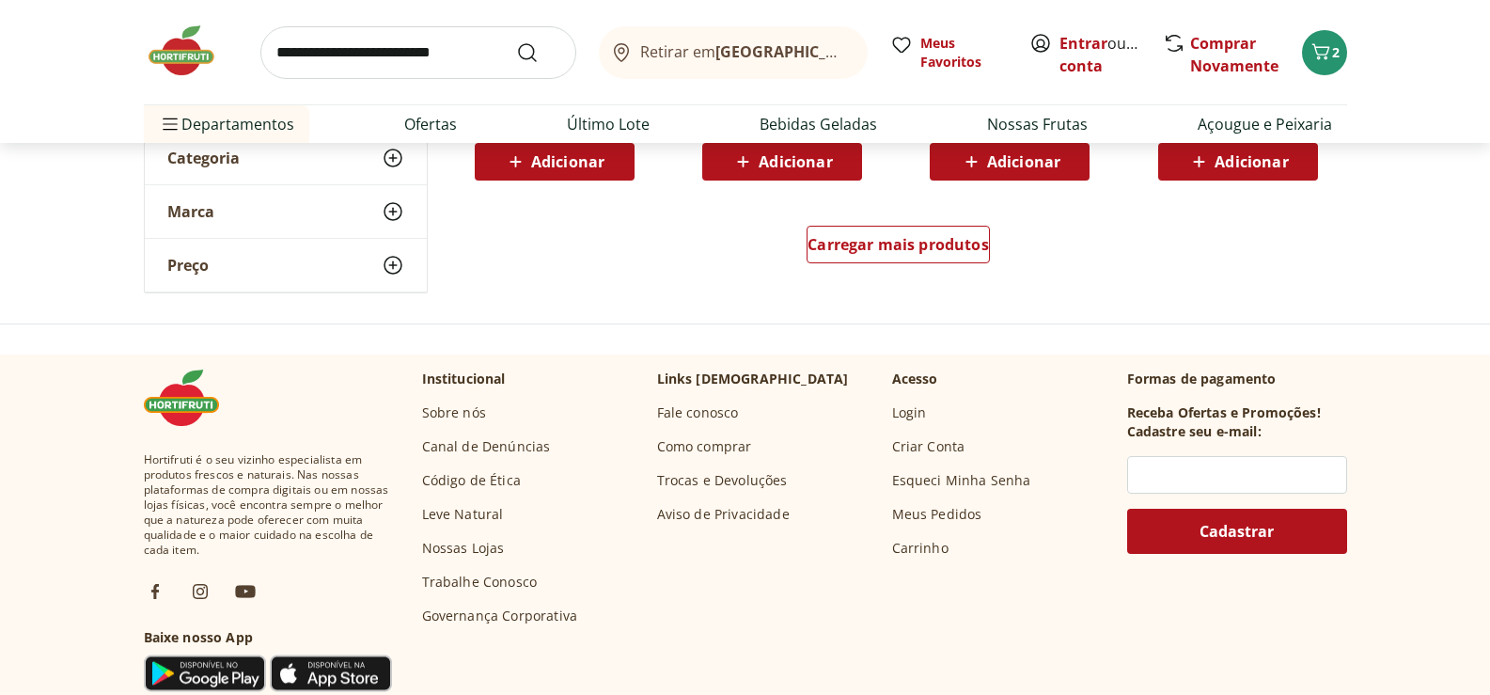
scroll to position [7690, 0]
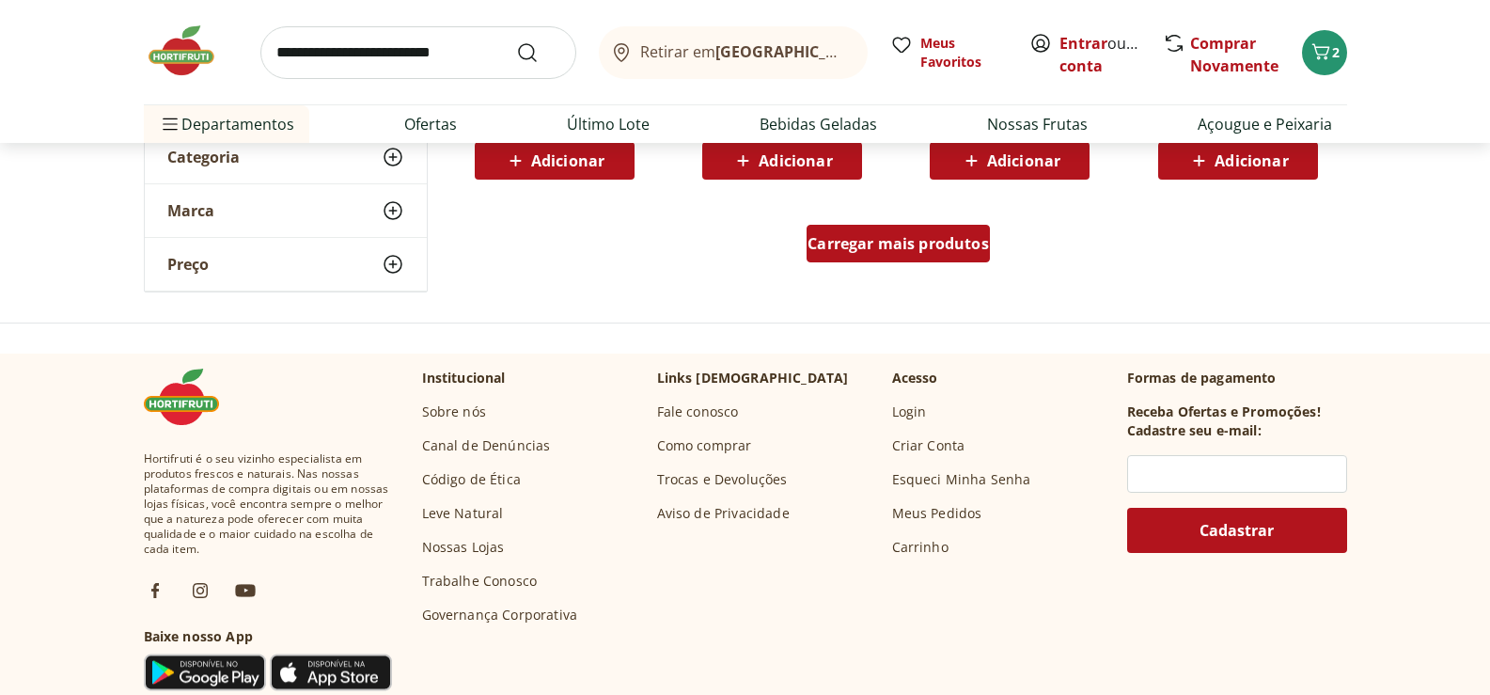
click at [931, 269] on link "Carregar mais produtos" at bounding box center [898, 247] width 183 height 45
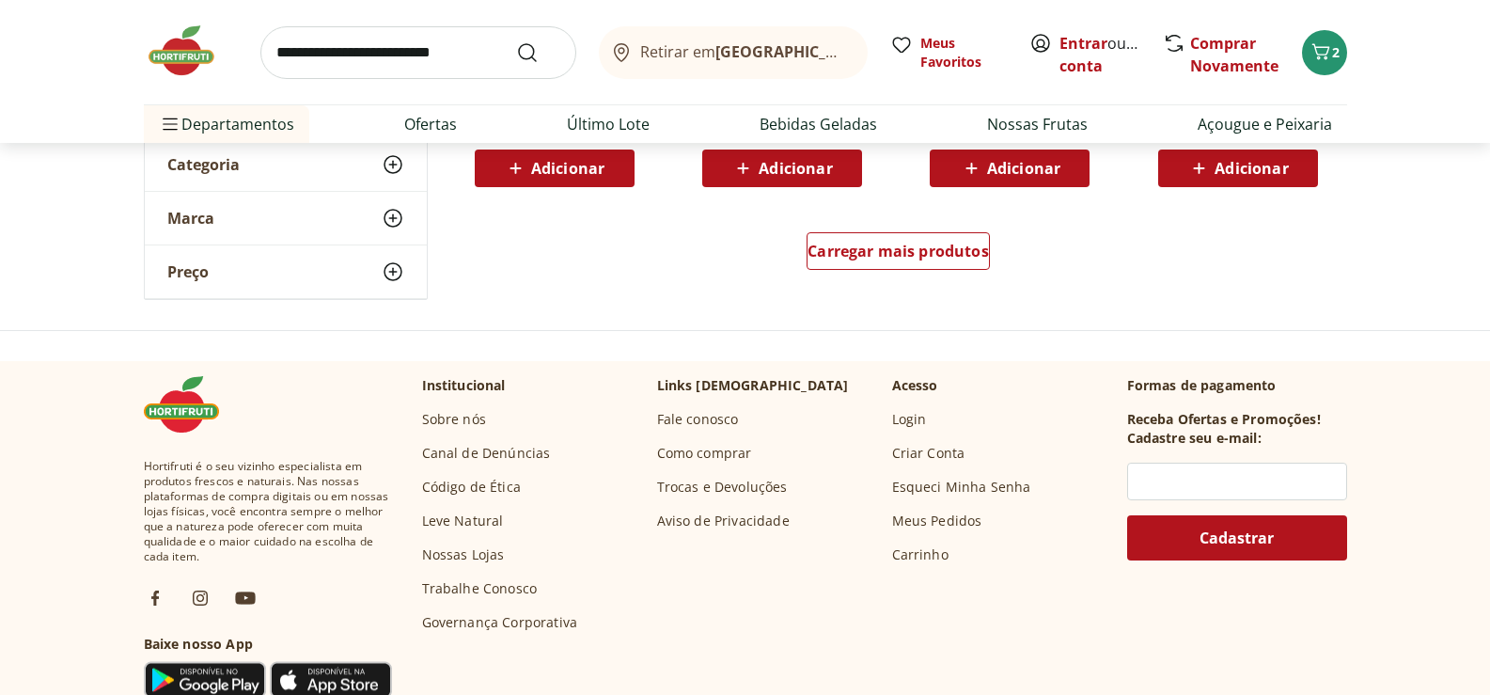
scroll to position [8818, 0]
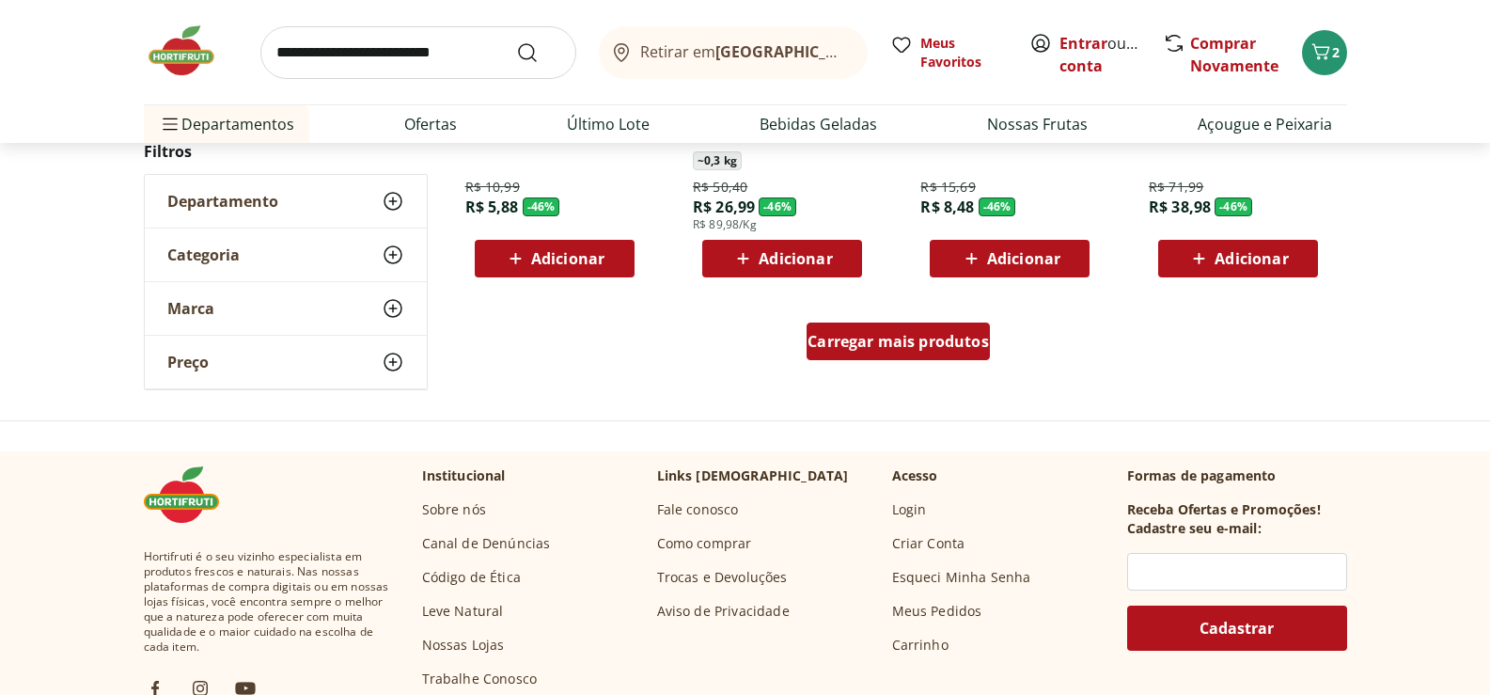
click at [942, 334] on span "Carregar mais produtos" at bounding box center [898, 341] width 181 height 15
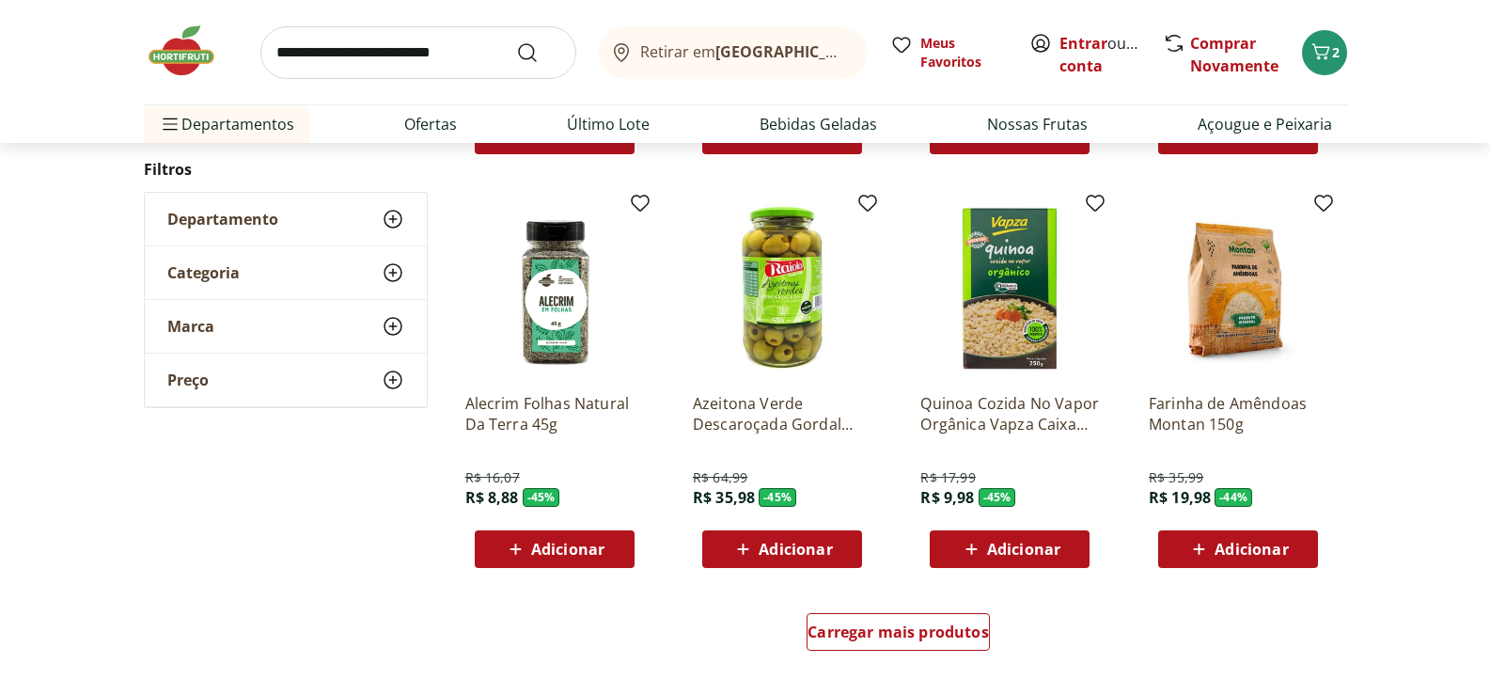
scroll to position [9852, 0]
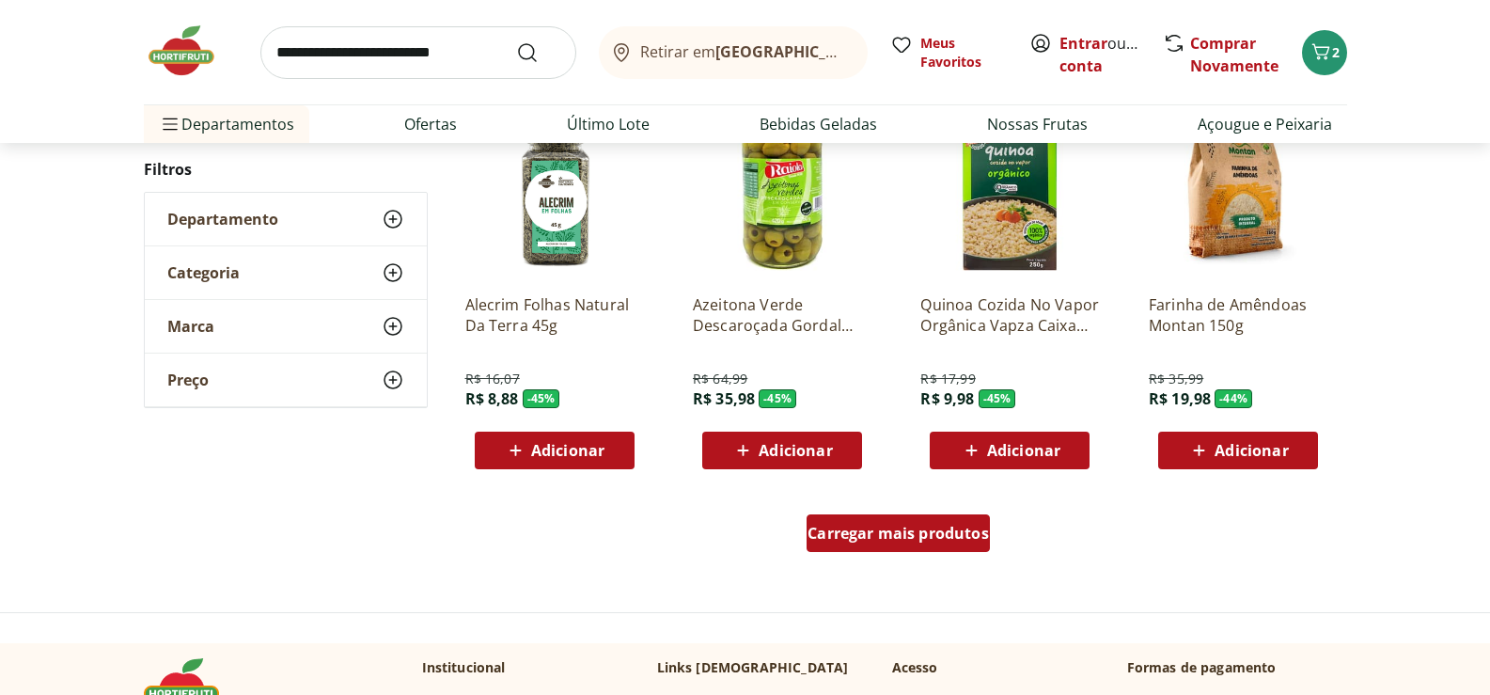
click at [896, 535] on span "Carregar mais produtos" at bounding box center [898, 533] width 181 height 15
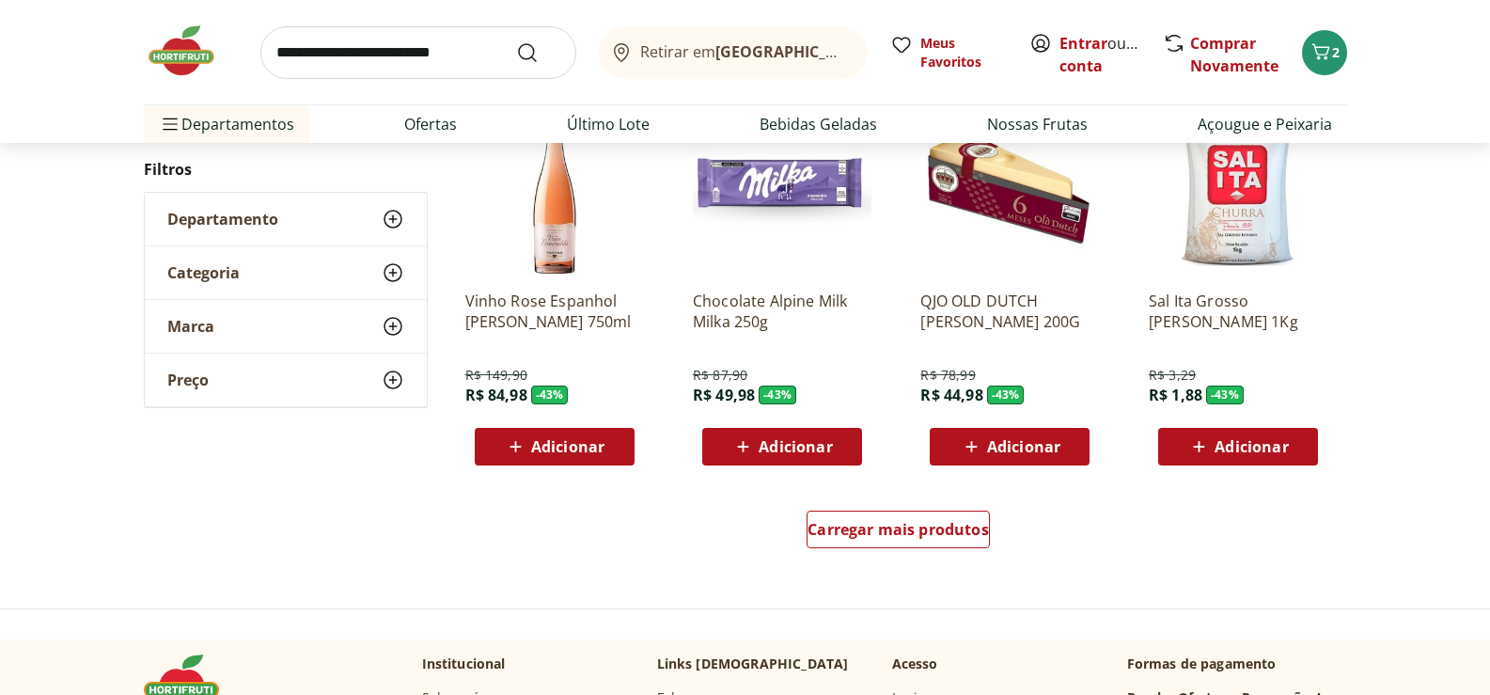
scroll to position [11168, 0]
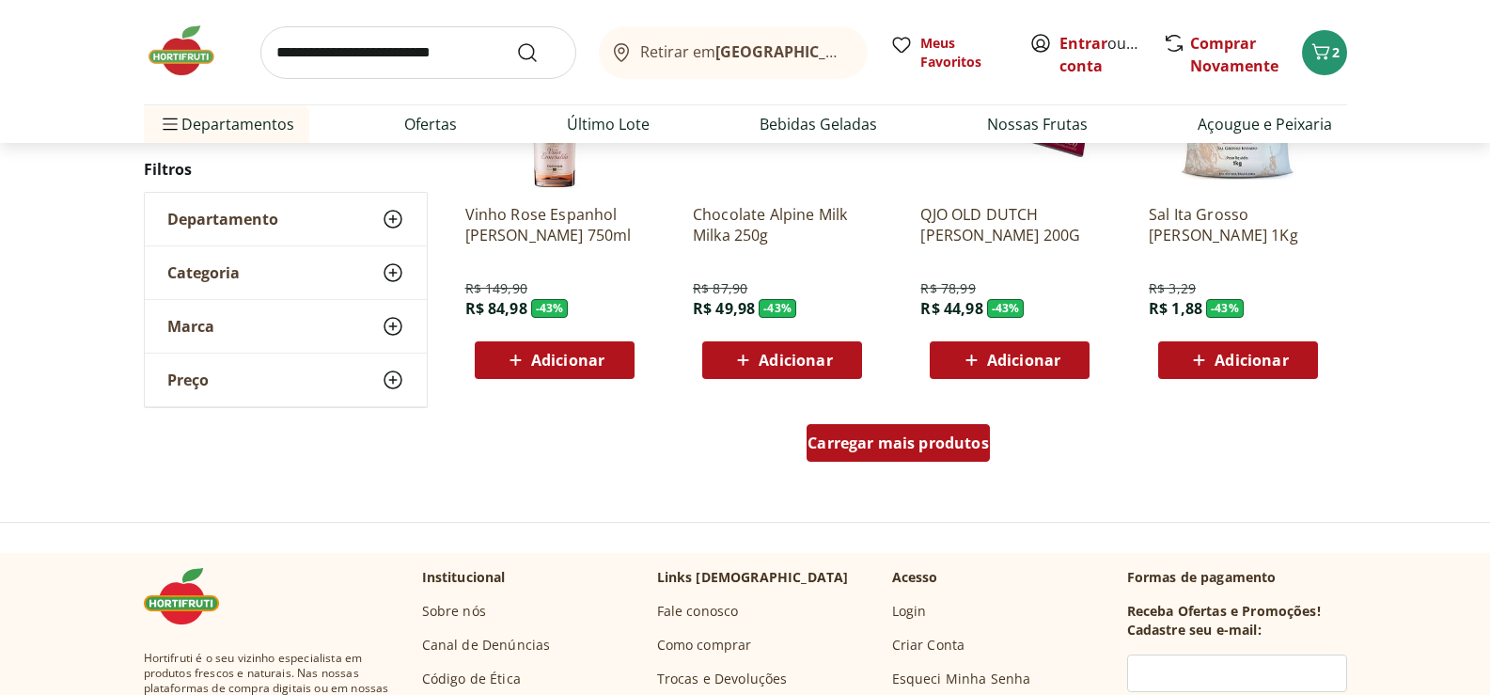
click at [941, 441] on span "Carregar mais produtos" at bounding box center [898, 442] width 181 height 15
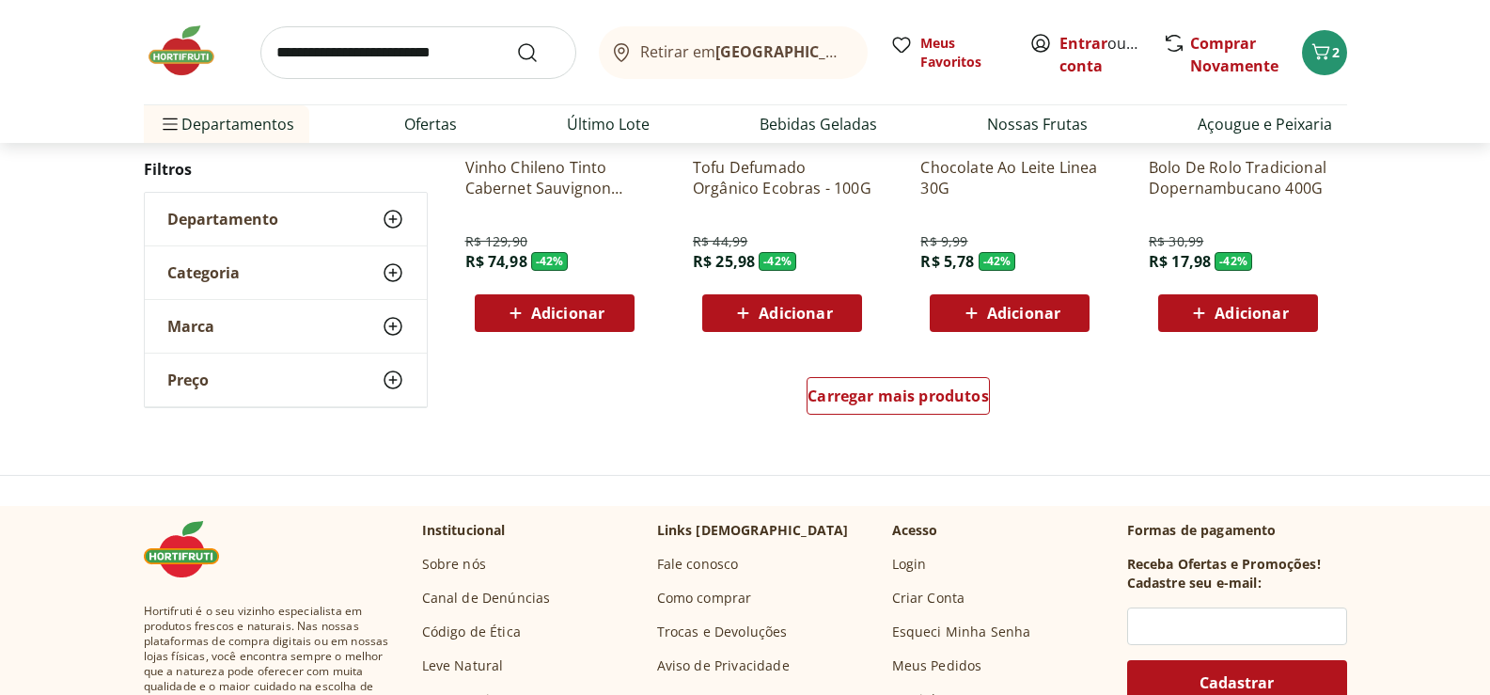
scroll to position [12484, 0]
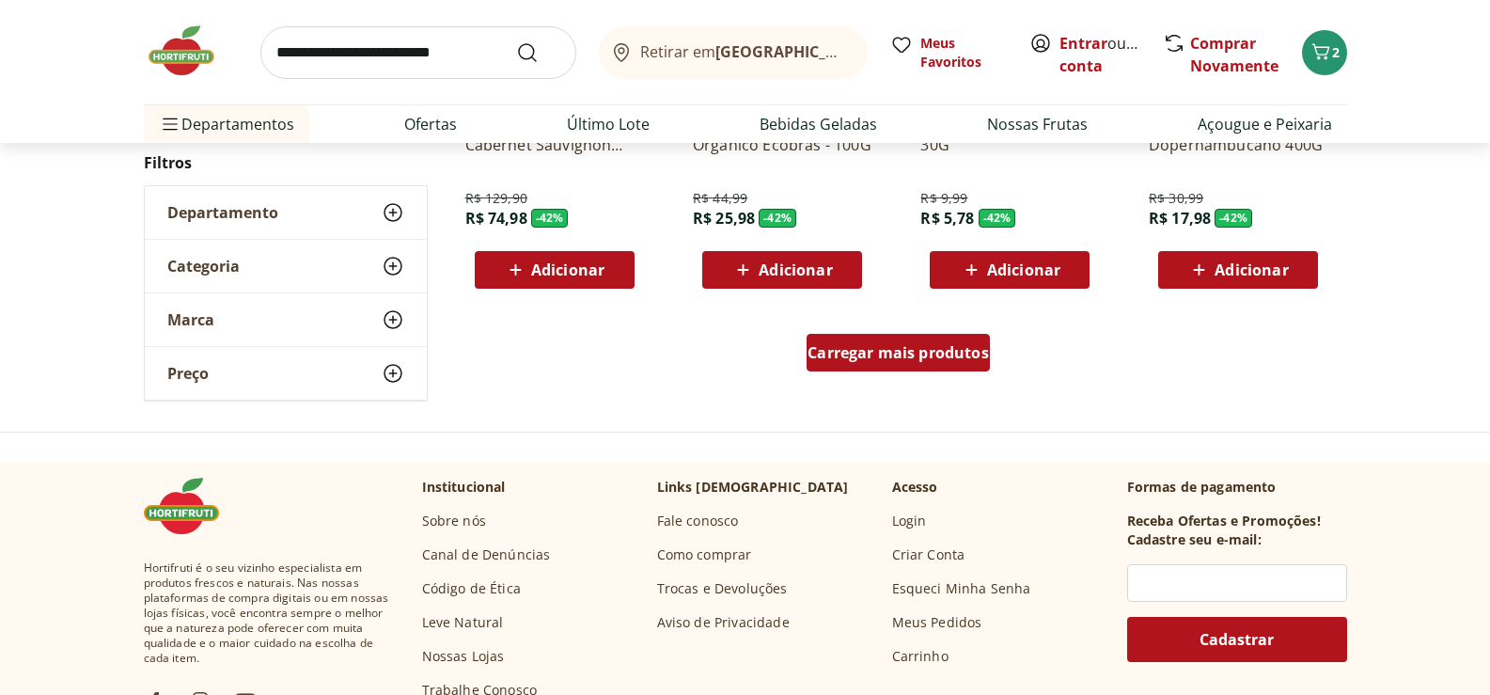
click at [923, 365] on div "Carregar mais produtos" at bounding box center [898, 353] width 183 height 38
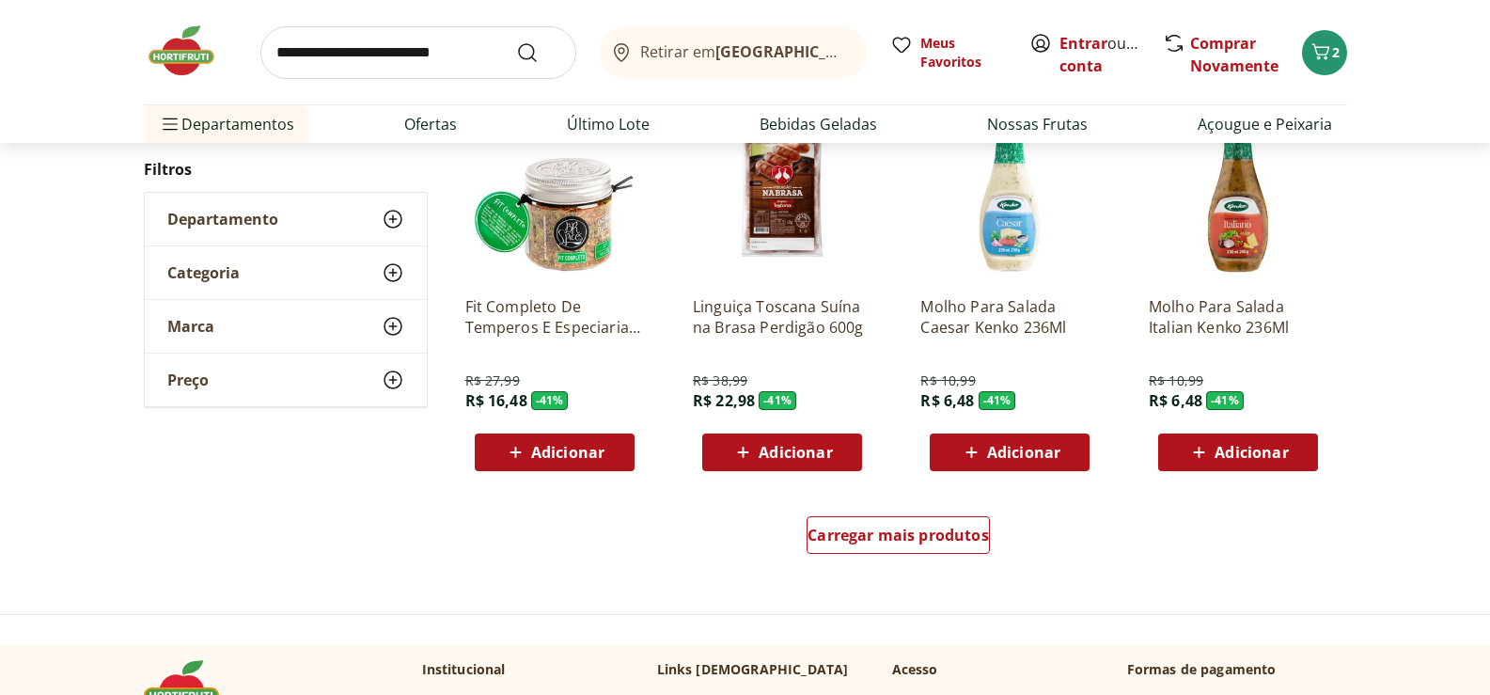
scroll to position [13612, 0]
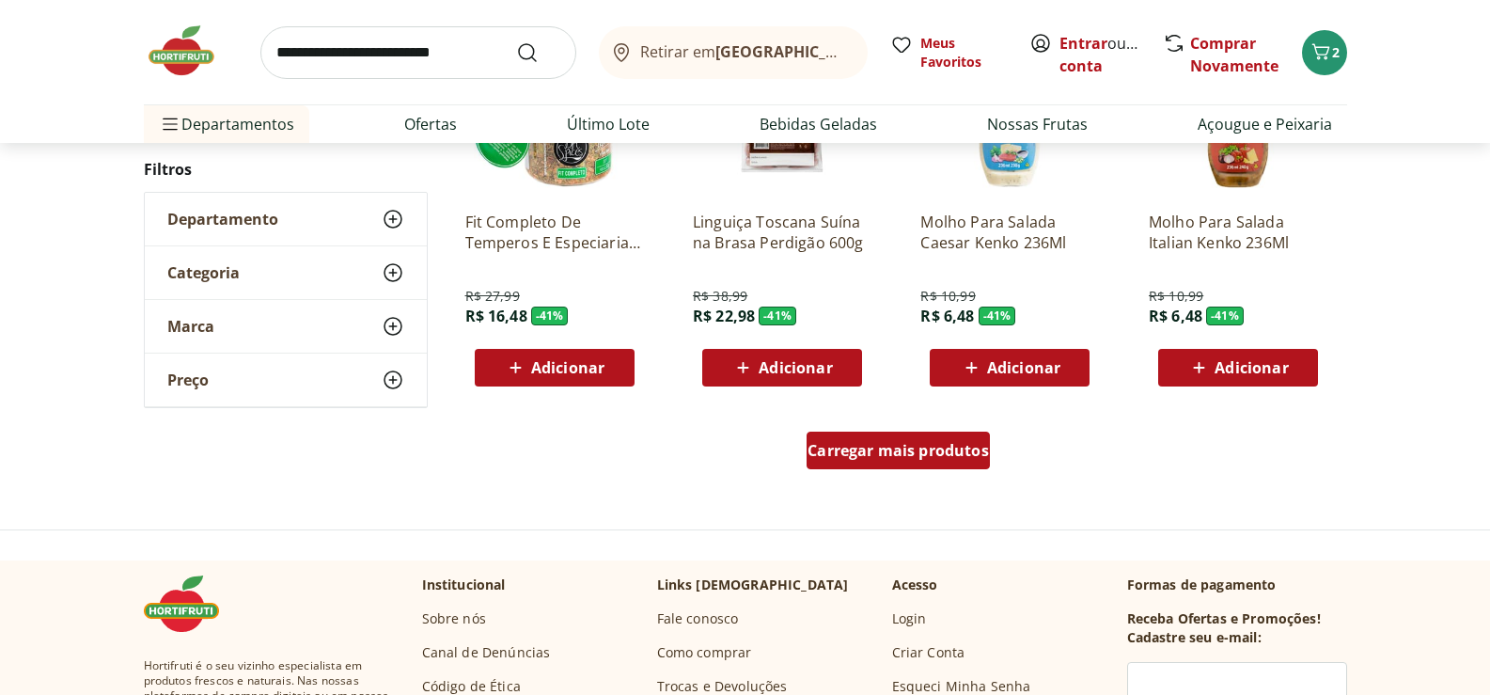
click at [913, 449] on span "Carregar mais produtos" at bounding box center [898, 450] width 181 height 15
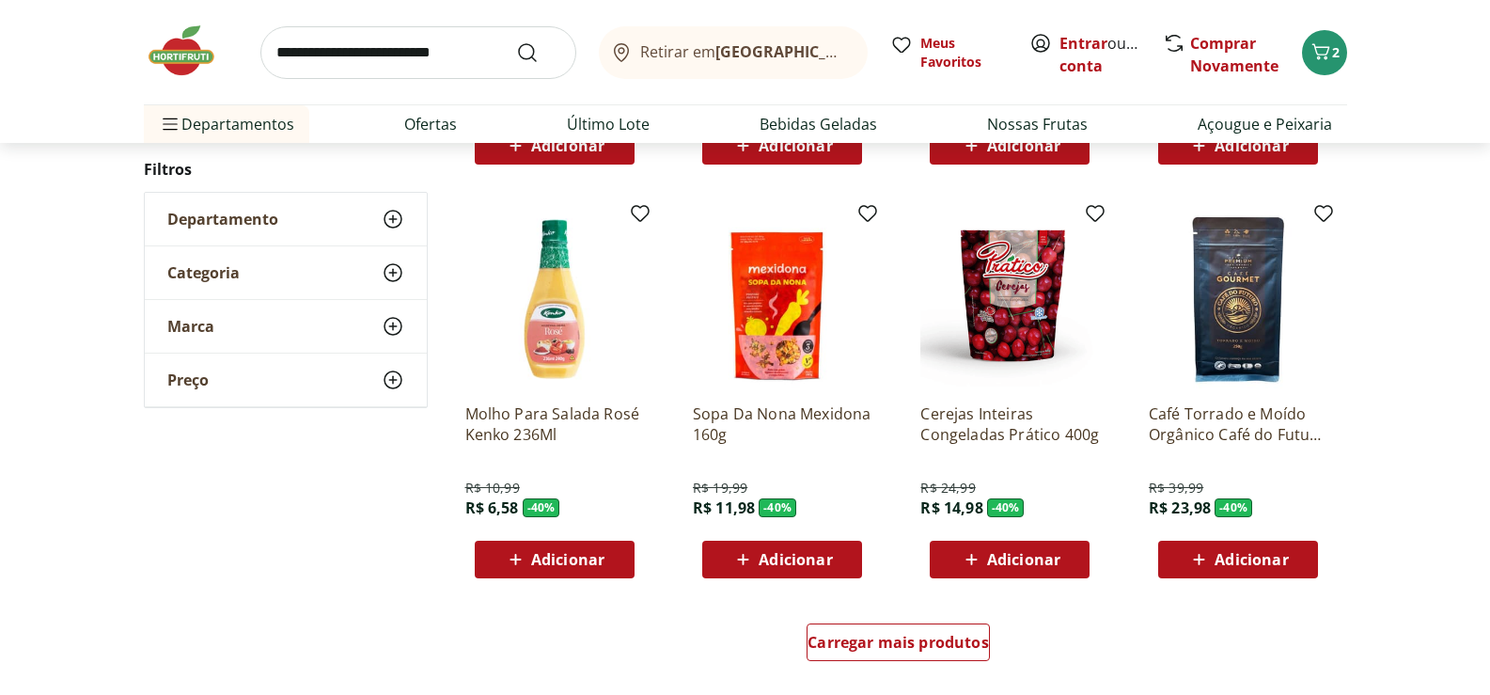
scroll to position [14741, 0]
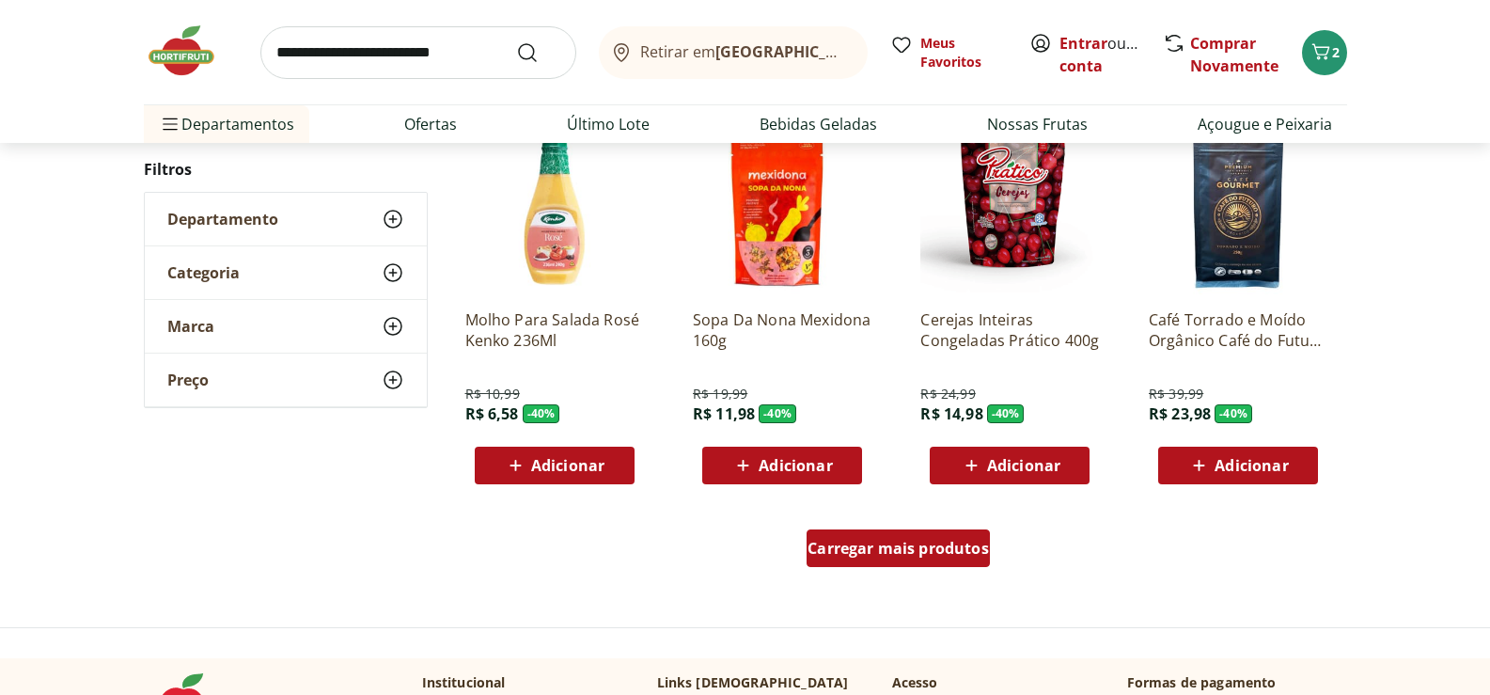
click at [901, 551] on span "Carregar mais produtos" at bounding box center [898, 548] width 181 height 15
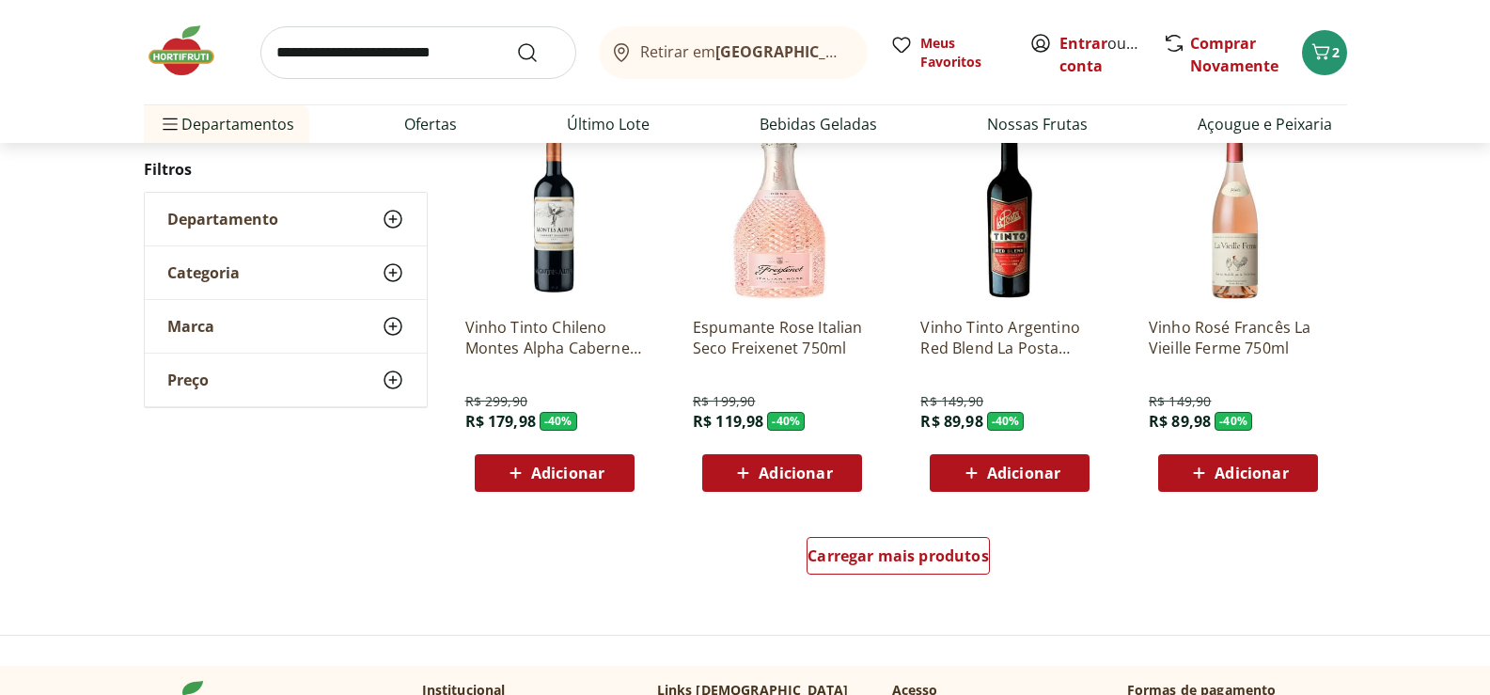
scroll to position [16151, 0]
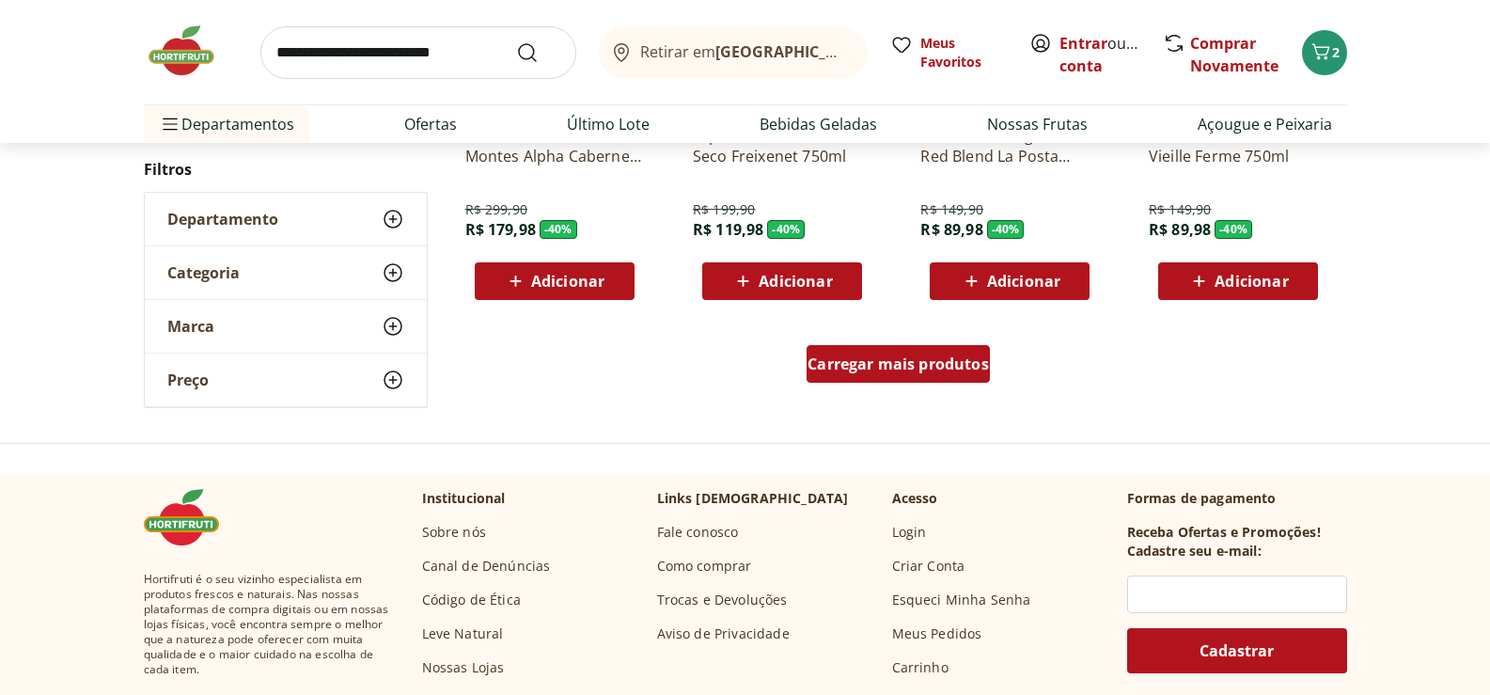
click at [949, 356] on span "Carregar mais produtos" at bounding box center [898, 363] width 181 height 15
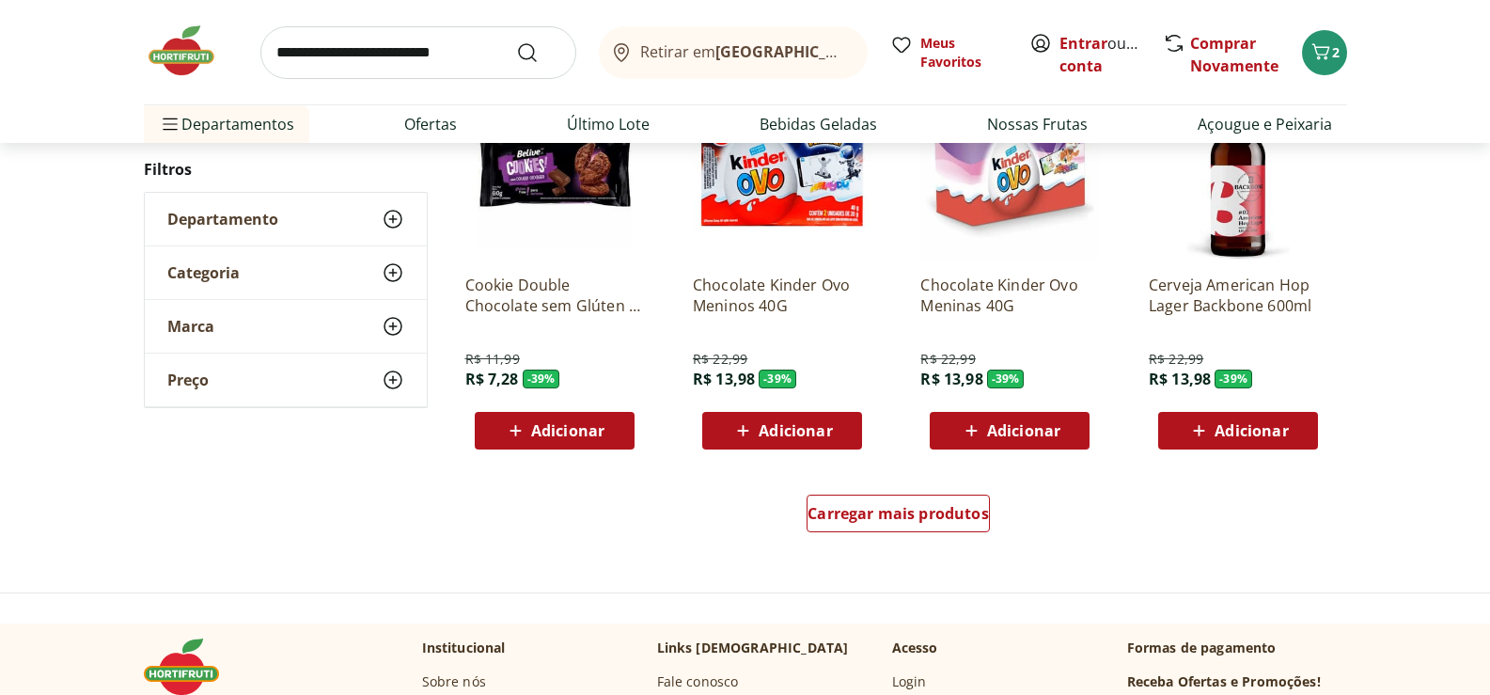
scroll to position [17279, 0]
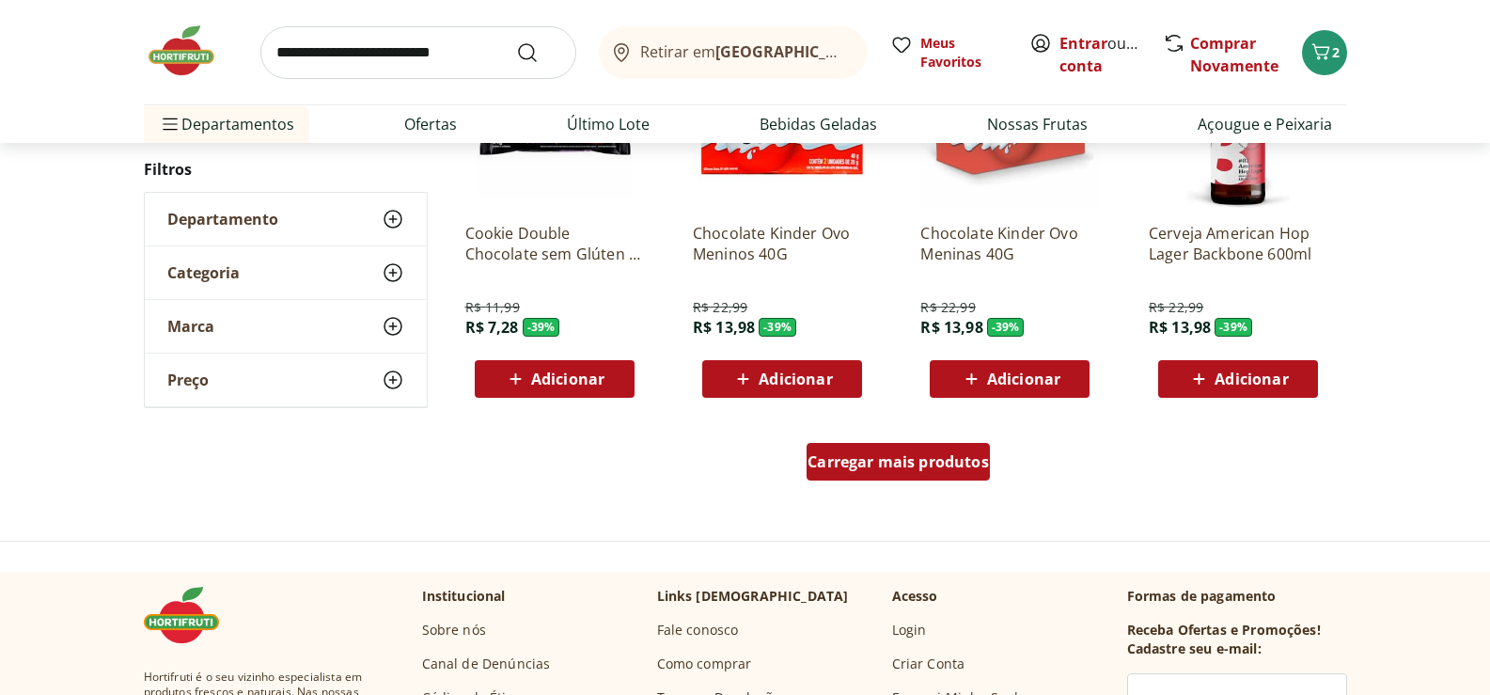
click at [905, 462] on span "Carregar mais produtos" at bounding box center [898, 461] width 181 height 15
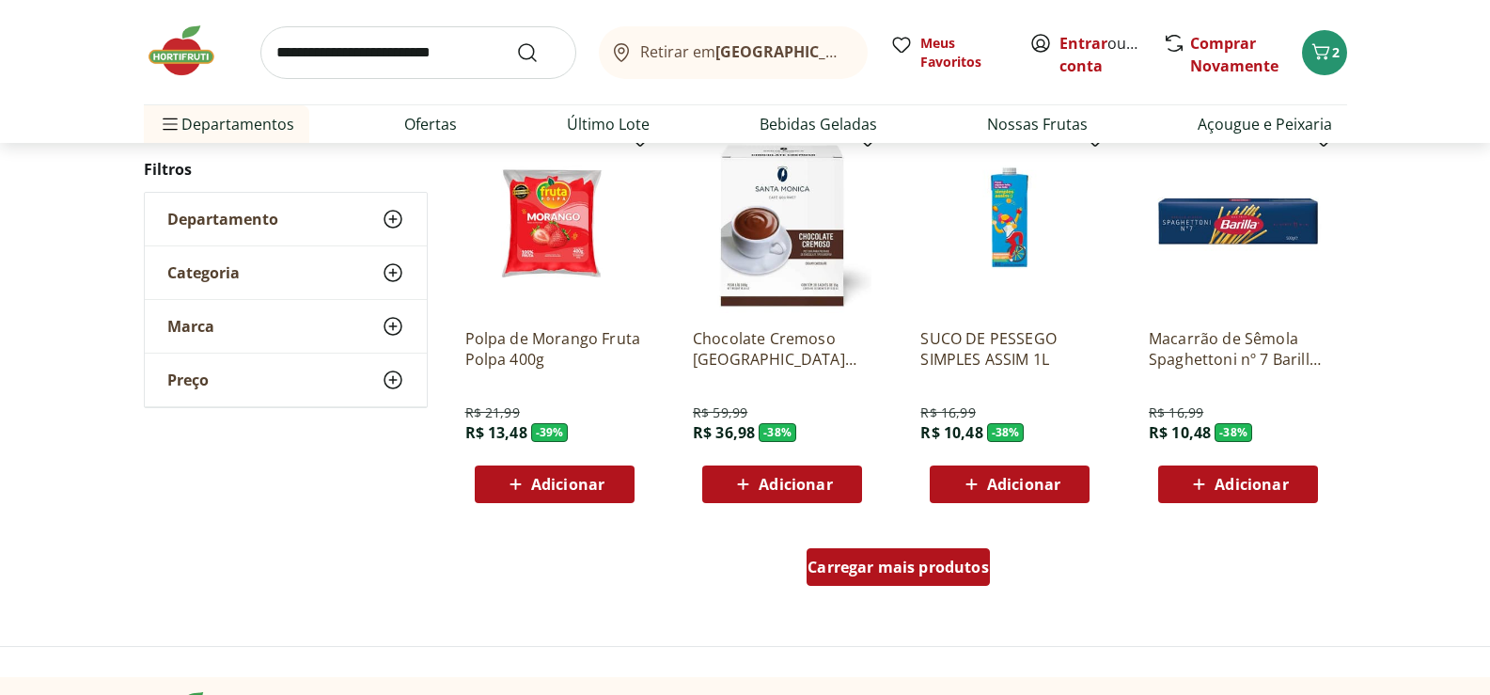
scroll to position [18595, 0]
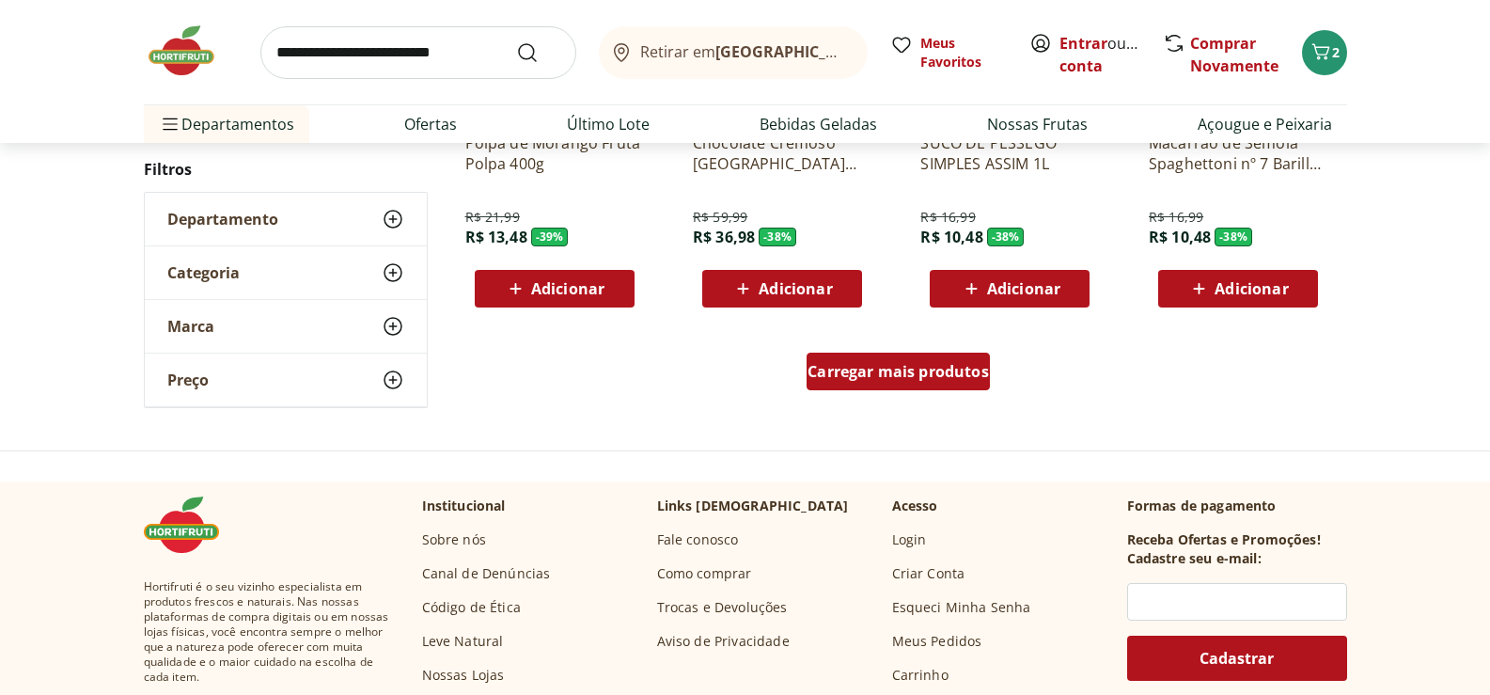
click at [932, 385] on div "Carregar mais produtos" at bounding box center [898, 372] width 183 height 38
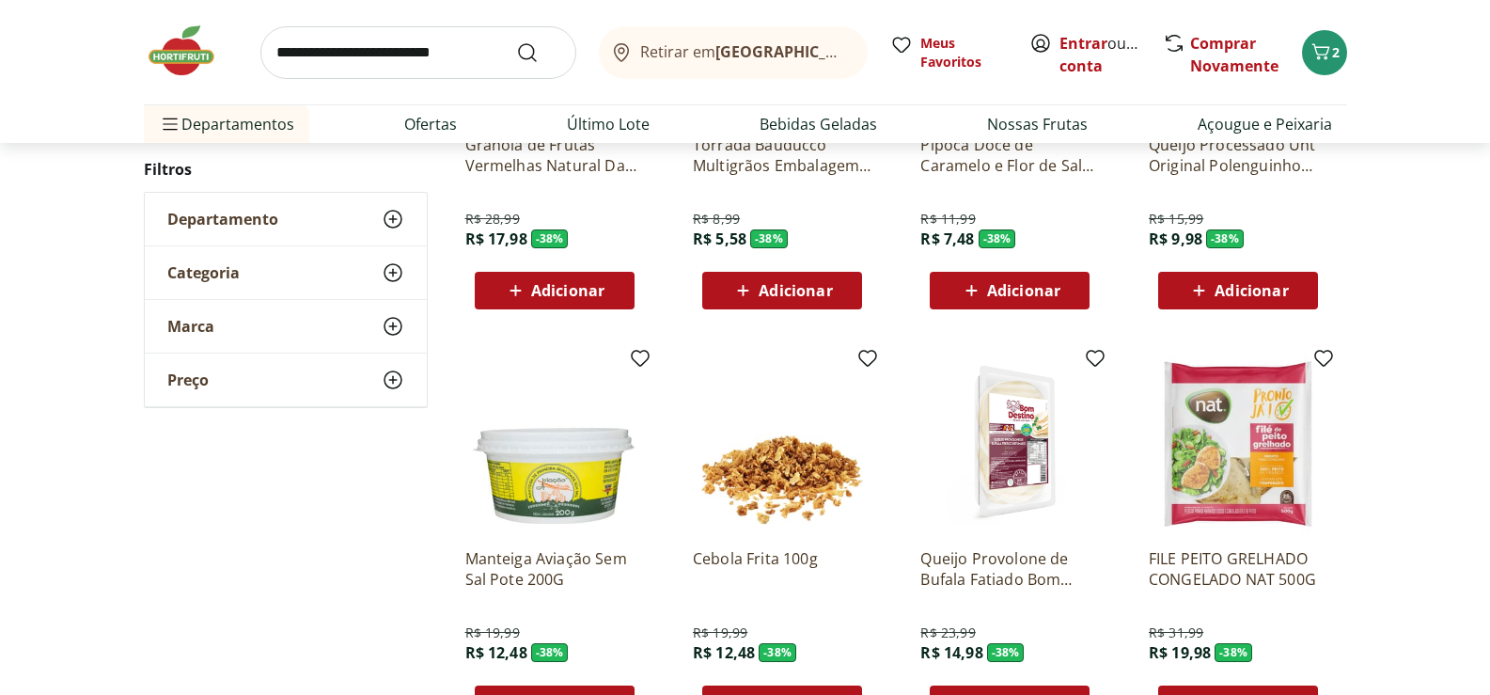
scroll to position [19535, 0]
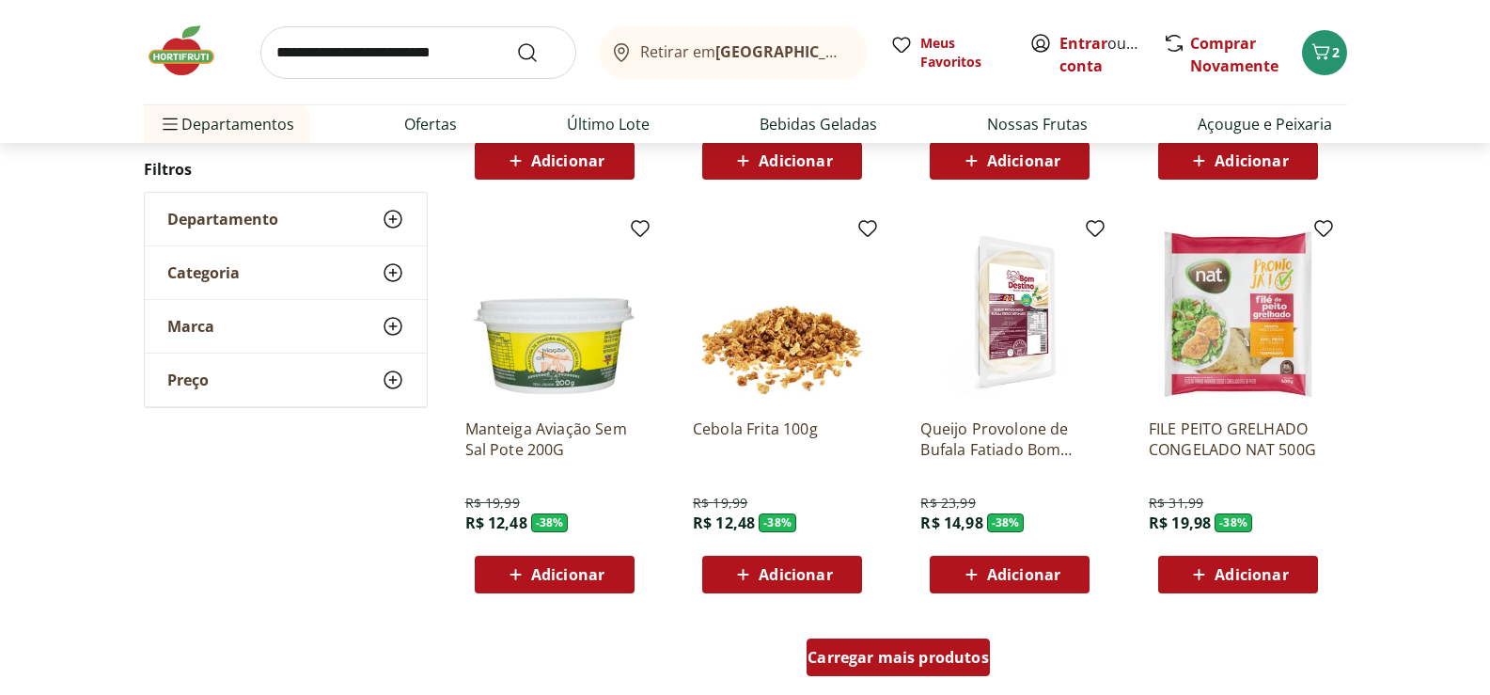
click at [972, 668] on div "Carregar mais produtos" at bounding box center [898, 657] width 183 height 38
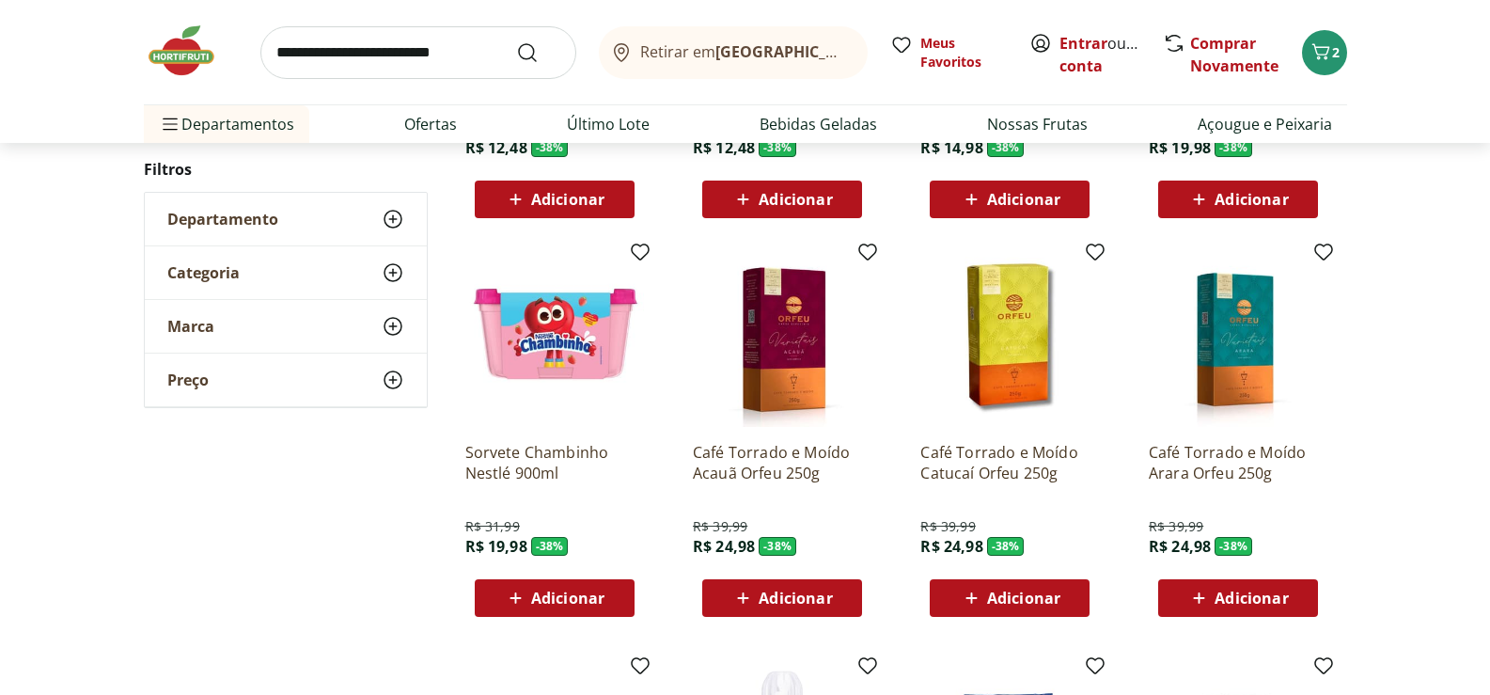
scroll to position [19911, 0]
